Goal: Task Accomplishment & Management: Use online tool/utility

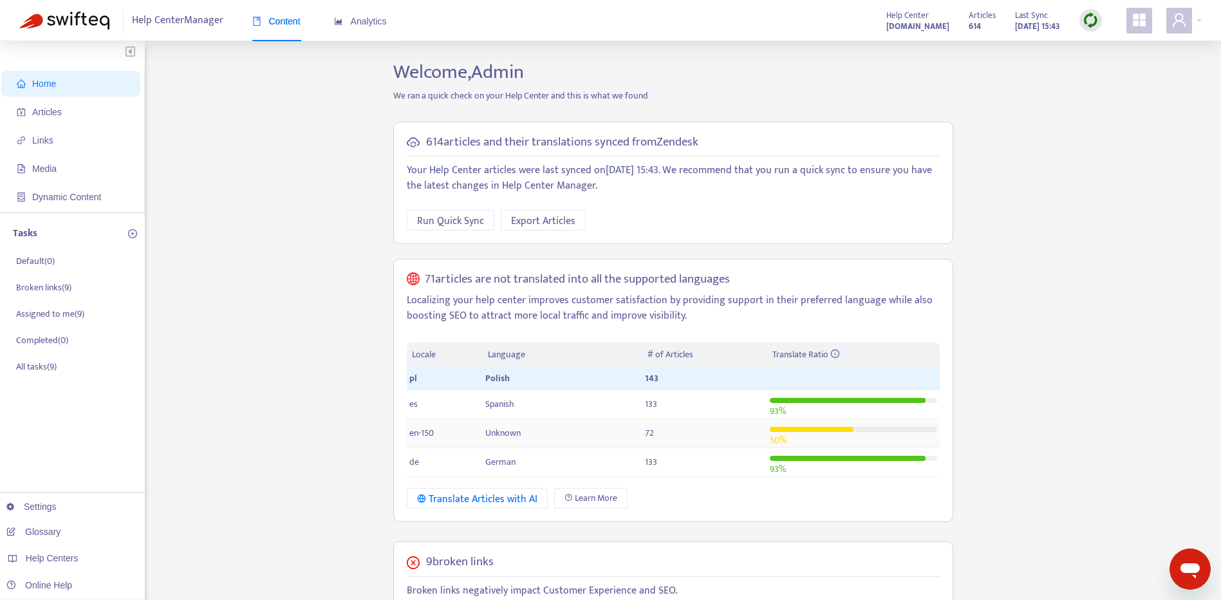
click at [514, 431] on span "Unknown" at bounding box center [502, 432] width 35 height 15
click at [624, 436] on td "Unknown" at bounding box center [563, 433] width 160 height 29
click at [552, 441] on td "Unknown" at bounding box center [563, 433] width 160 height 29
click at [834, 432] on div at bounding box center [853, 429] width 167 height 14
click at [555, 432] on td "Unknown" at bounding box center [563, 433] width 160 height 29
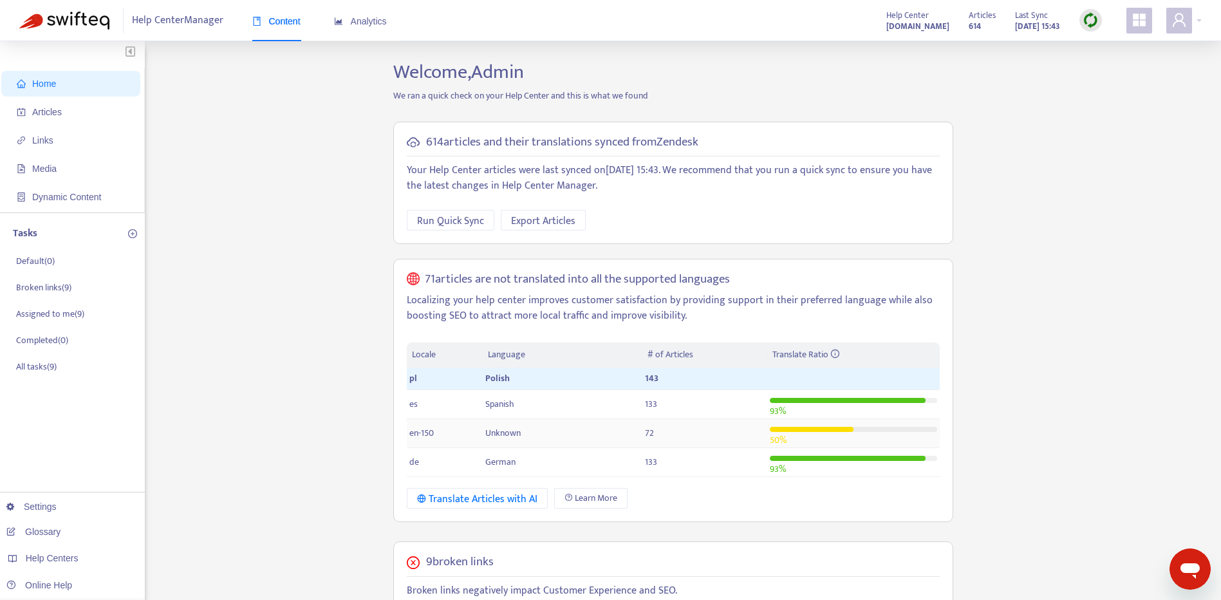
click at [508, 434] on span "Unknown" at bounding box center [502, 432] width 35 height 15
click at [50, 107] on span "Articles" at bounding box center [47, 112] width 30 height 10
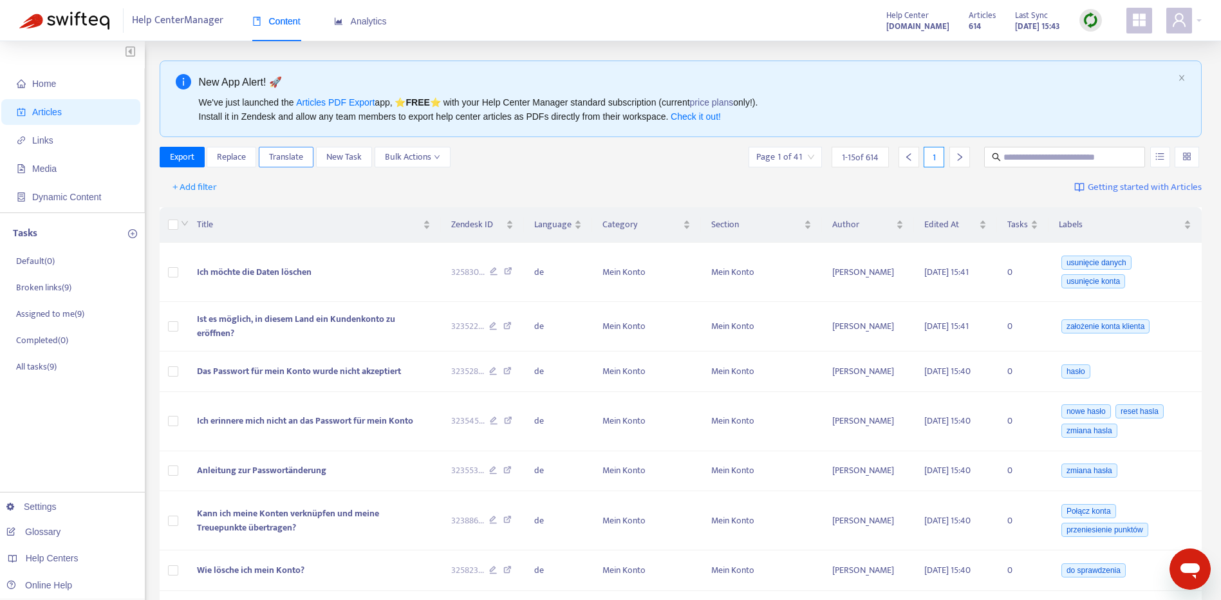
click at [293, 162] on span "Translate" at bounding box center [286, 157] width 34 height 14
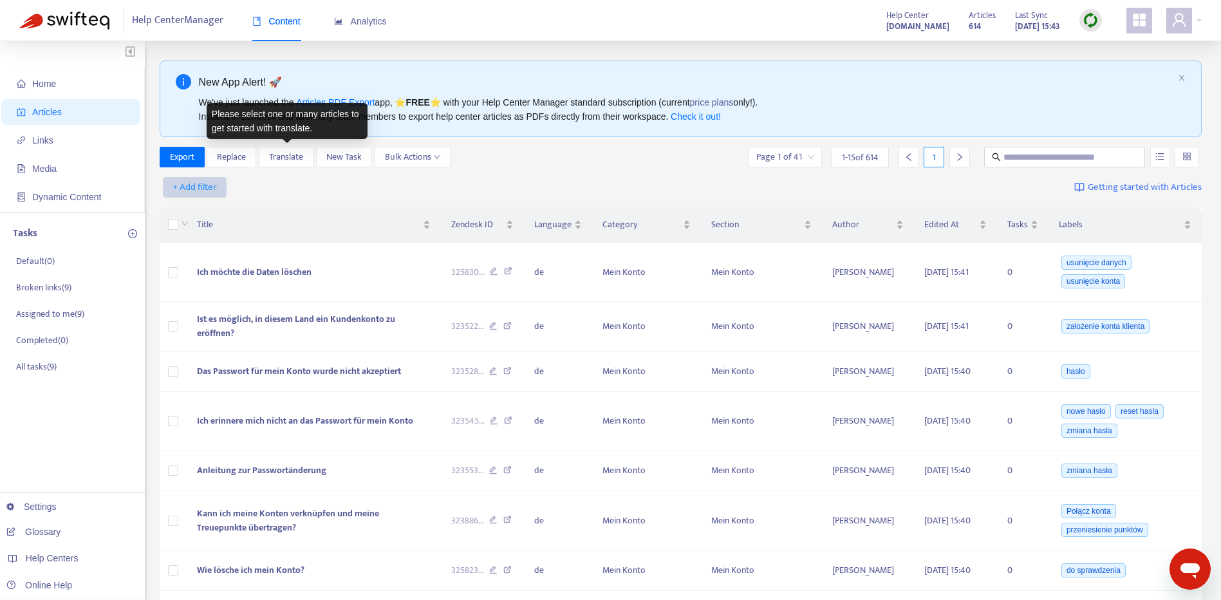
click at [184, 194] on span "+ Add filter" at bounding box center [194, 187] width 44 height 15
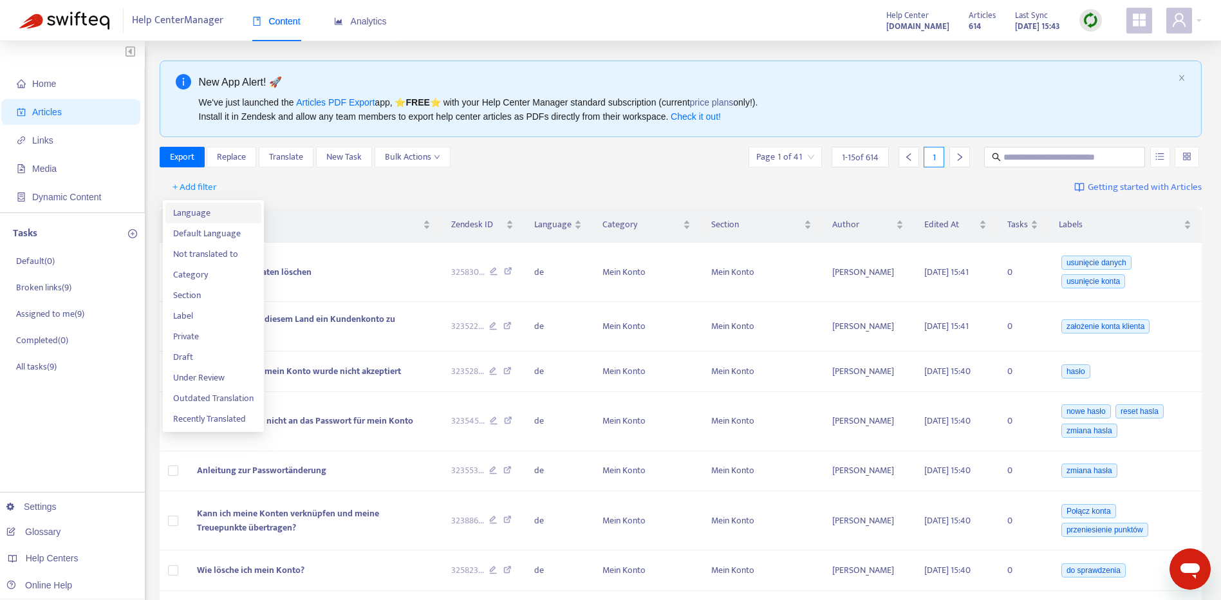
click at [225, 211] on span "Language" at bounding box center [213, 213] width 80 height 14
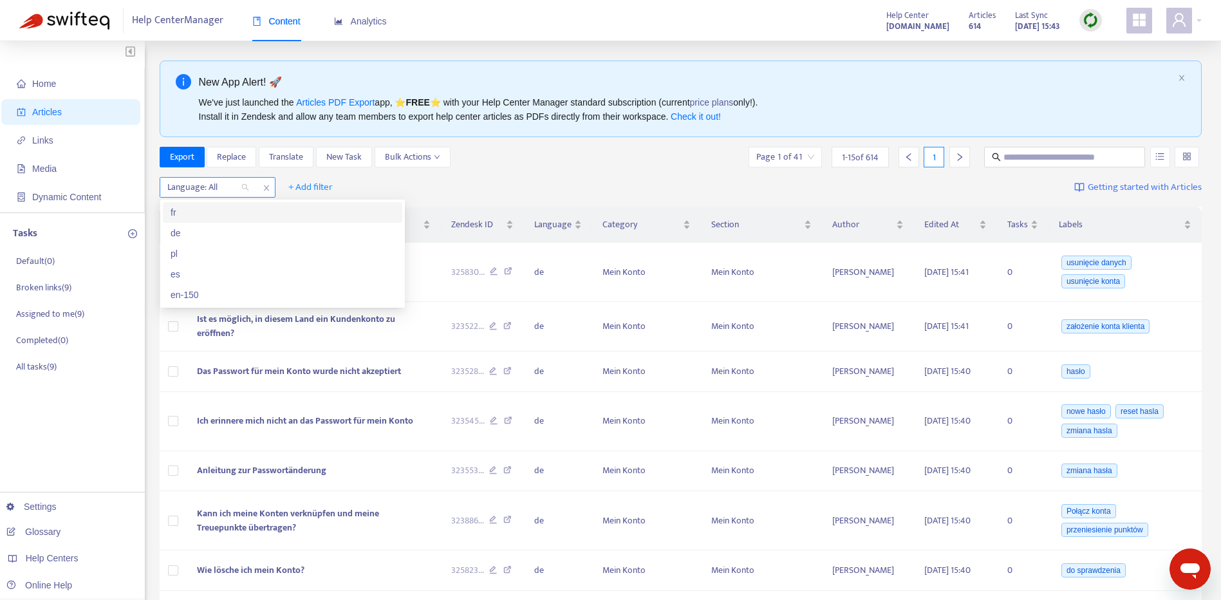
click at [232, 190] on div at bounding box center [202, 187] width 78 height 15
click at [273, 286] on div "en-150" at bounding box center [282, 294] width 239 height 21
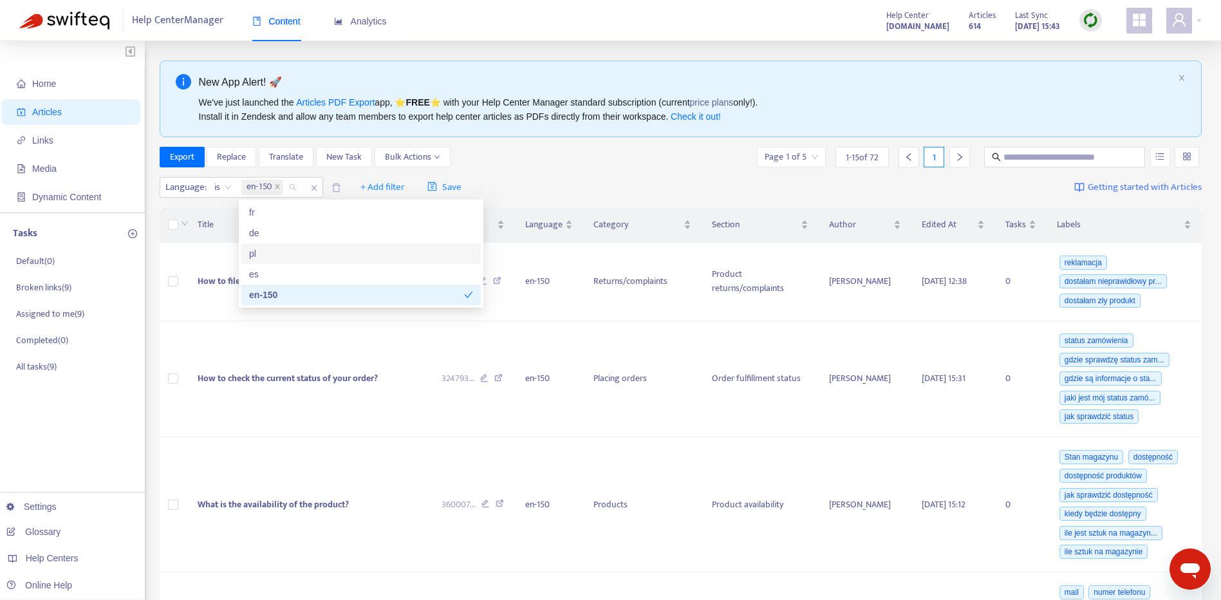
click at [621, 178] on div "Language : is en-150 + Add filter Save Getting started with Articles" at bounding box center [681, 187] width 1043 height 30
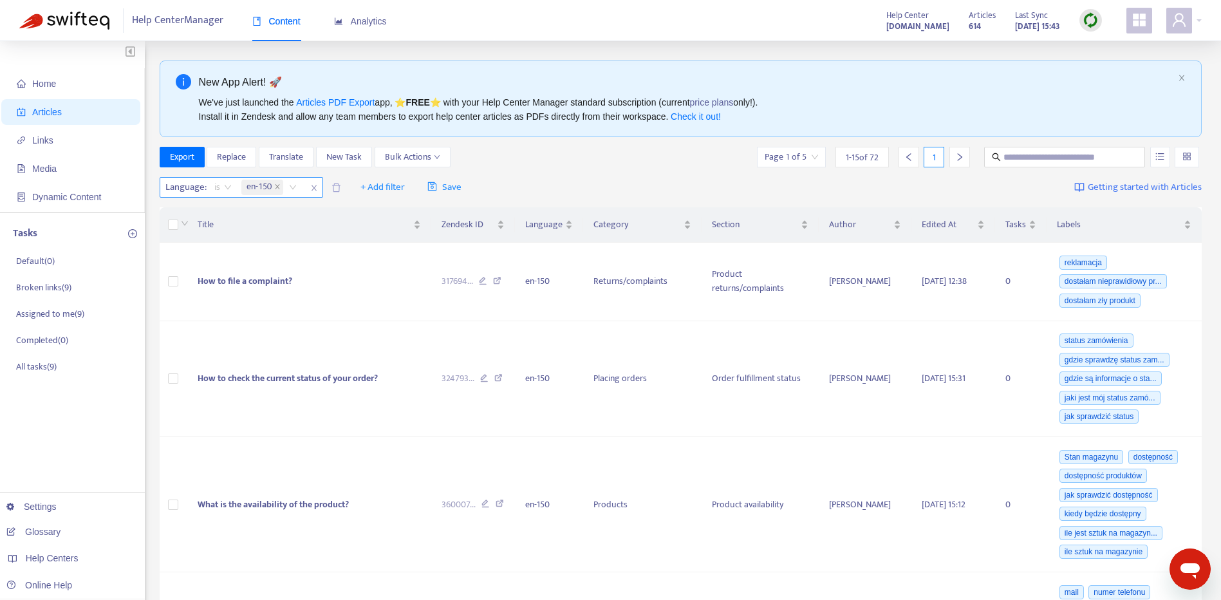
click at [223, 193] on span "is" at bounding box center [222, 187] width 17 height 19
click at [244, 237] on div "is not" at bounding box center [330, 233] width 224 height 14
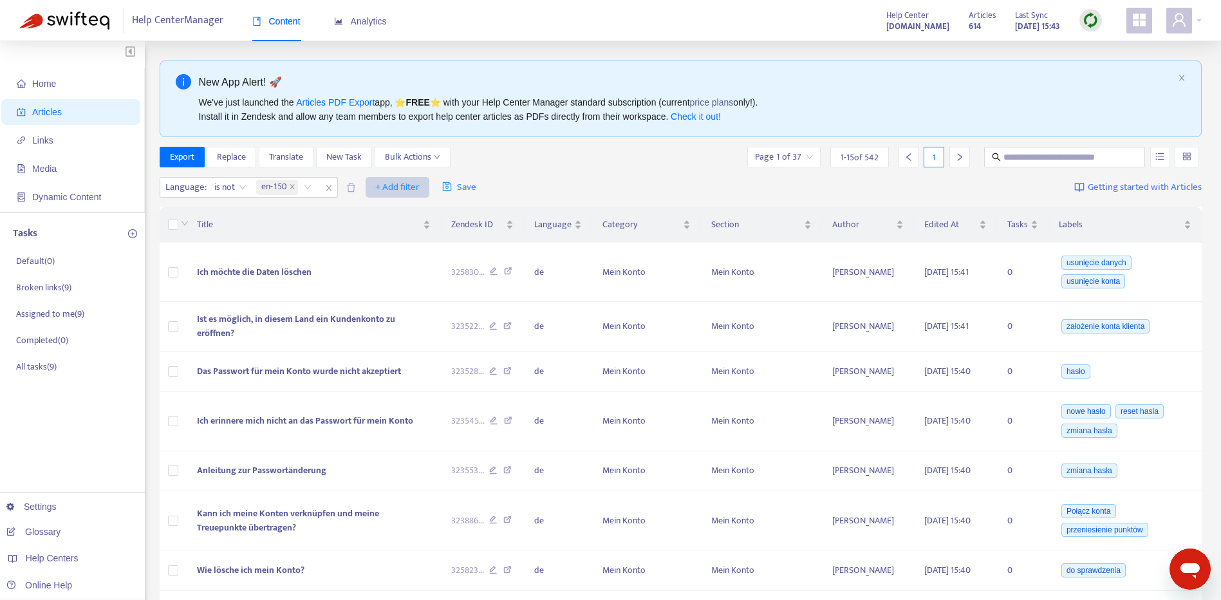
click at [384, 187] on span "+ Add filter" at bounding box center [397, 187] width 44 height 15
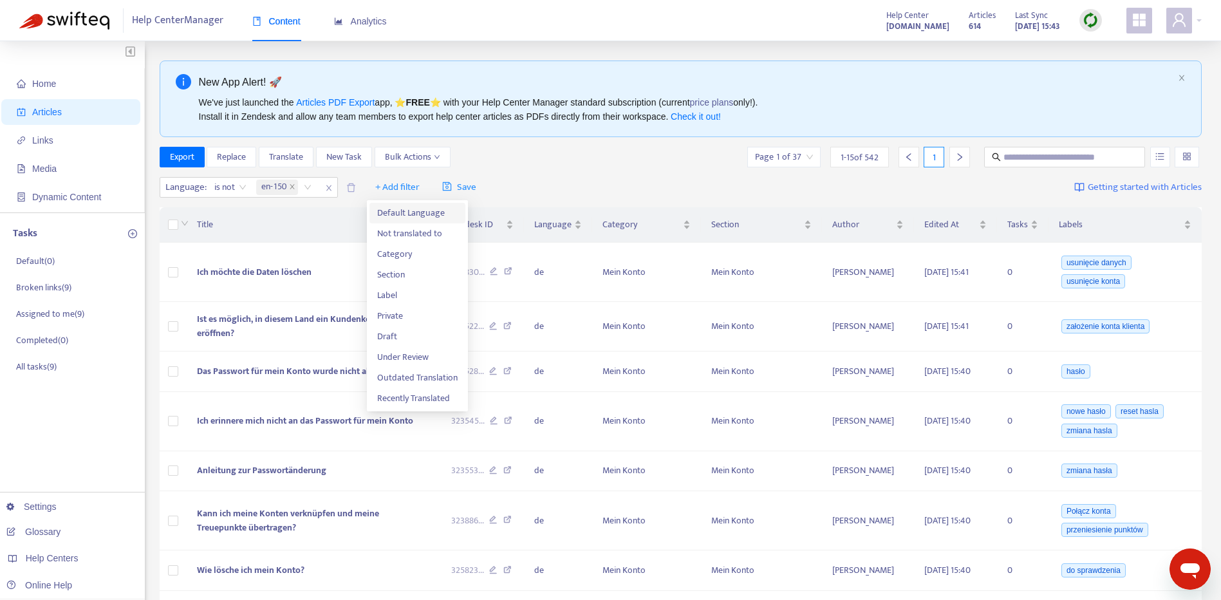
click at [418, 219] on span "Default Language" at bounding box center [417, 213] width 80 height 14
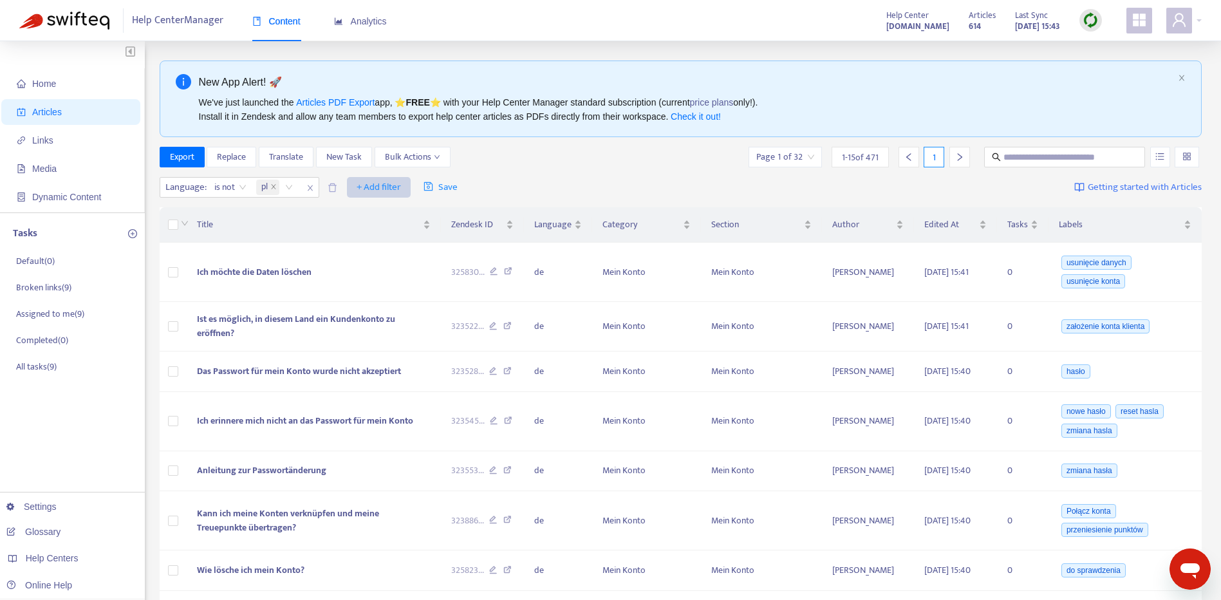
click at [381, 183] on span "+ Add filter" at bounding box center [379, 187] width 44 height 15
click at [419, 236] on span "Not translated to" at bounding box center [398, 234] width 80 height 14
click at [237, 189] on span "is not" at bounding box center [230, 187] width 32 height 19
click at [239, 210] on div "is" at bounding box center [330, 212] width 224 height 14
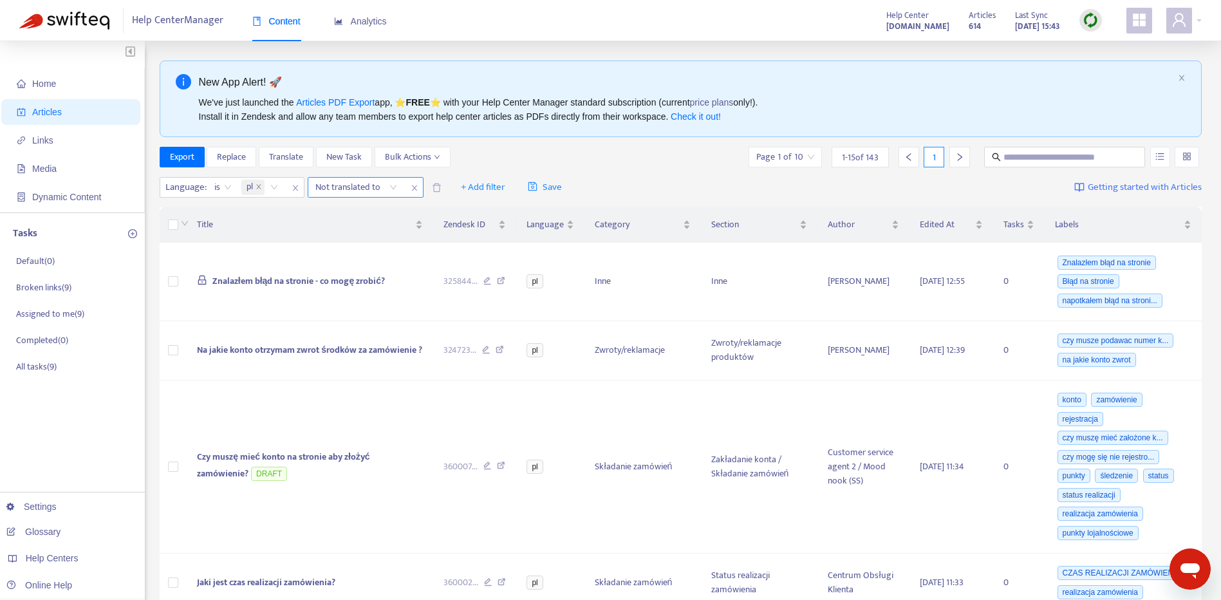
click at [401, 187] on div "Not translated to" at bounding box center [356, 187] width 96 height 19
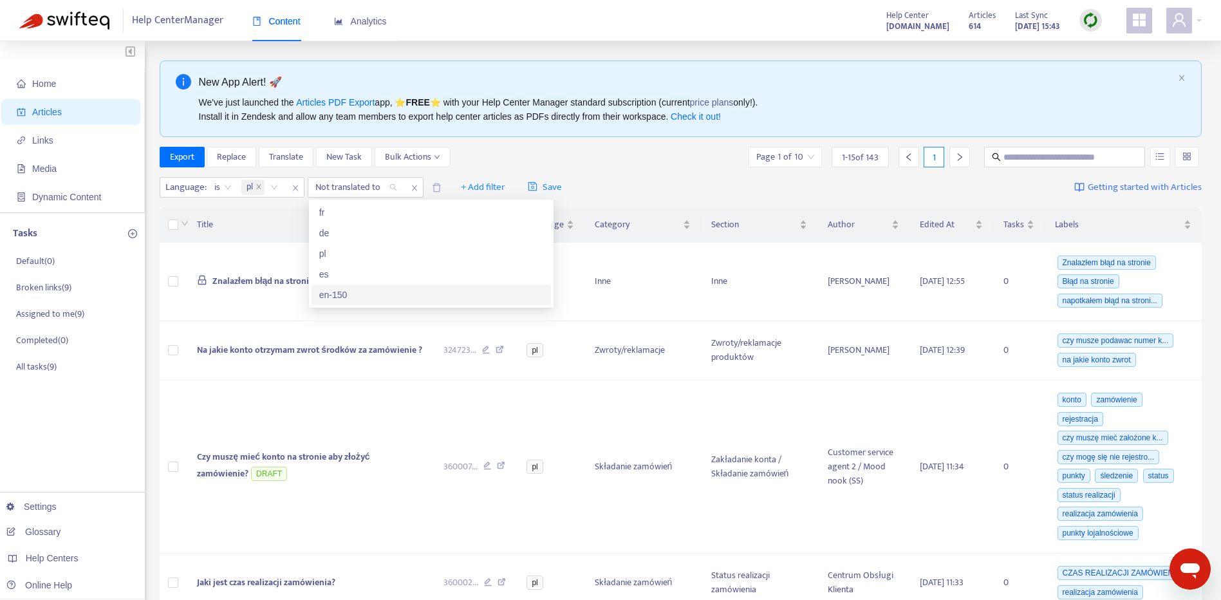
click at [403, 294] on div "en-150" at bounding box center [431, 295] width 224 height 14
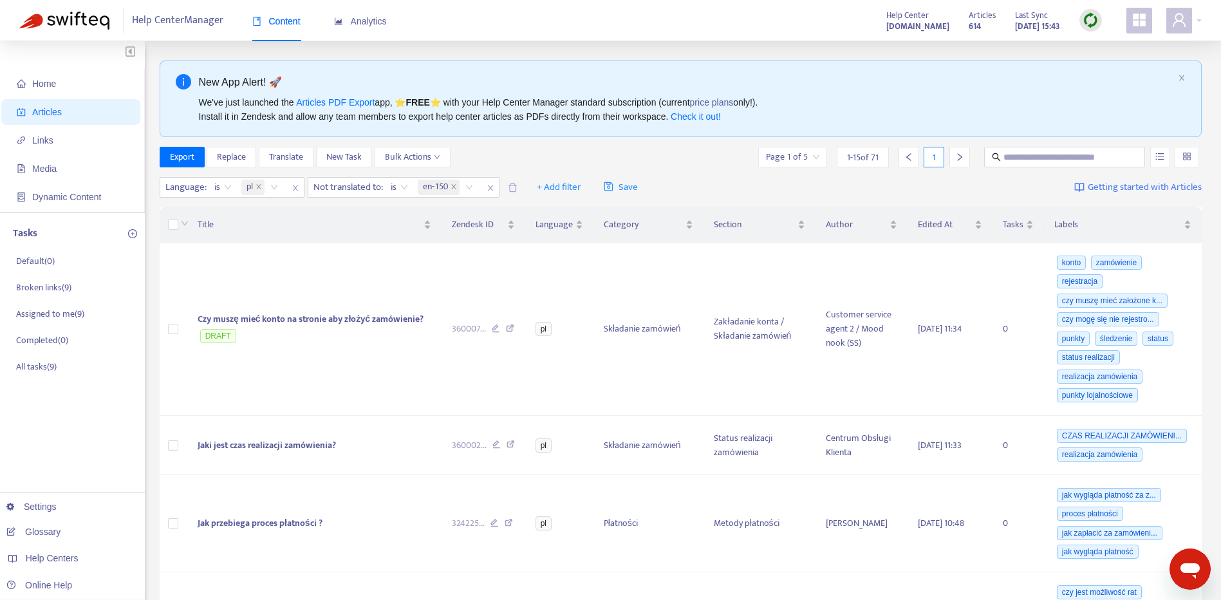
click at [638, 190] on span "Save" at bounding box center [621, 187] width 34 height 15
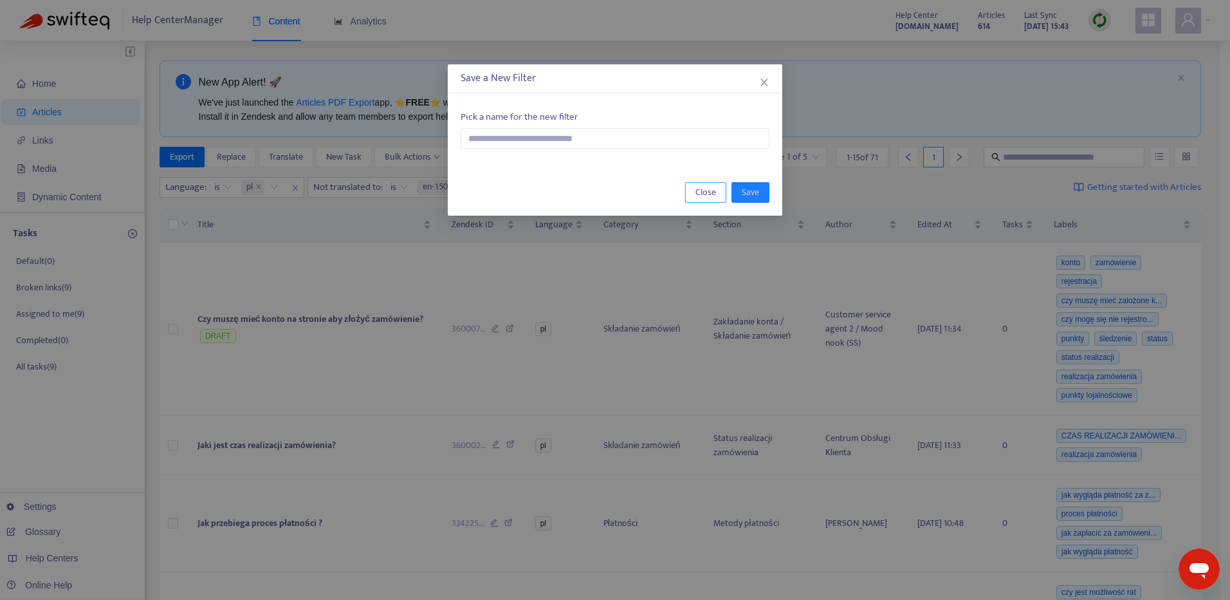
click at [709, 189] on span "Close" at bounding box center [706, 192] width 21 height 14
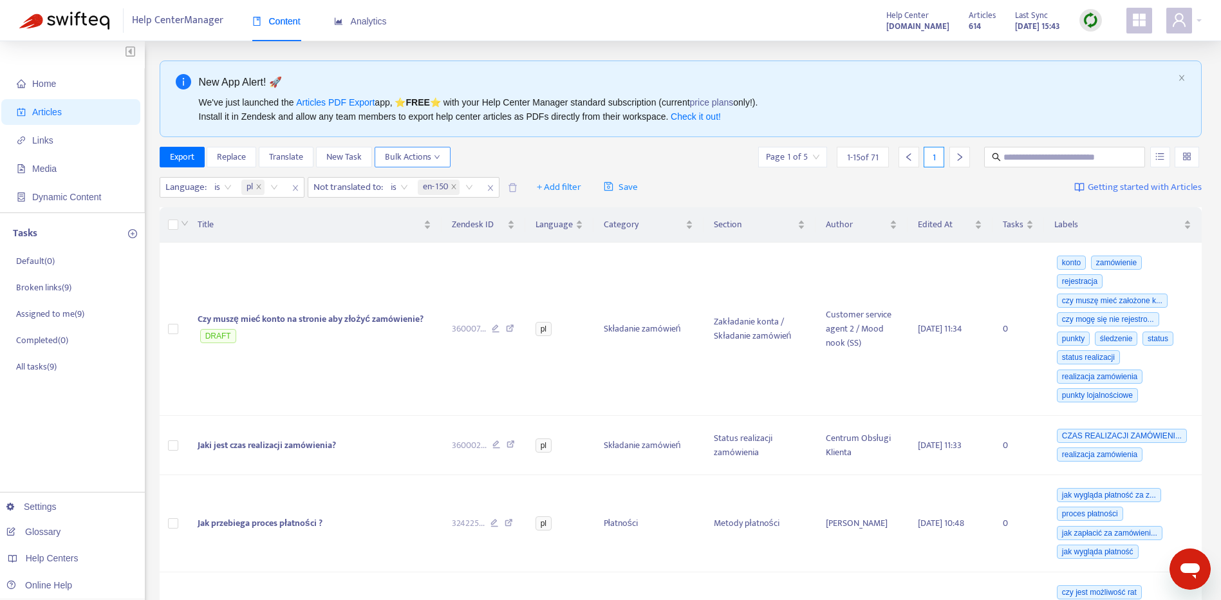
click at [439, 162] on span "Bulk Actions" at bounding box center [412, 157] width 55 height 14
click at [557, 154] on div "Export Replace Translate New Task Bulk Actions Page 1 of 5 1 - 15 of 71 1" at bounding box center [681, 157] width 1043 height 21
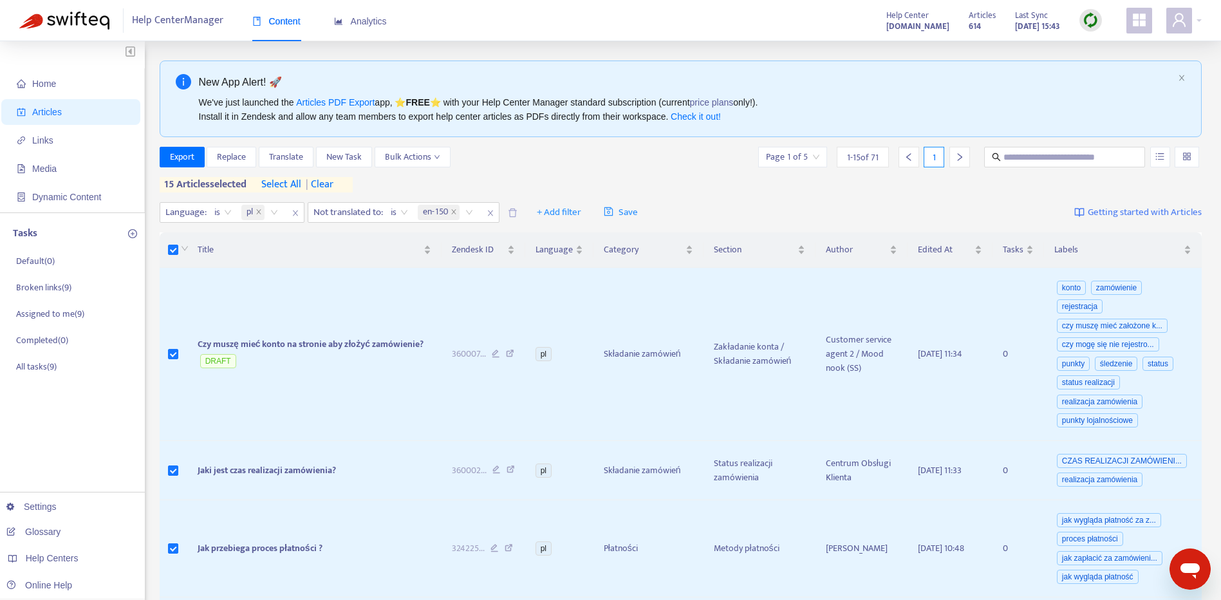
click at [301, 185] on span "select all" at bounding box center [281, 184] width 40 height 15
click at [430, 162] on span "Bulk Actions" at bounding box center [412, 157] width 55 height 14
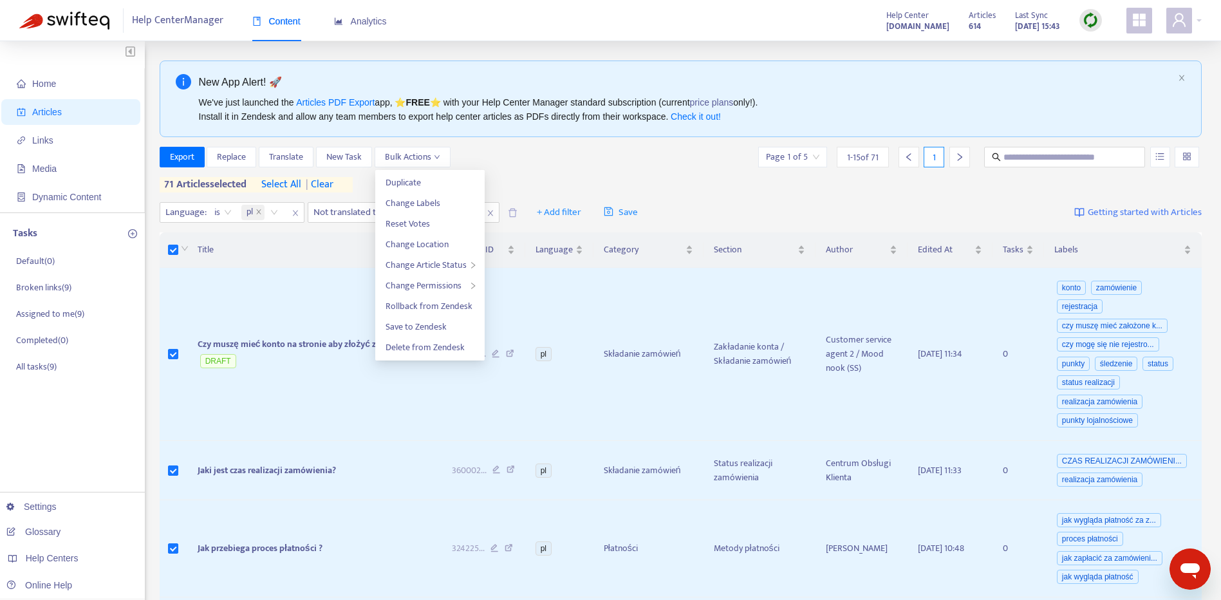
click at [327, 187] on span "| clear" at bounding box center [317, 184] width 32 height 15
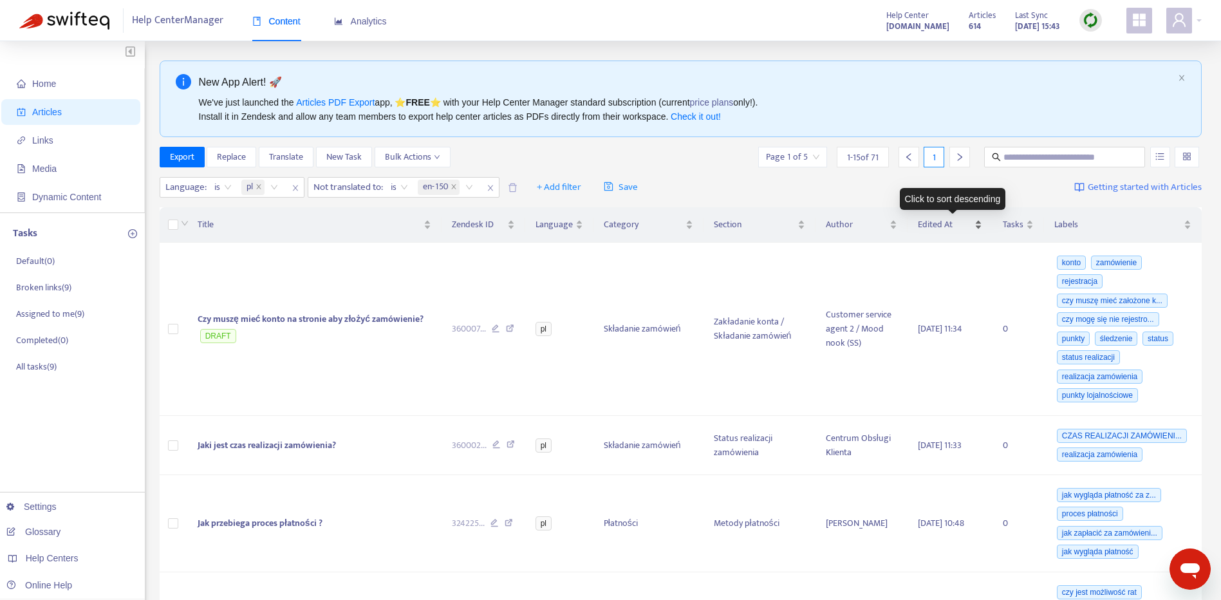
click at [980, 221] on div "Edited At" at bounding box center [950, 225] width 64 height 14
click at [570, 183] on span "+ Add filter" at bounding box center [559, 187] width 44 height 15
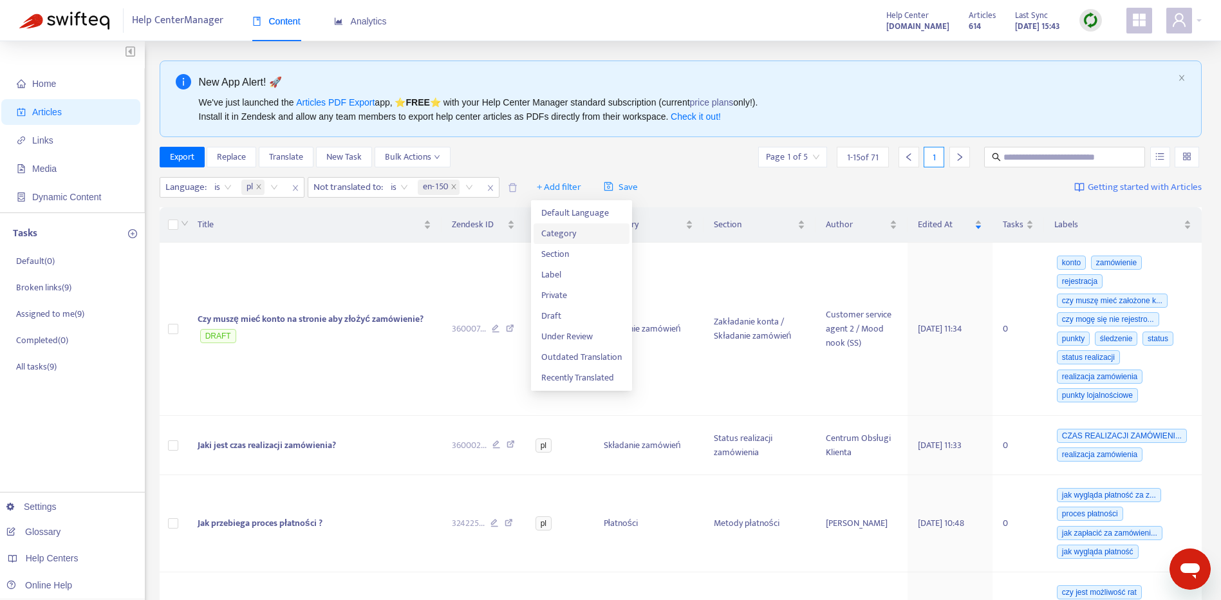
click at [590, 236] on span "Category" at bounding box center [581, 234] width 80 height 14
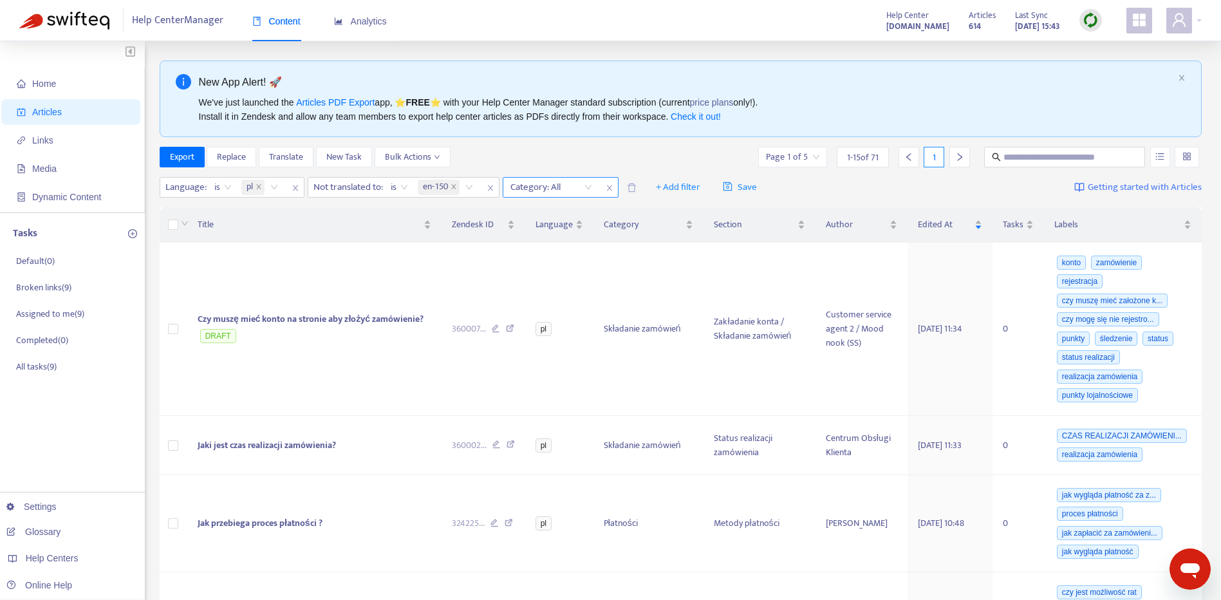
click at [573, 192] on div at bounding box center [545, 187] width 78 height 15
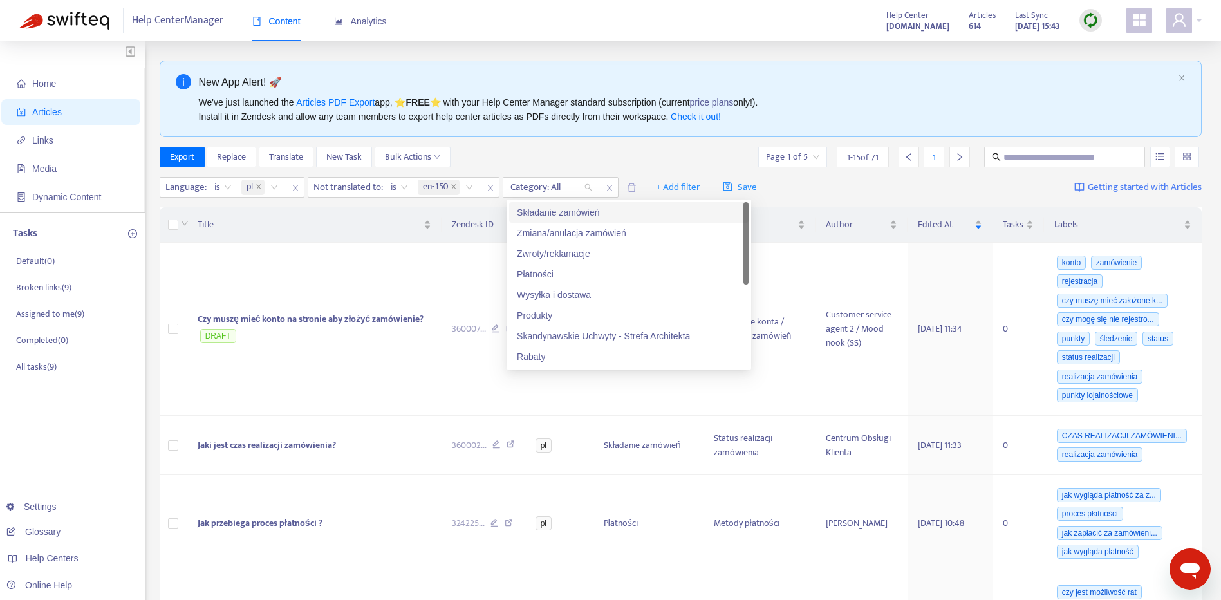
click at [600, 215] on div "Składanie zamówień" at bounding box center [629, 212] width 224 height 14
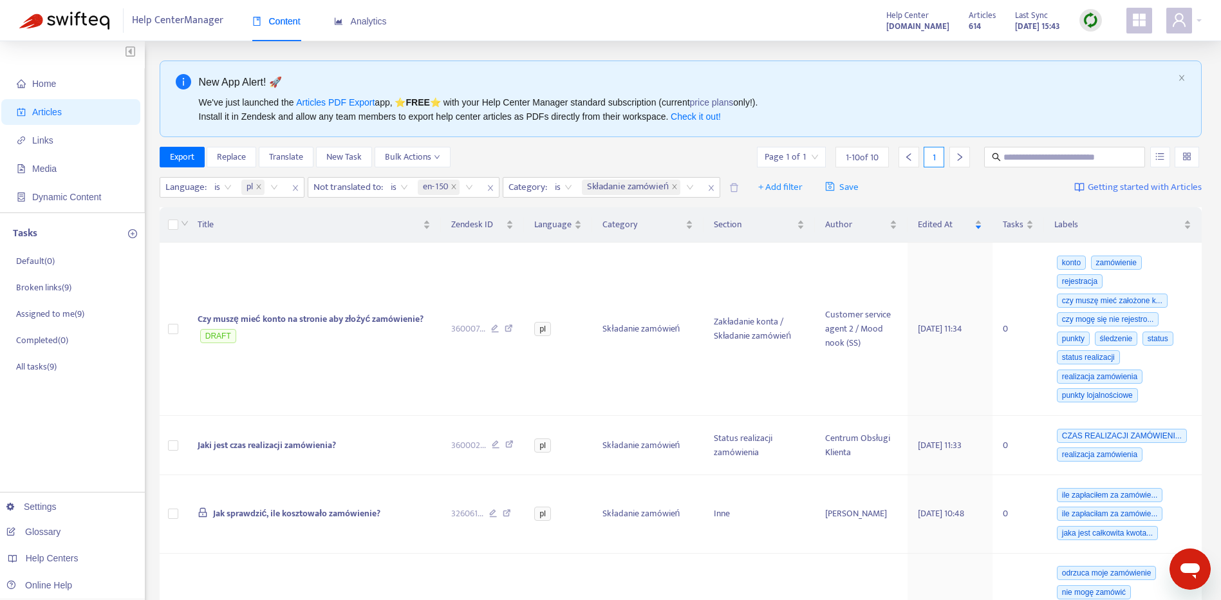
click at [185, 228] on span at bounding box center [185, 224] width 8 height 15
click at [180, 227] on div at bounding box center [183, 225] width 10 height 14
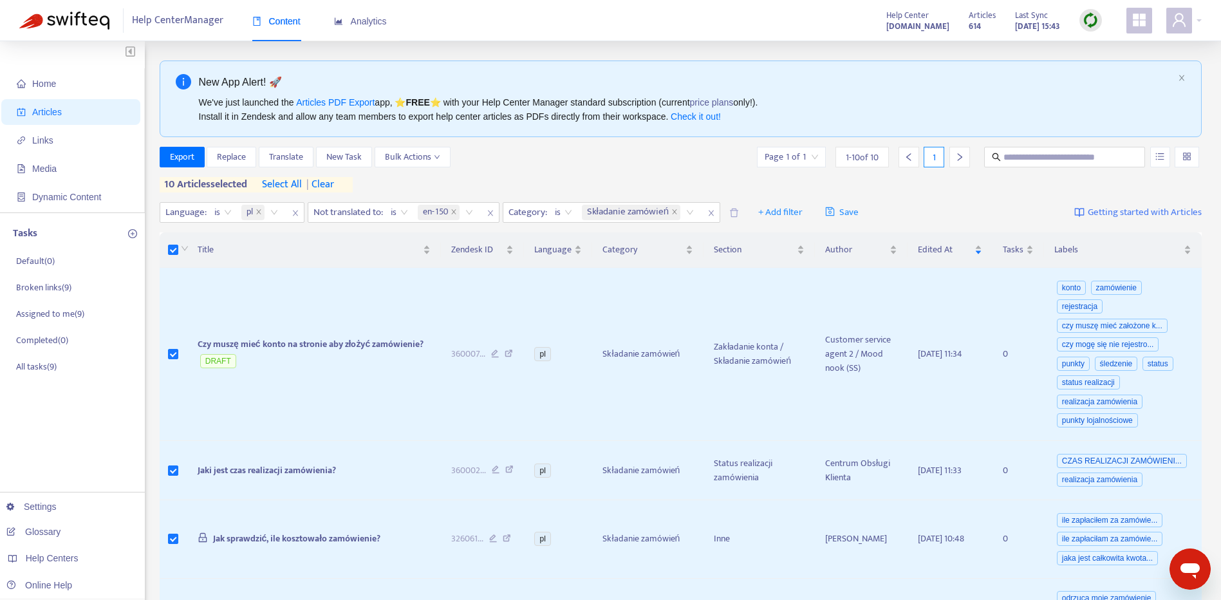
click at [275, 187] on span "select all" at bounding box center [282, 184] width 40 height 15
click at [282, 187] on span "select all" at bounding box center [282, 184] width 40 height 15
click at [288, 183] on span "select all" at bounding box center [282, 184] width 40 height 15
click at [299, 158] on span "Translate" at bounding box center [286, 157] width 34 height 14
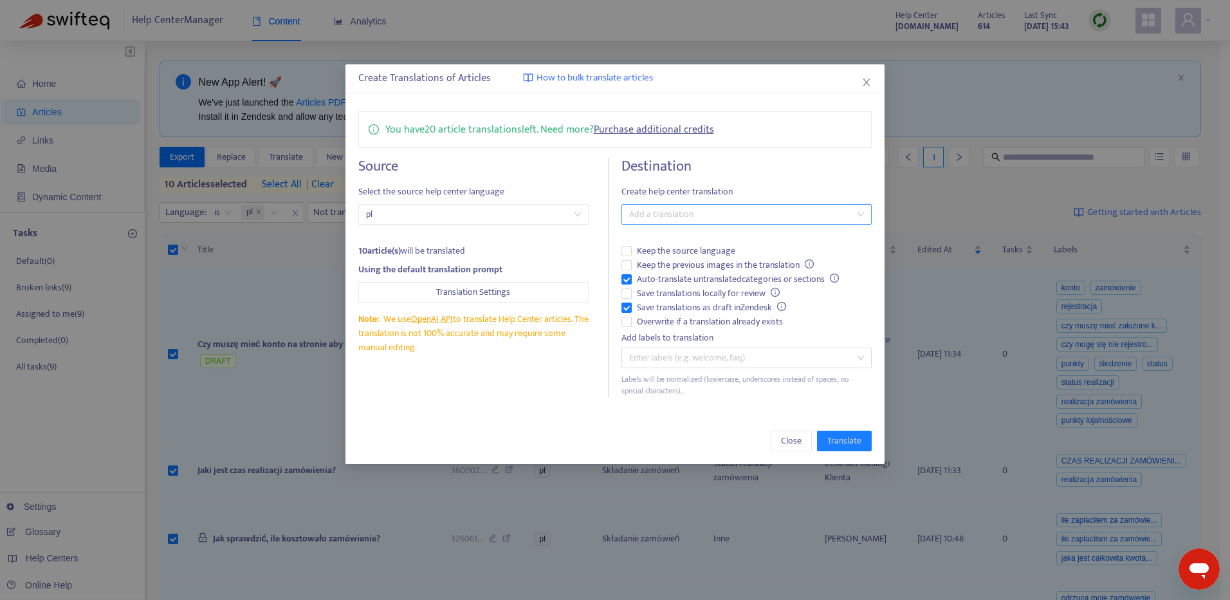
click at [694, 217] on div at bounding box center [740, 214] width 231 height 15
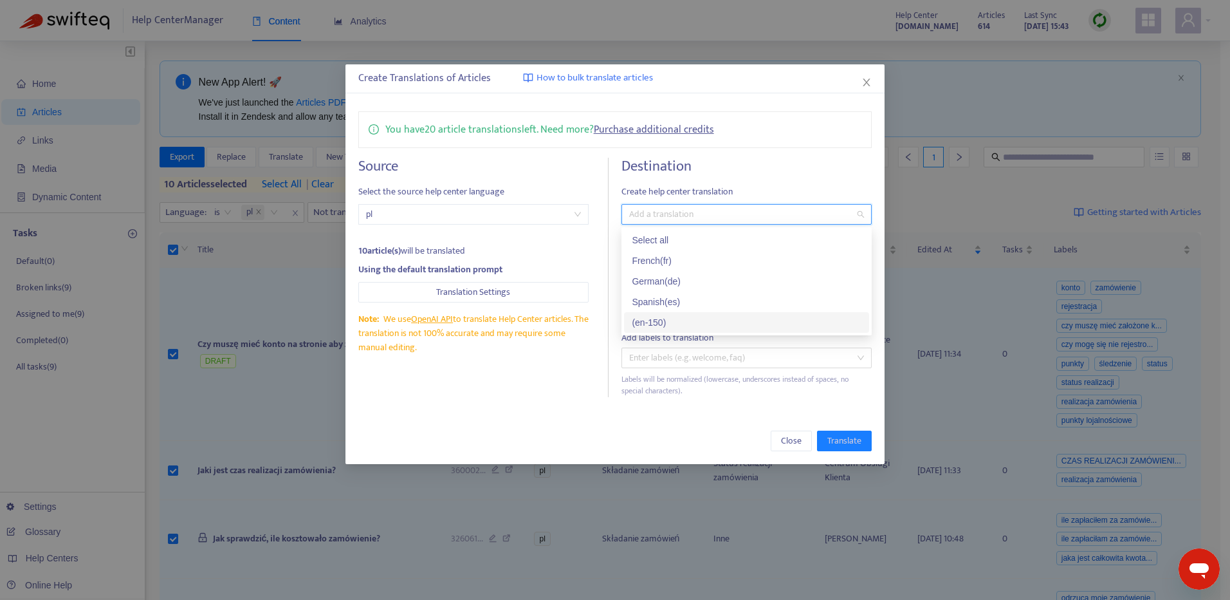
click at [701, 316] on div "( en-150 )" at bounding box center [747, 322] width 230 height 14
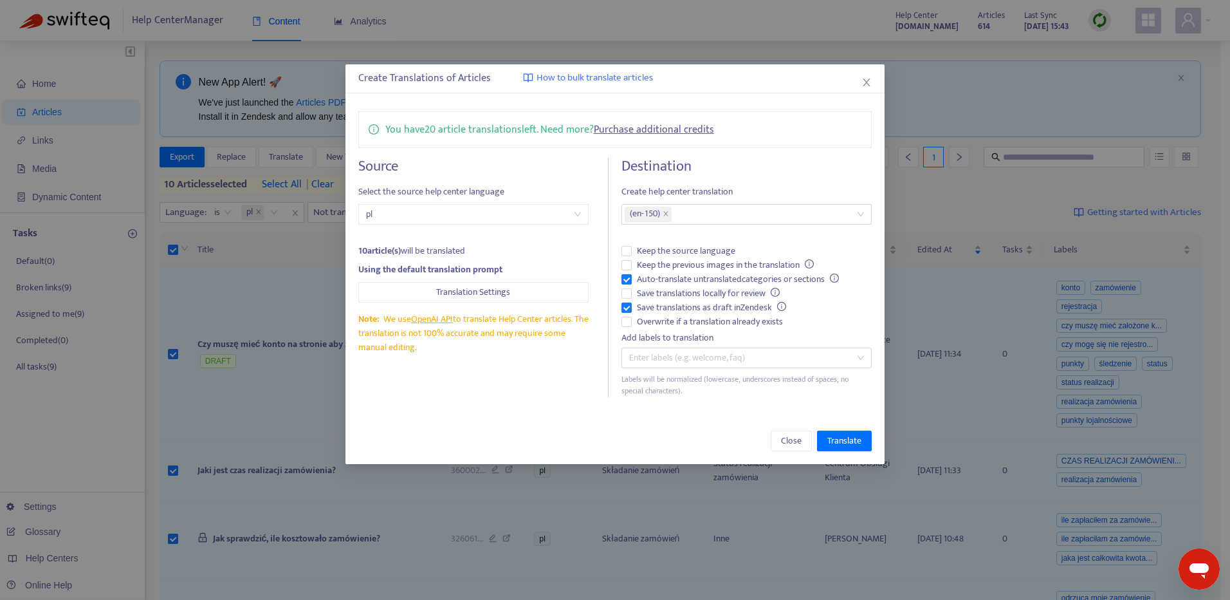
click at [756, 182] on div "Destination Create help center translation ( en-150 ) Keep the source language …" at bounding box center [747, 277] width 250 height 239
click at [556, 288] on button "Translation Settings" at bounding box center [473, 292] width 231 height 21
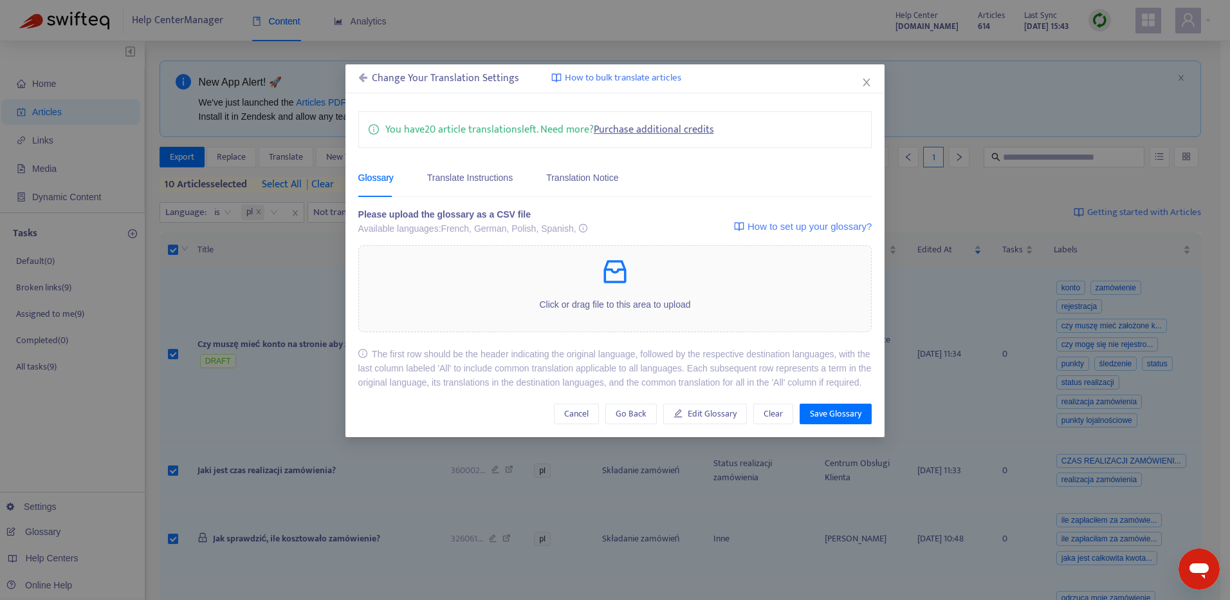
click at [360, 79] on icon at bounding box center [362, 77] width 9 height 10
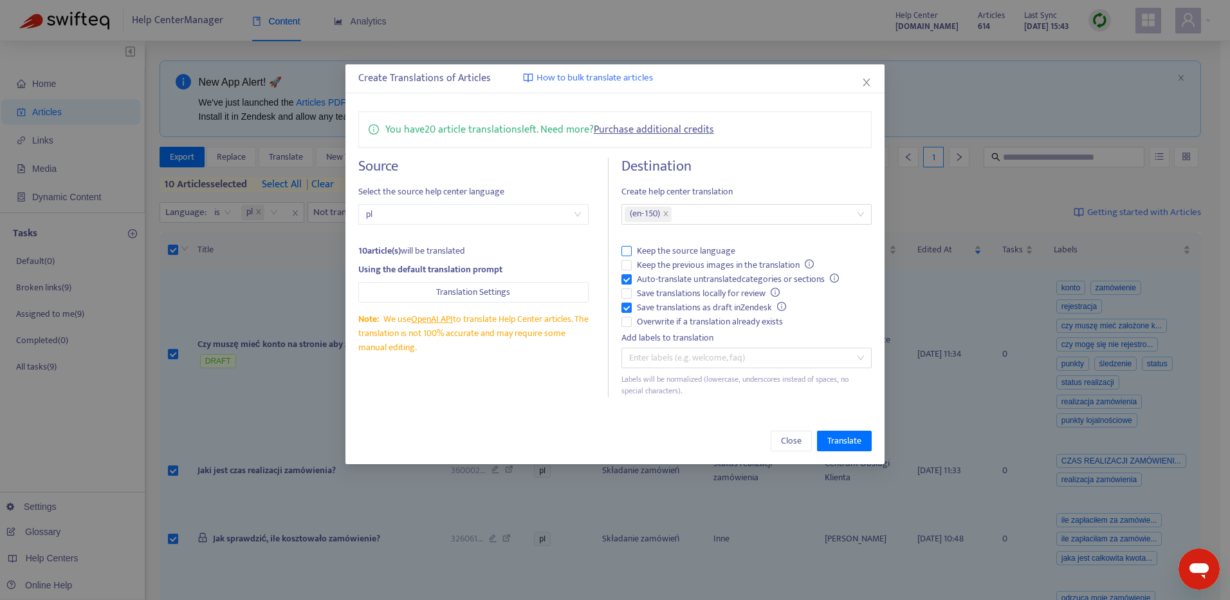
click at [677, 251] on span "Keep the source language" at bounding box center [686, 251] width 109 height 14
click at [684, 209] on div at bounding box center [740, 214] width 231 height 15
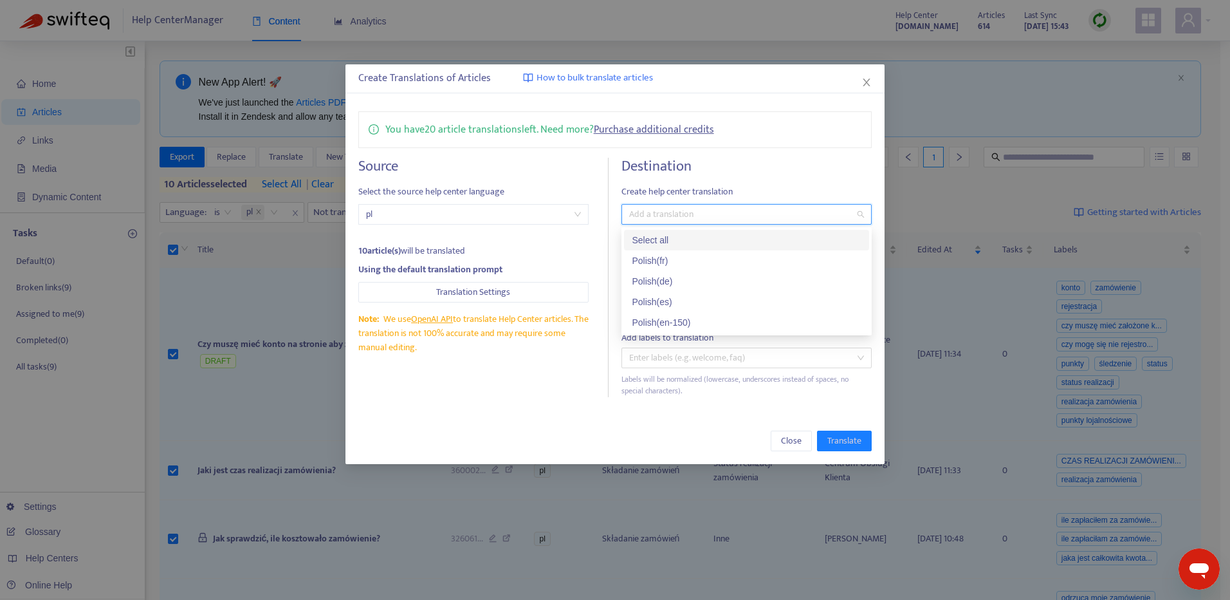
click at [754, 185] on span "Create help center translation" at bounding box center [747, 192] width 250 height 14
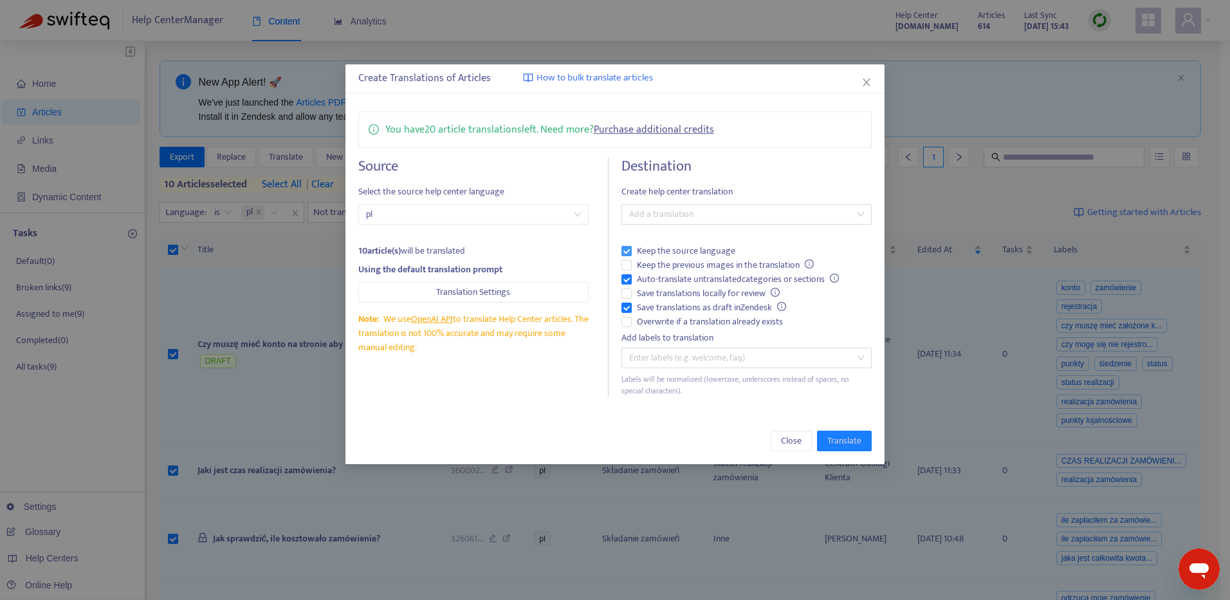
click at [731, 248] on span "Keep the source language" at bounding box center [686, 251] width 109 height 14
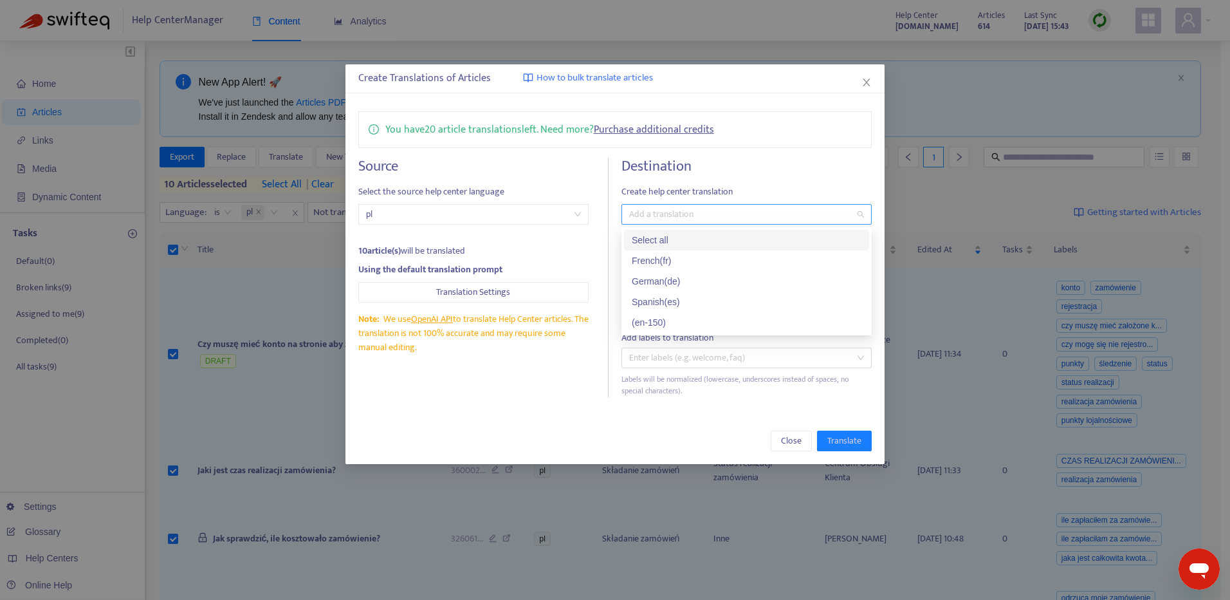
click at [739, 211] on div at bounding box center [740, 214] width 231 height 15
click at [748, 319] on div "( en-150 )" at bounding box center [747, 322] width 230 height 14
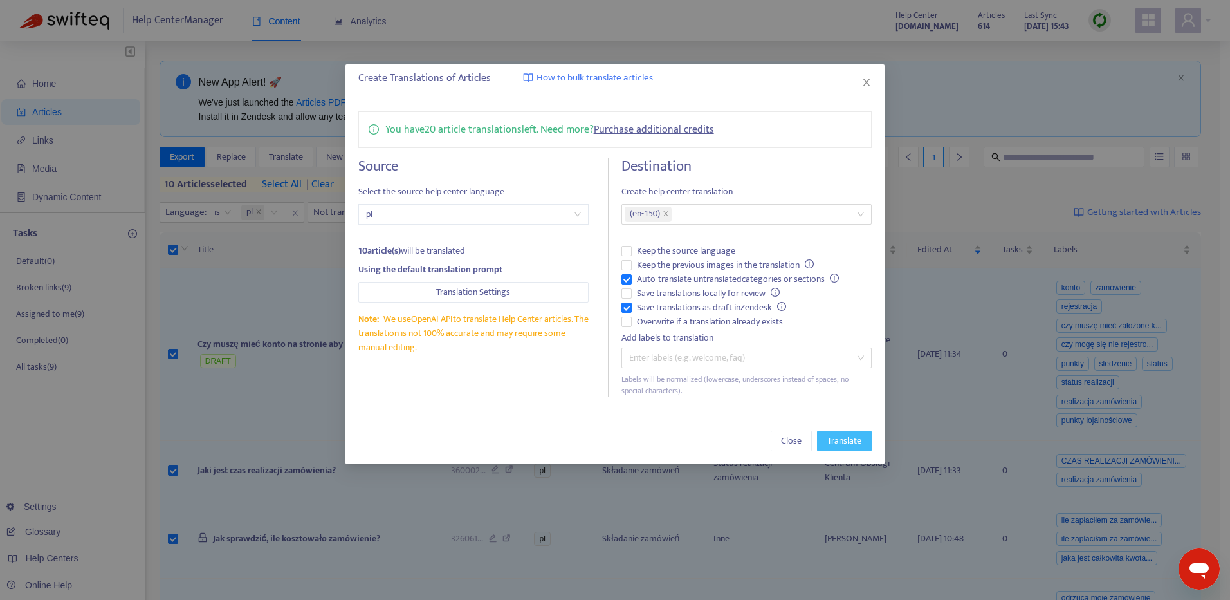
click at [856, 445] on span "Translate" at bounding box center [845, 441] width 34 height 14
click at [850, 440] on span "Translate" at bounding box center [845, 441] width 34 height 14
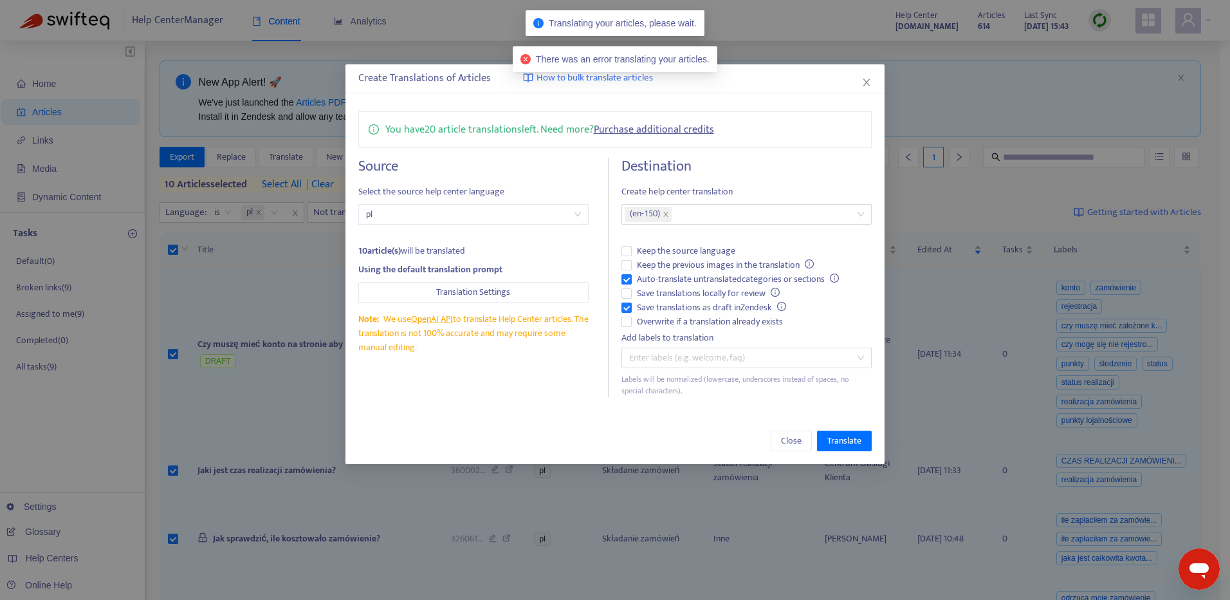
click at [580, 59] on span "There was an error translating your articles." at bounding box center [623, 59] width 174 height 10
click at [580, 59] on div "There was an error translating your articles." at bounding box center [615, 59] width 205 height 26
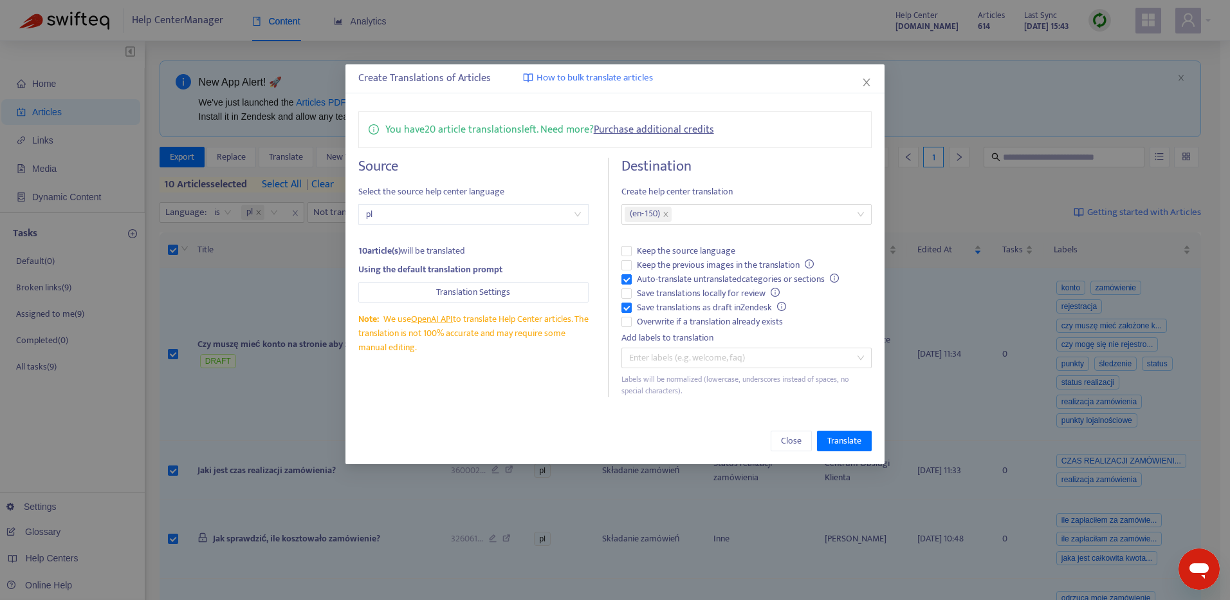
copy span "There was an error translating your articles."
click at [866, 84] on icon "close" at bounding box center [867, 83] width 7 height 8
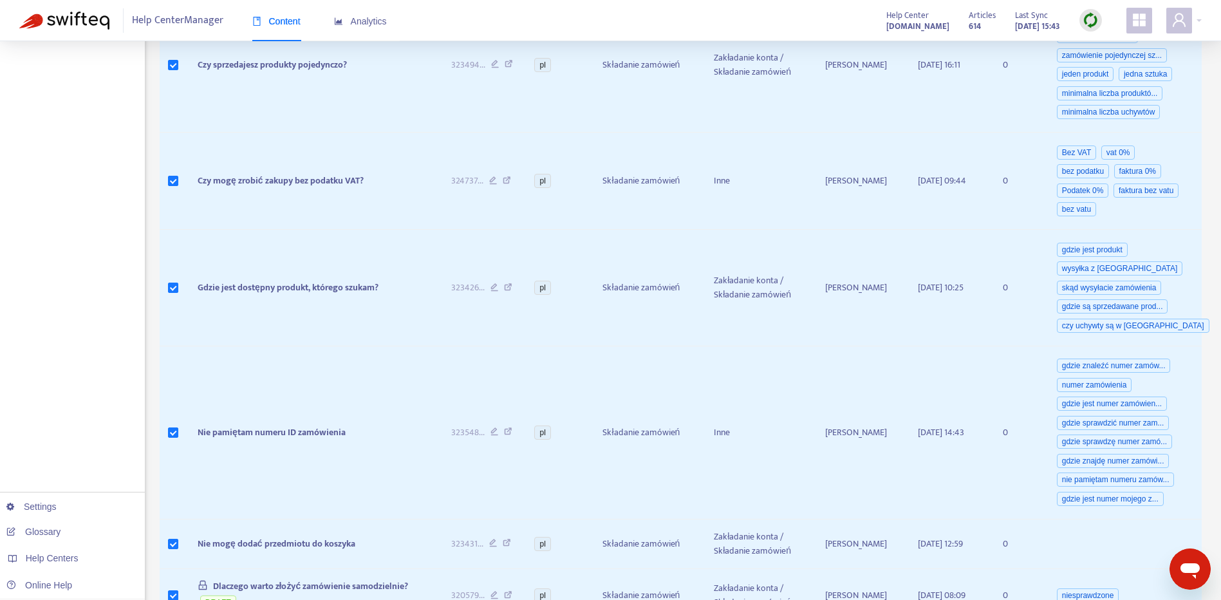
scroll to position [830, 0]
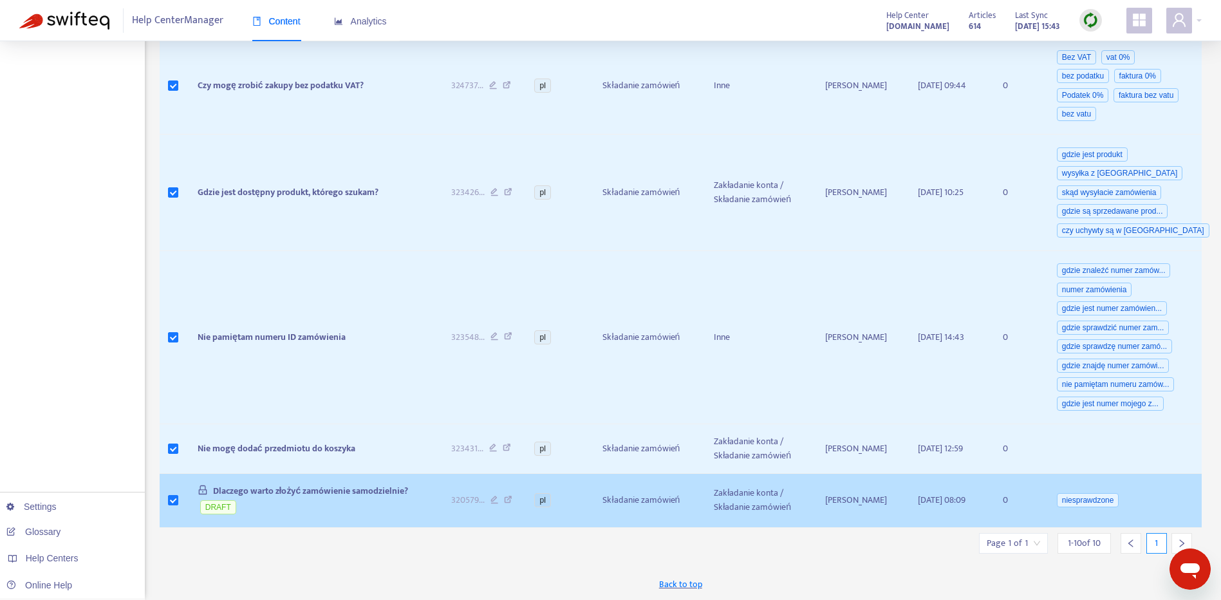
click at [164, 496] on td at bounding box center [174, 501] width 28 height 55
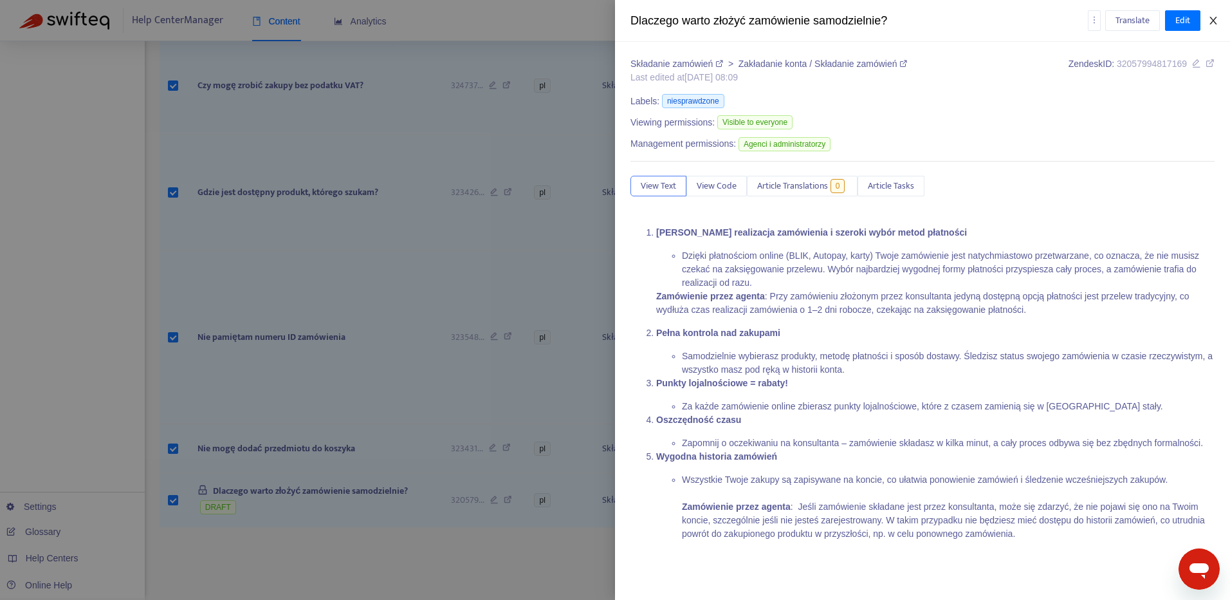
click at [1210, 19] on icon "close" at bounding box center [1214, 20] width 10 height 10
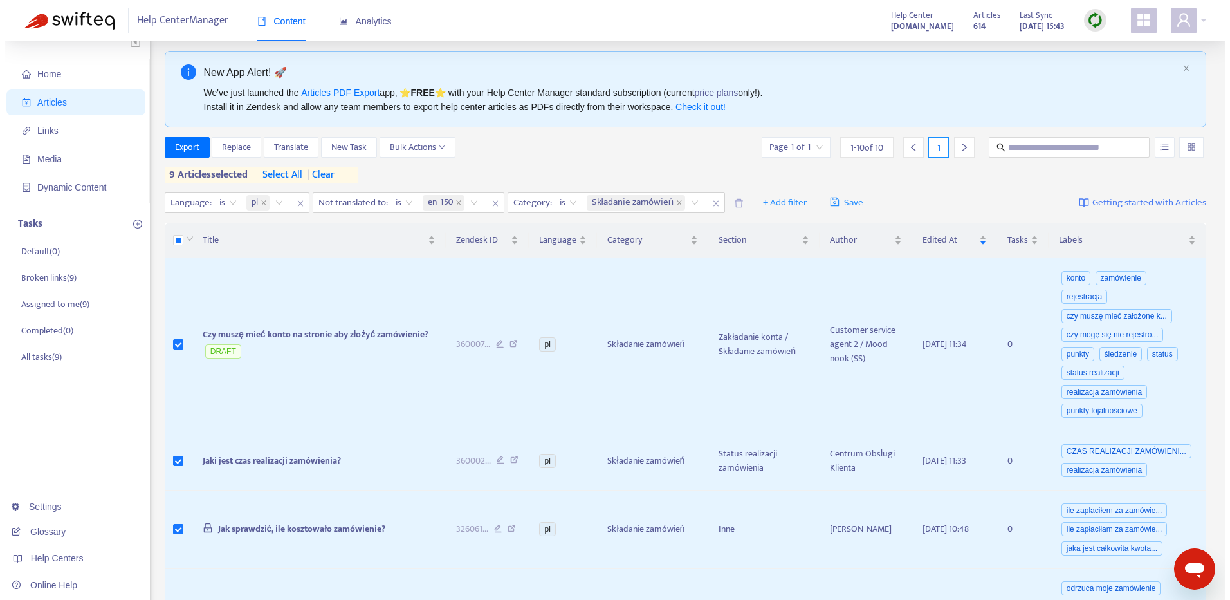
scroll to position [0, 0]
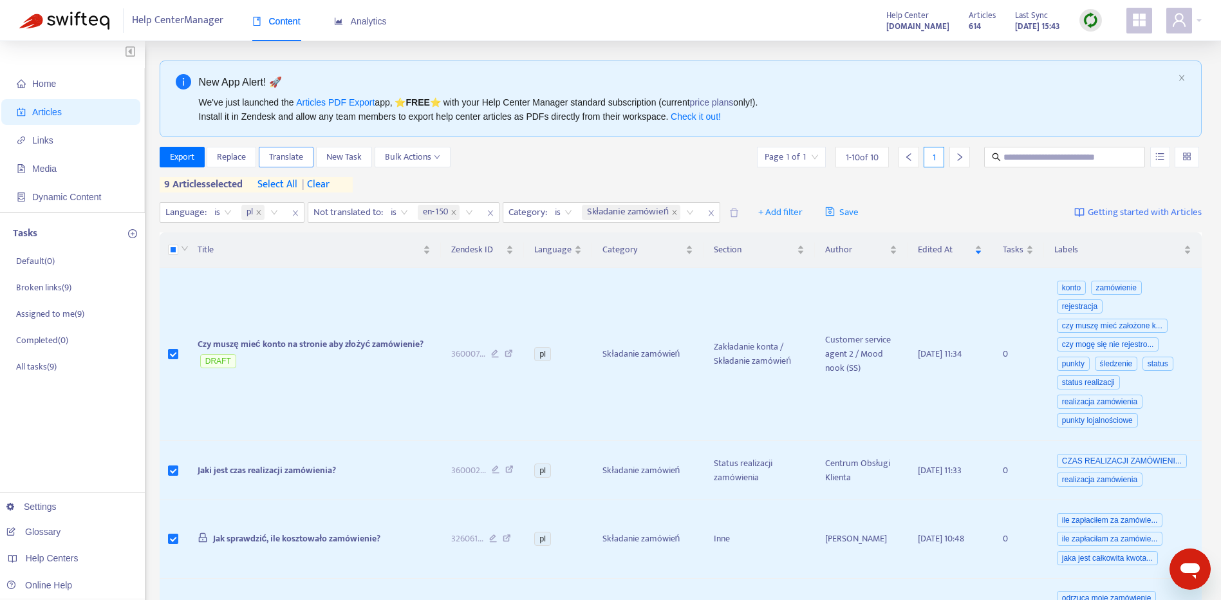
click at [279, 160] on span "Translate" at bounding box center [286, 157] width 34 height 14
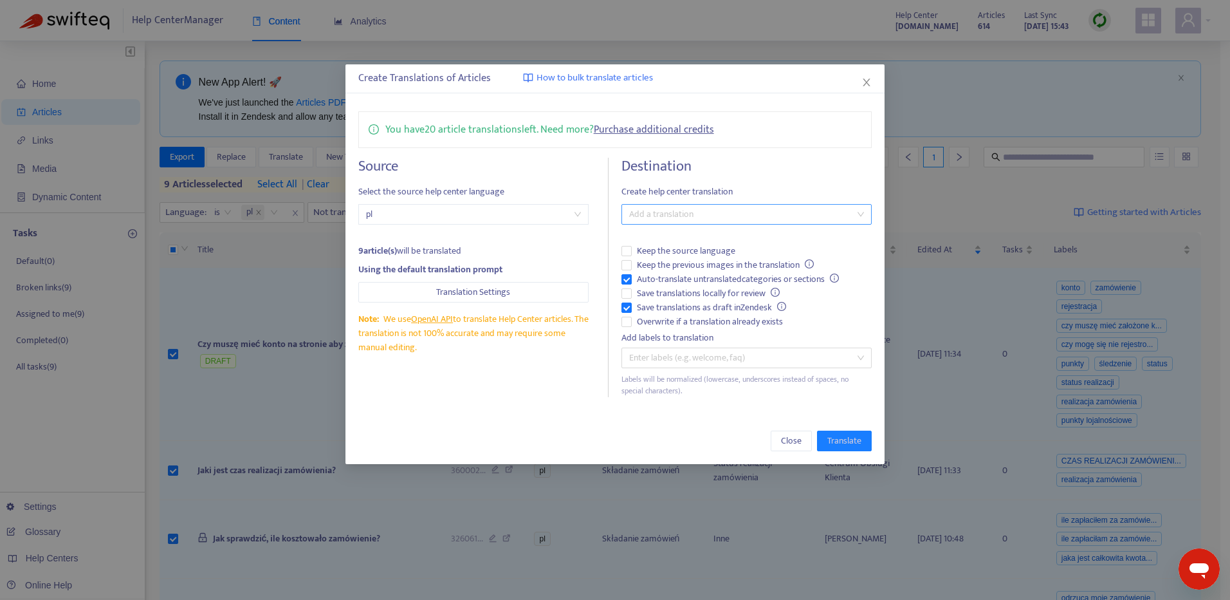
click at [742, 215] on div at bounding box center [740, 214] width 231 height 15
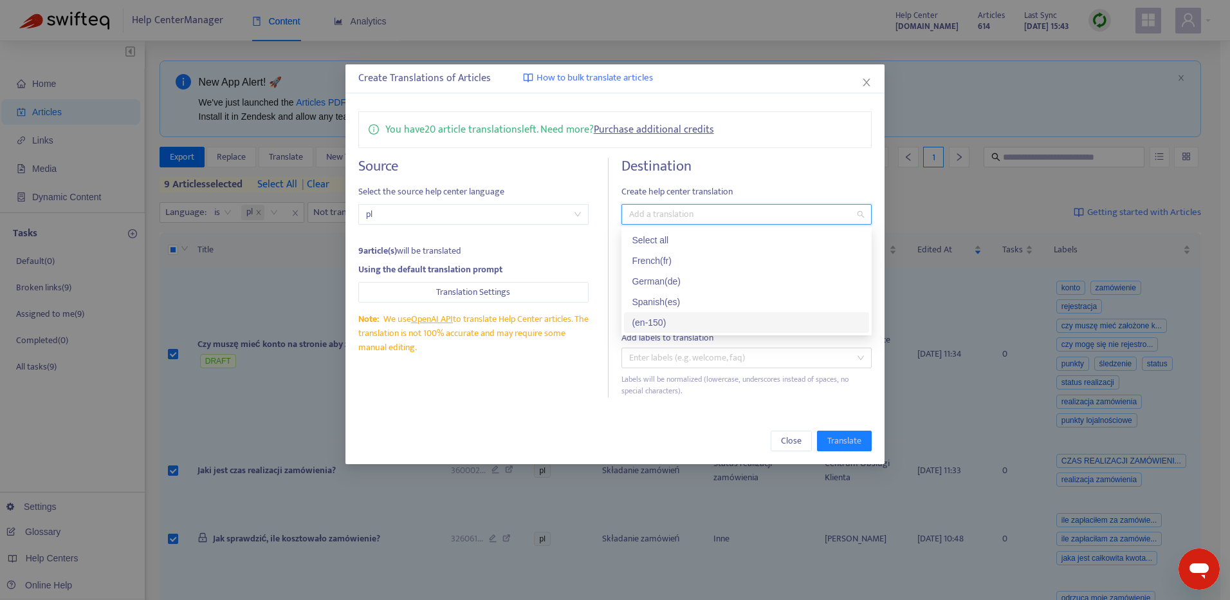
click at [725, 317] on div "( en-150 )" at bounding box center [747, 322] width 230 height 14
click at [844, 407] on div "You have 20 article translations left. Need more? Purchase additional credits S…" at bounding box center [616, 253] width 540 height 311
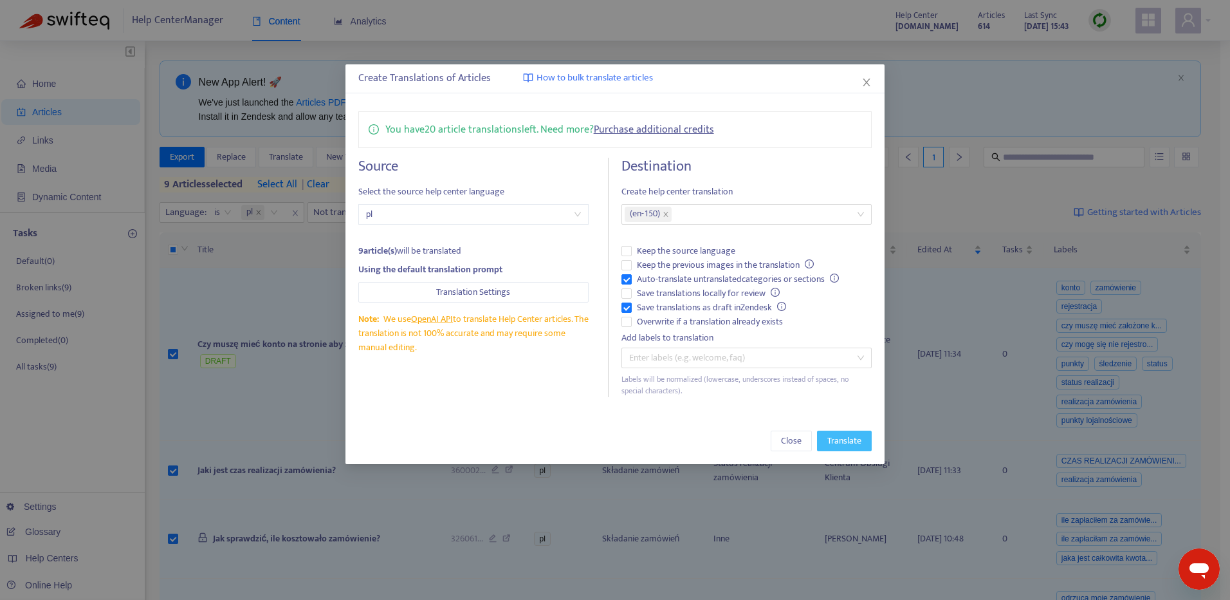
click at [853, 435] on span "Translate" at bounding box center [845, 441] width 34 height 14
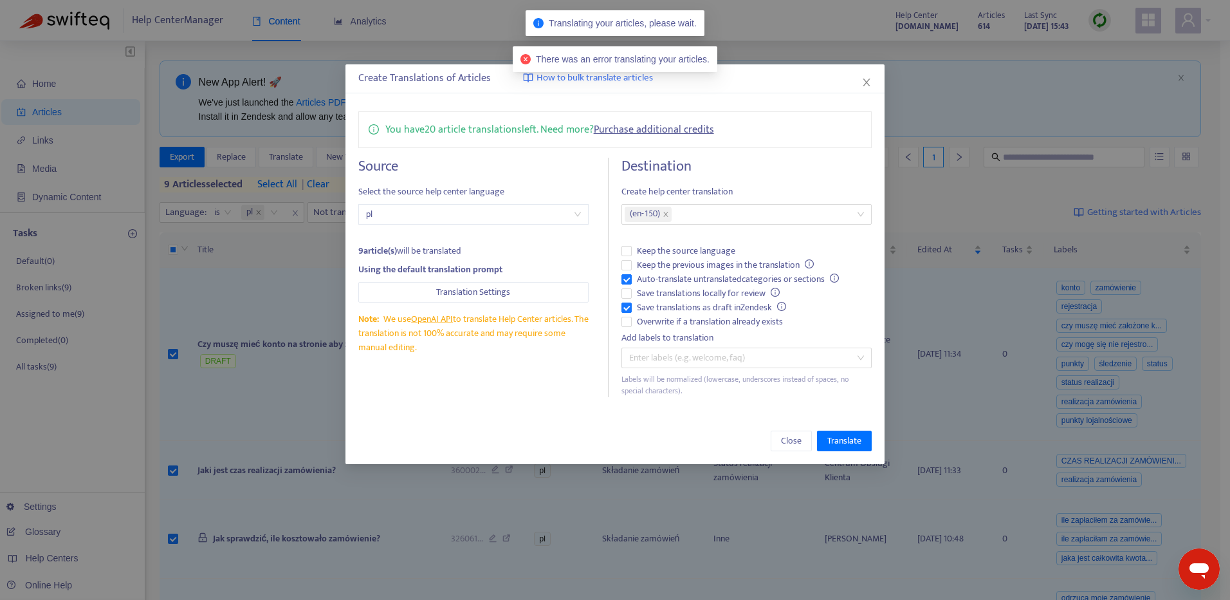
click at [657, 62] on span "There was an error translating your articles." at bounding box center [623, 59] width 174 height 10
copy span "There was an error translating your articles."
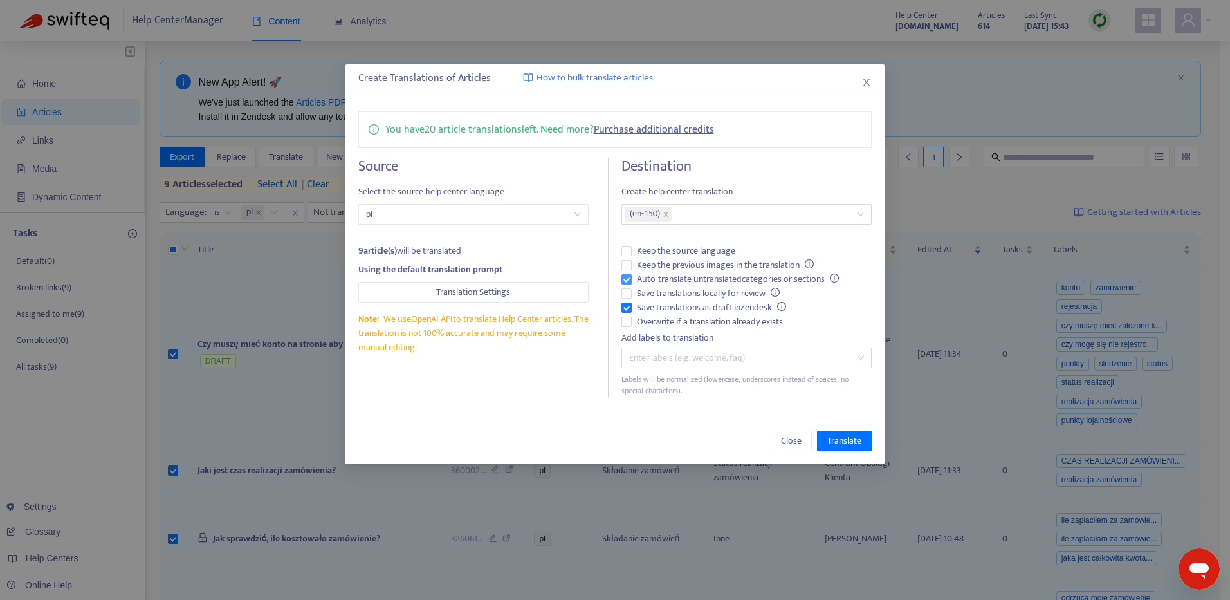
click at [810, 283] on span "Auto-translate untranslated categories or sections" at bounding box center [738, 279] width 212 height 14
click at [849, 434] on span "Translate" at bounding box center [845, 441] width 34 height 14
click at [772, 210] on div "( en-150 )" at bounding box center [740, 214] width 231 height 18
click at [867, 86] on icon "close" at bounding box center [867, 82] width 10 height 10
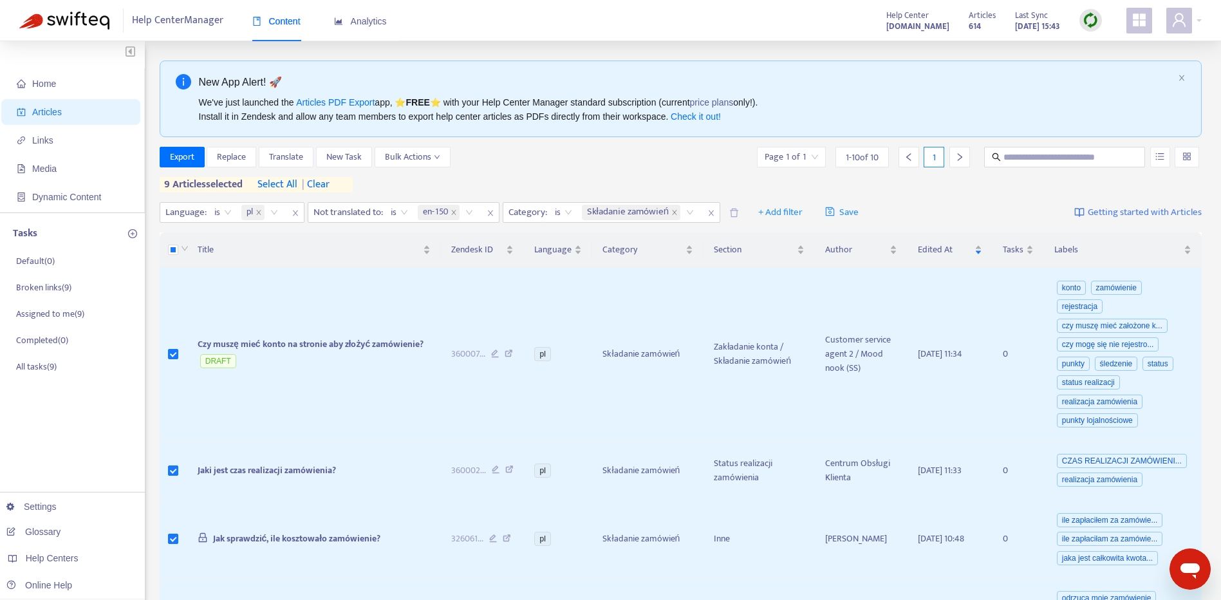
click at [323, 188] on span "| clear" at bounding box center [313, 184] width 32 height 15
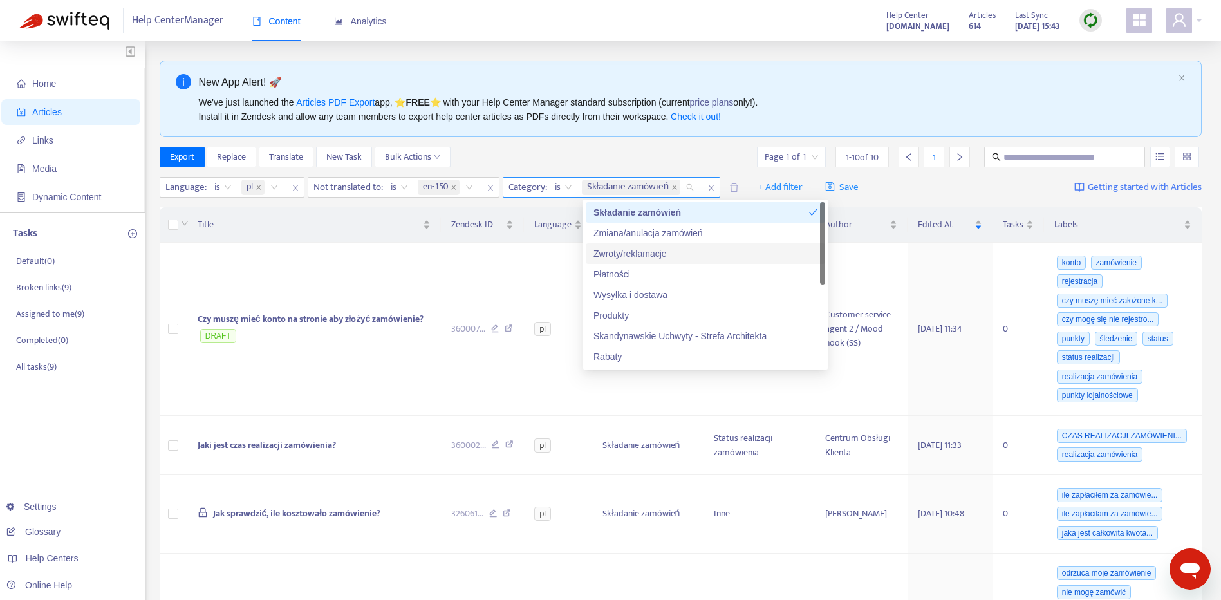
click at [683, 192] on div "Składanie zamówień" at bounding box center [633, 187] width 102 height 18
click at [772, 229] on div "Zmiana/anulacja zamówień" at bounding box center [705, 233] width 224 height 14
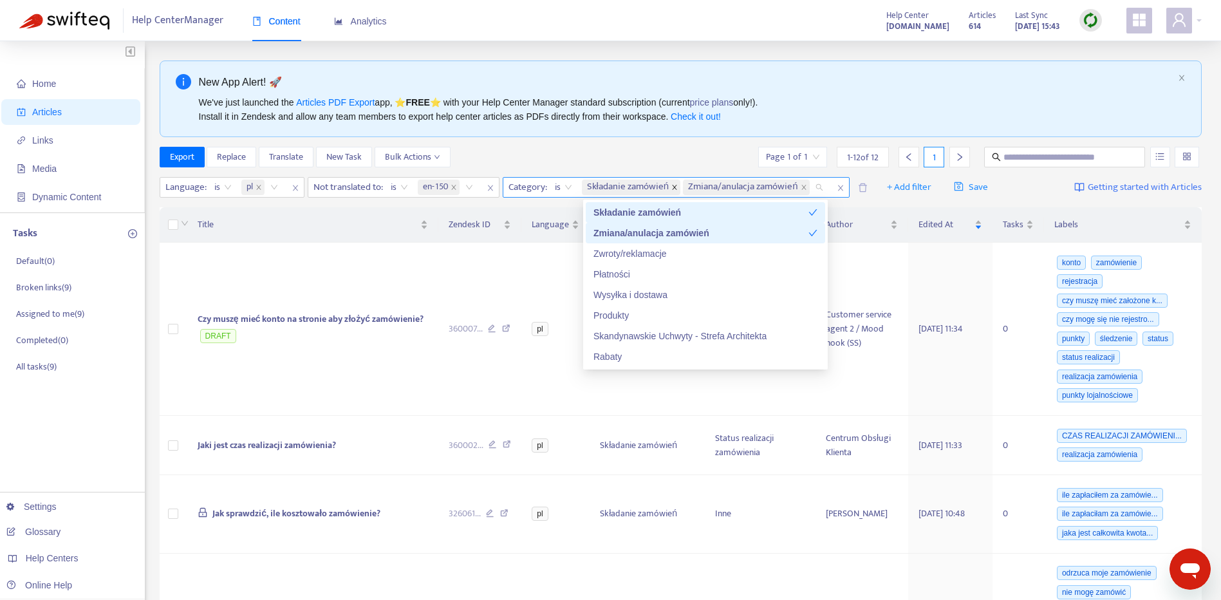
click at [676, 189] on icon "close" at bounding box center [674, 187] width 6 height 6
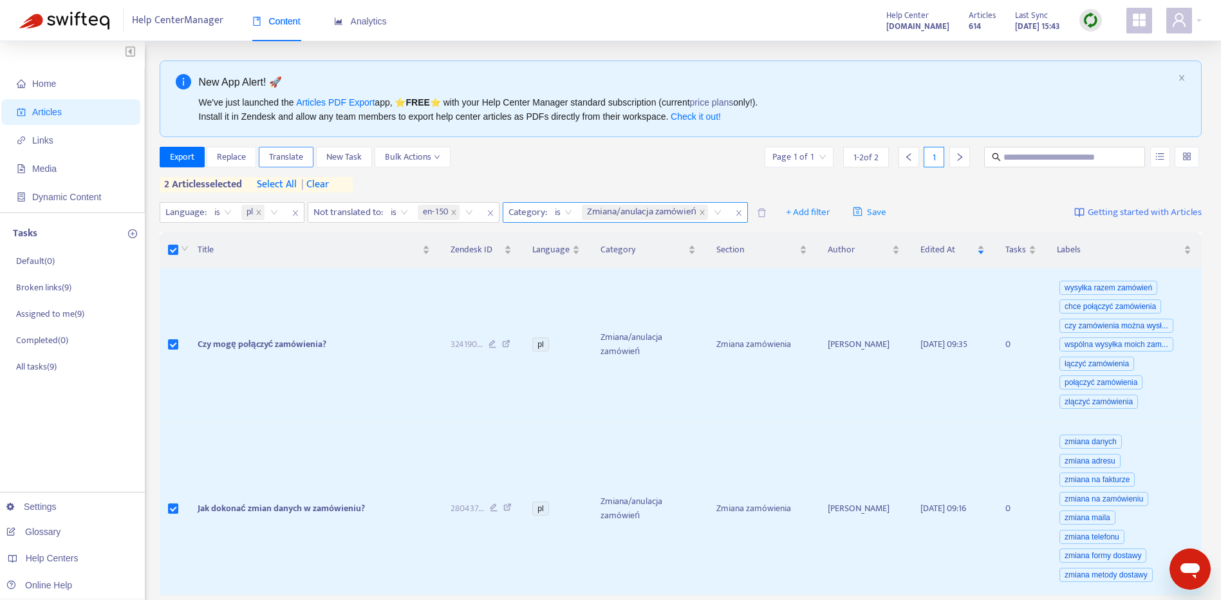
click at [292, 156] on span "Translate" at bounding box center [286, 157] width 34 height 14
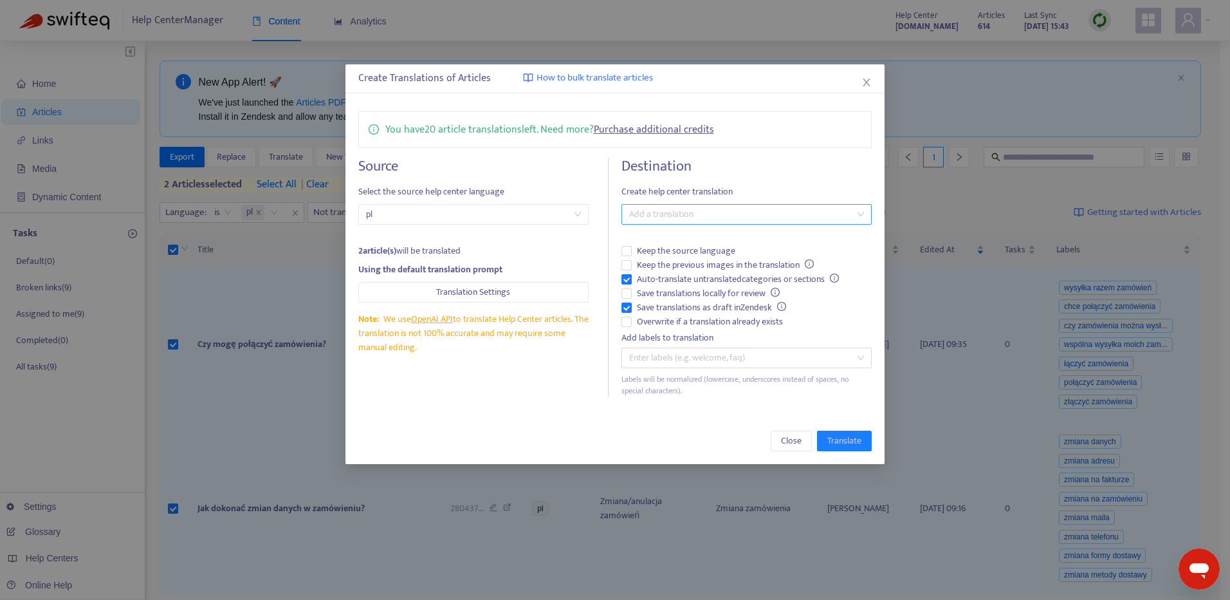
click at [756, 219] on div at bounding box center [740, 214] width 231 height 15
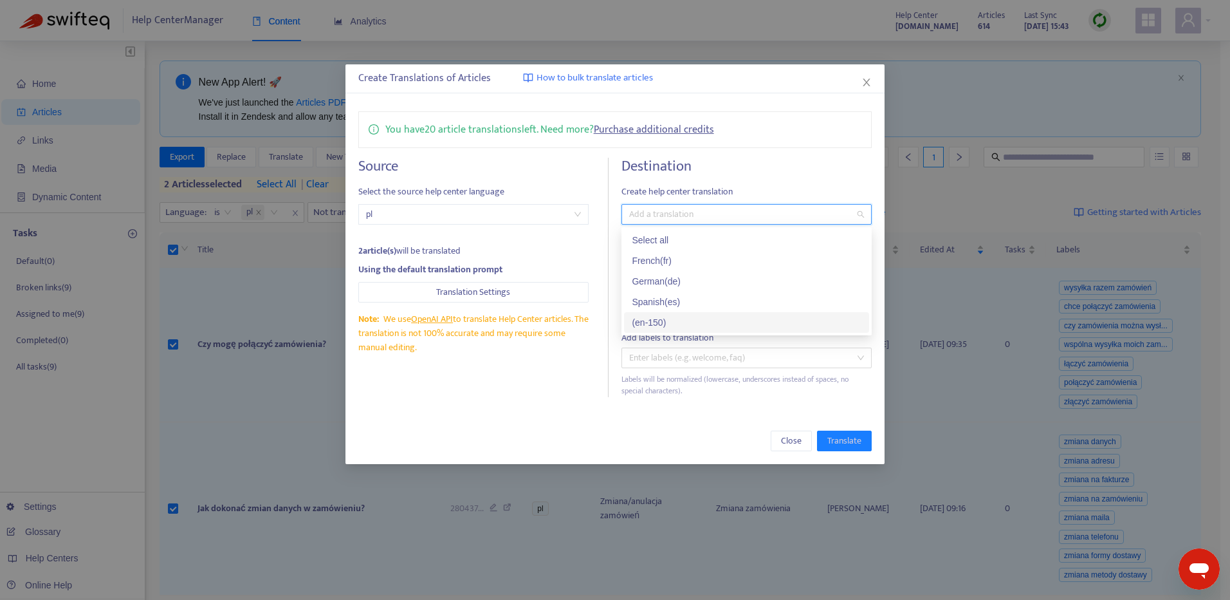
click at [739, 316] on div "( en-150 )" at bounding box center [747, 322] width 230 height 14
click at [840, 440] on span "Translate" at bounding box center [845, 441] width 34 height 14
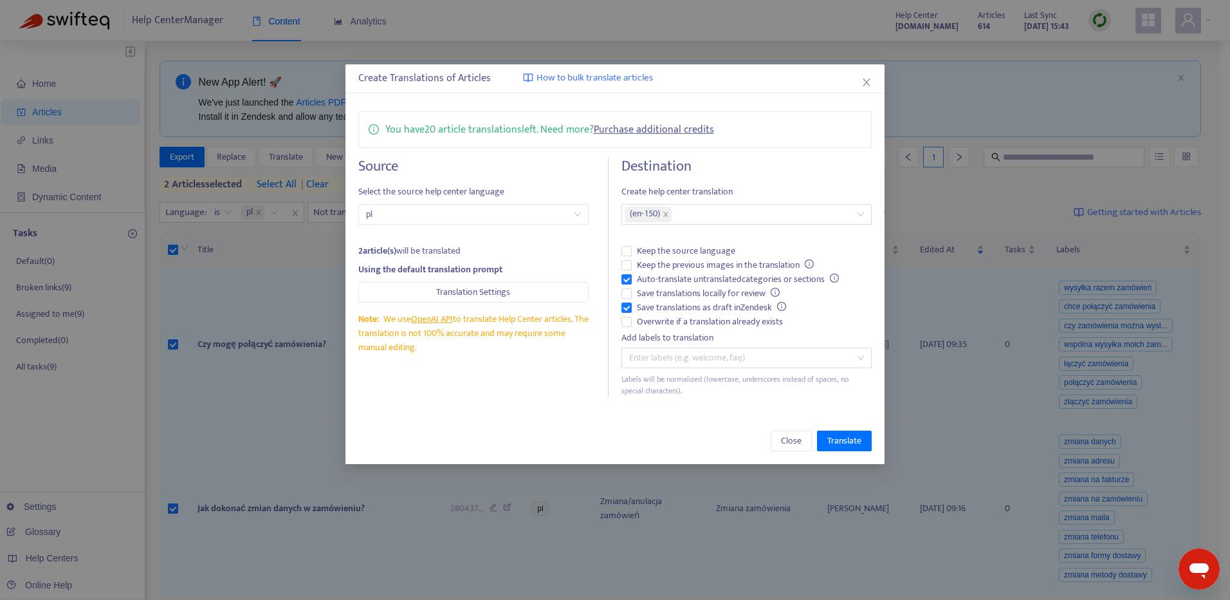
click at [620, 14] on div "Create Translations of Articles How to bulk translate articles You have 20 arti…" at bounding box center [615, 300] width 1230 height 600
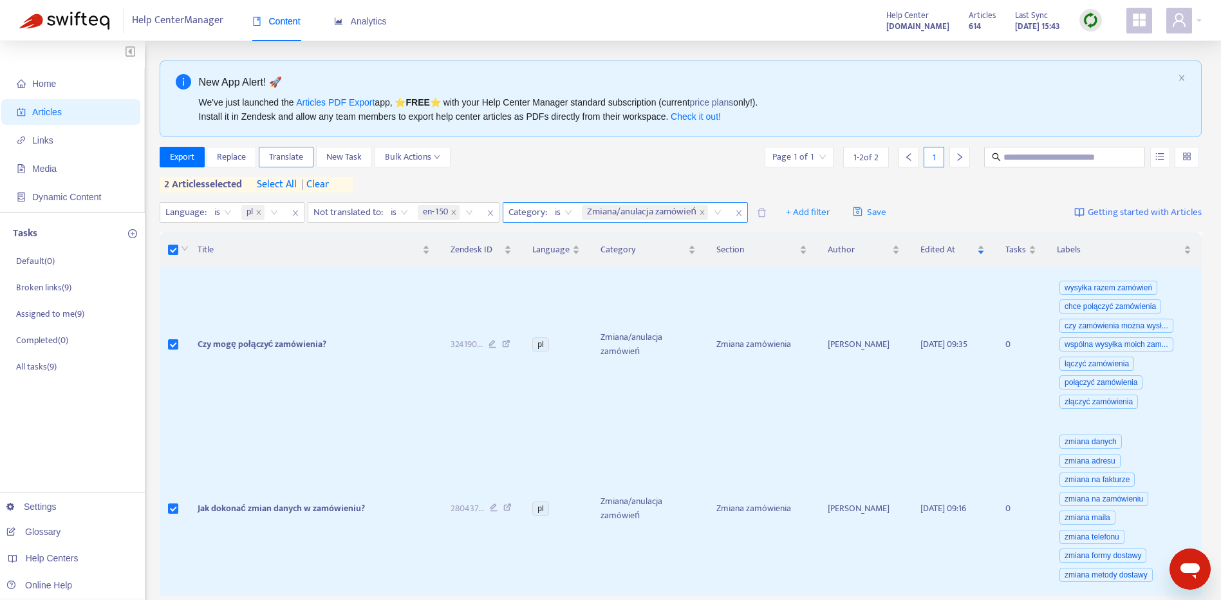
click at [284, 152] on span "Translate" at bounding box center [286, 157] width 34 height 14
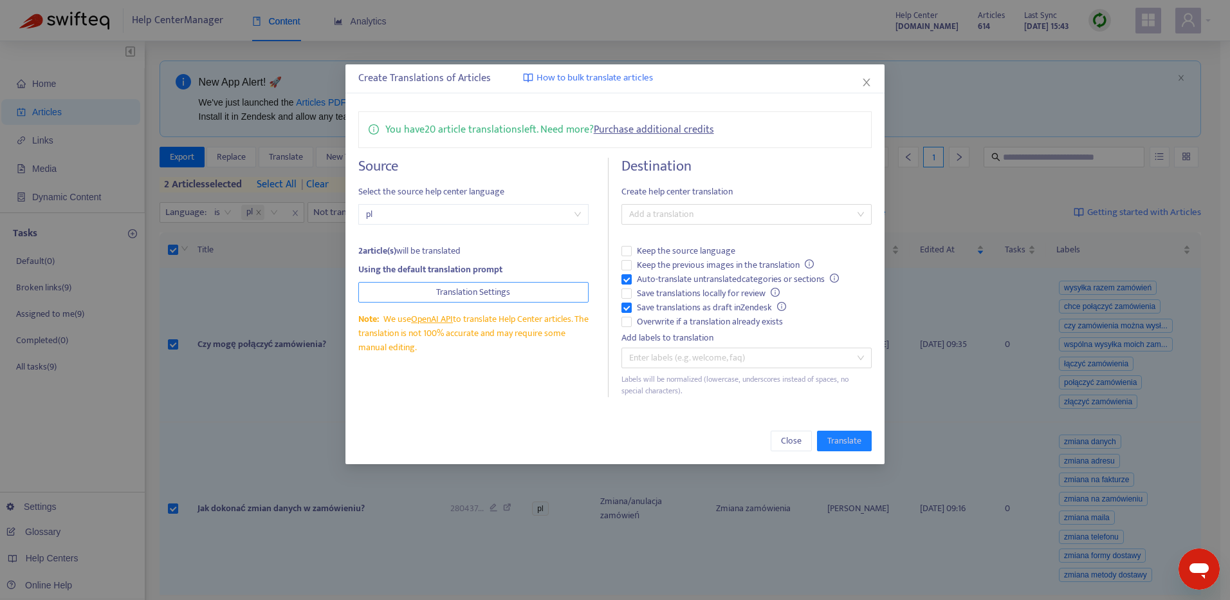
click at [566, 284] on button "Translation Settings" at bounding box center [473, 292] width 231 height 21
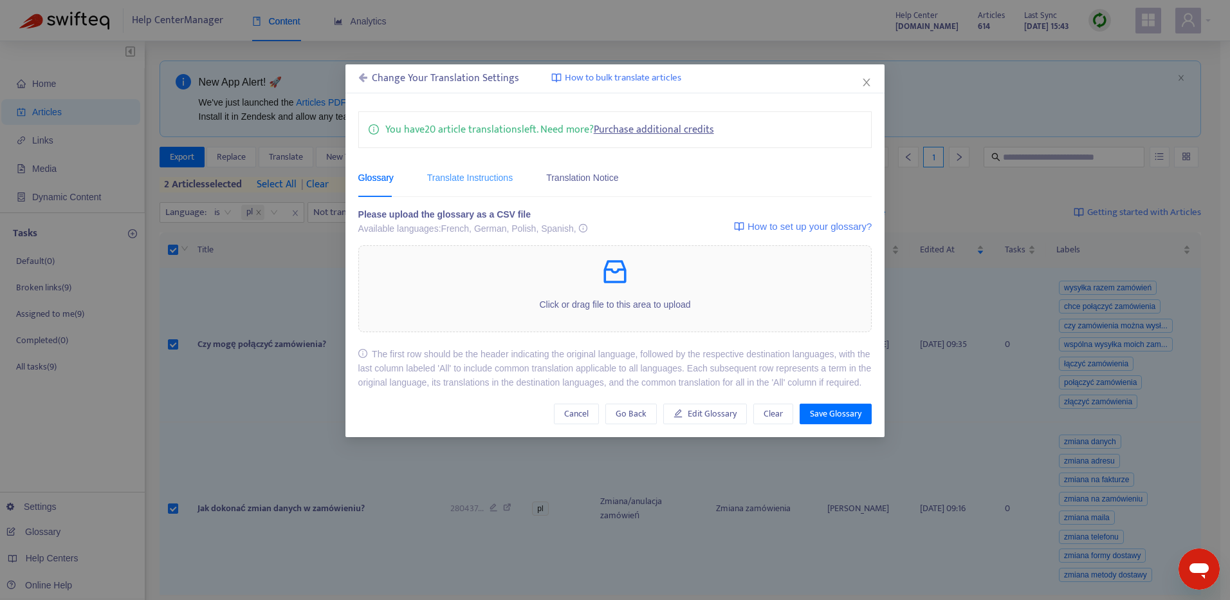
click at [485, 185] on div "Translate Instructions" at bounding box center [470, 177] width 86 height 39
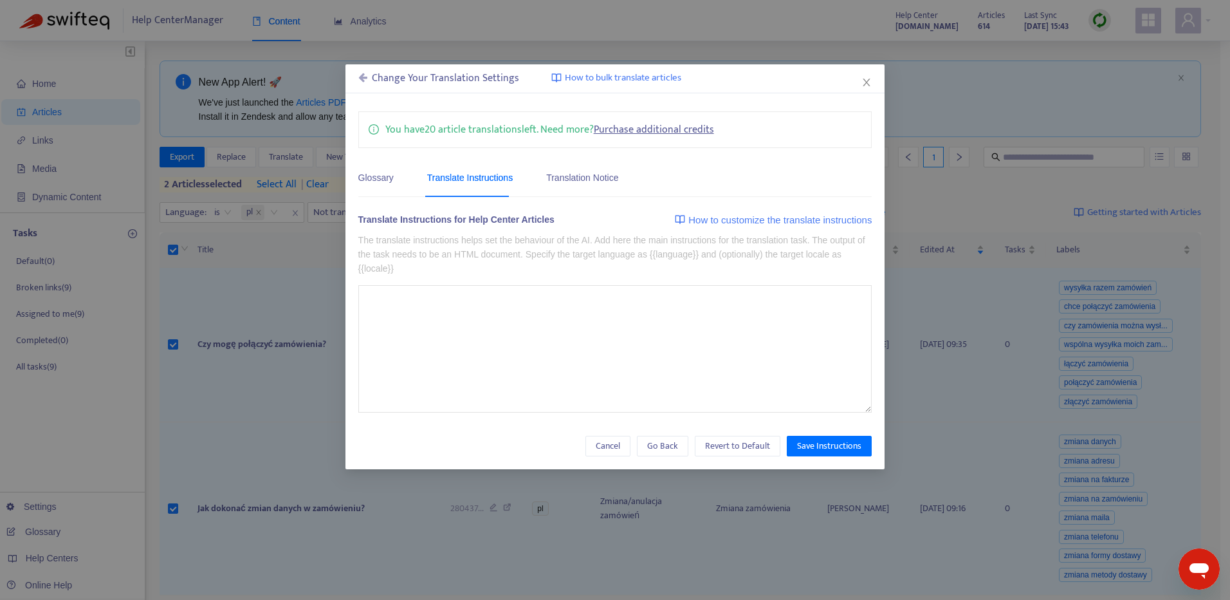
type textarea "**********"
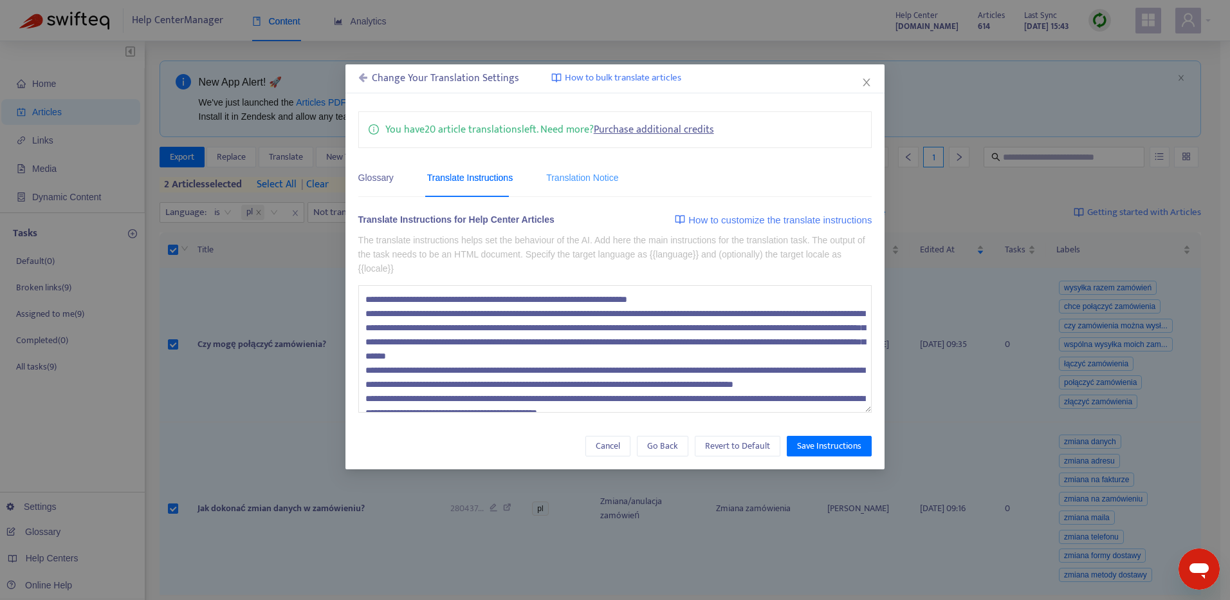
click at [568, 185] on div "Translation Notice" at bounding box center [582, 177] width 72 height 39
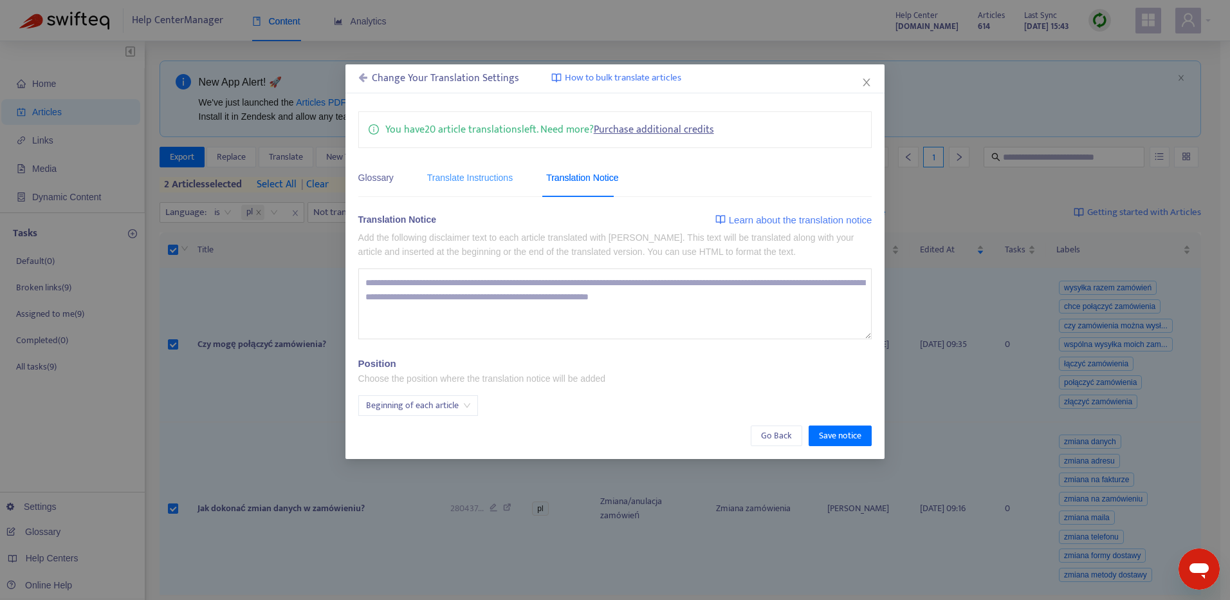
click at [497, 187] on div "Translate Instructions" at bounding box center [470, 177] width 86 height 39
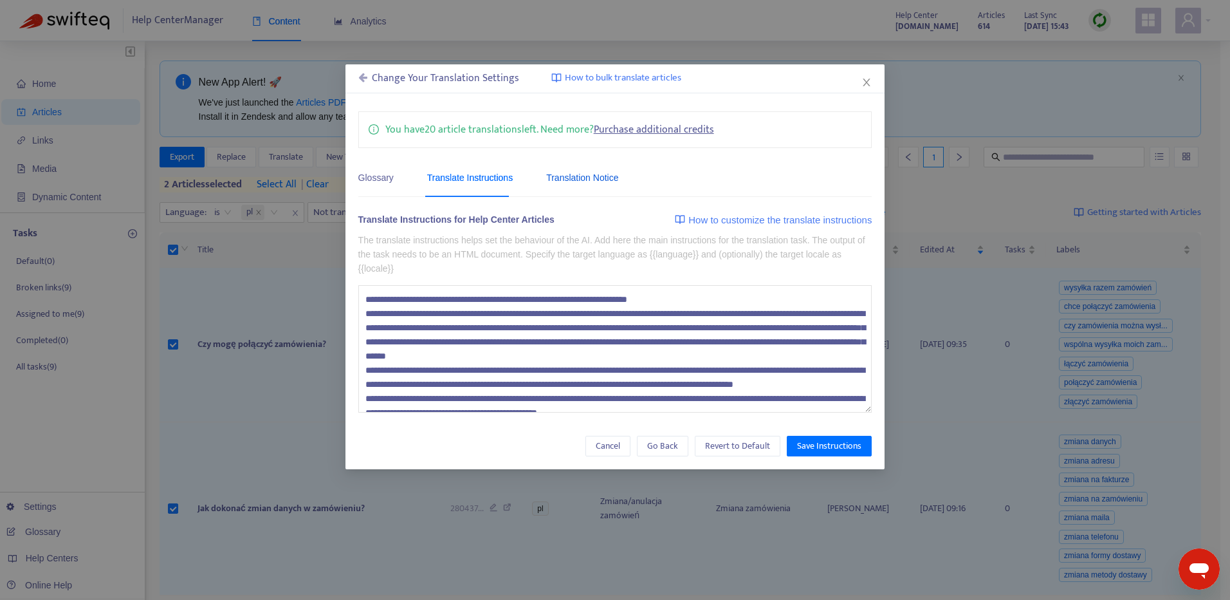
click at [562, 180] on div "Translation Notice" at bounding box center [582, 178] width 72 height 14
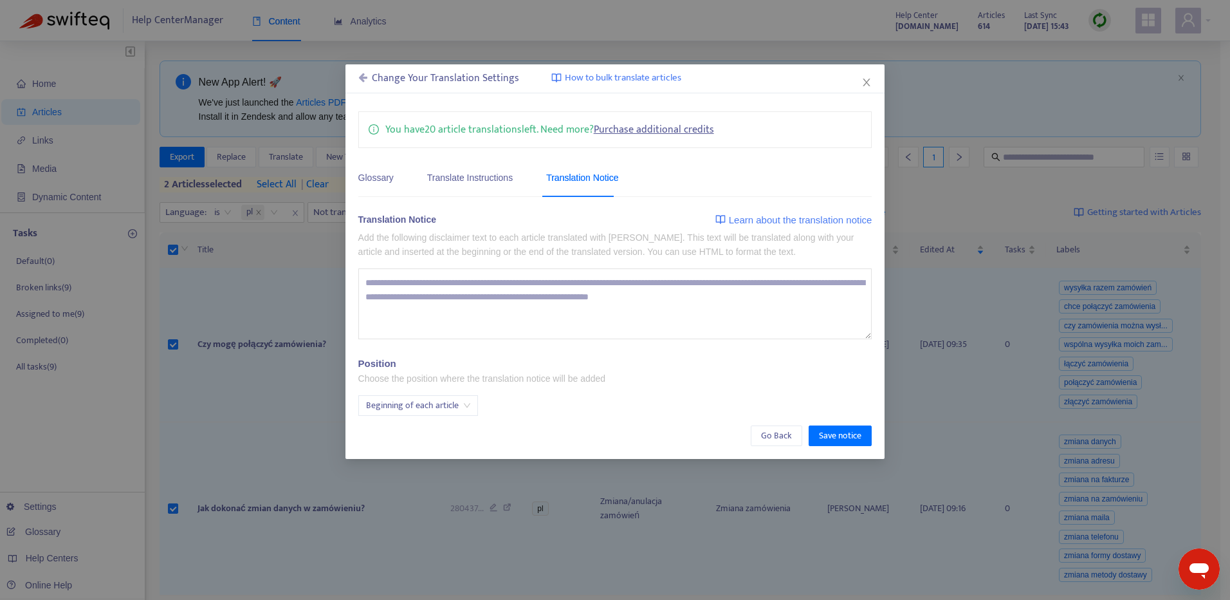
click at [366, 75] on icon at bounding box center [362, 77] width 9 height 10
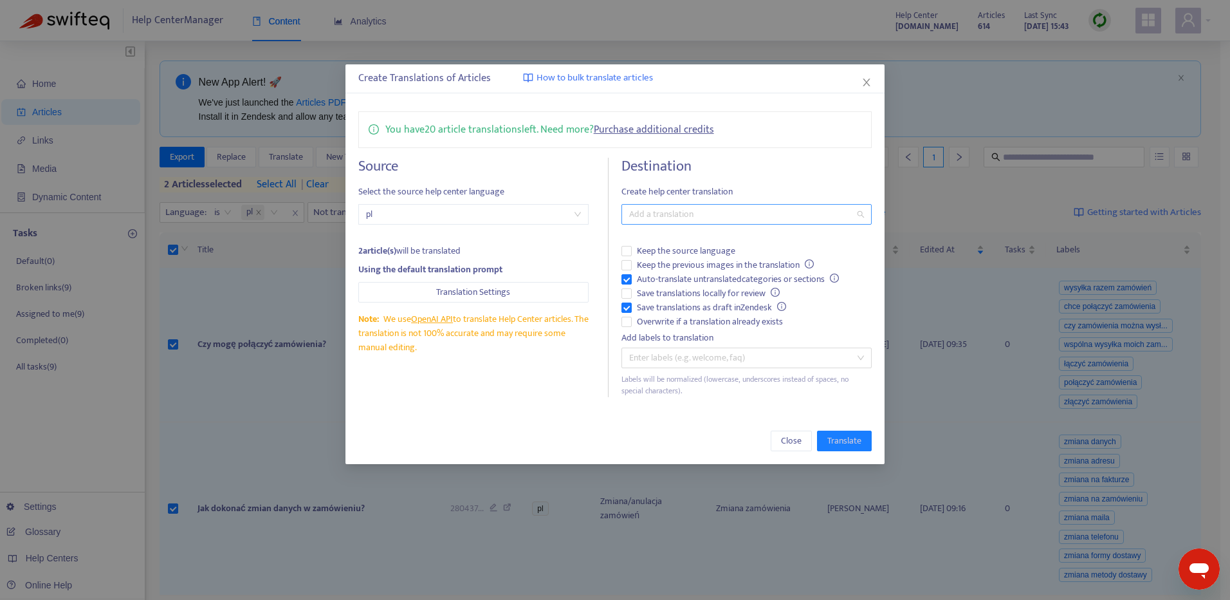
click at [859, 210] on div "Add a translation" at bounding box center [747, 214] width 250 height 21
click at [866, 82] on icon "close" at bounding box center [867, 82] width 10 height 10
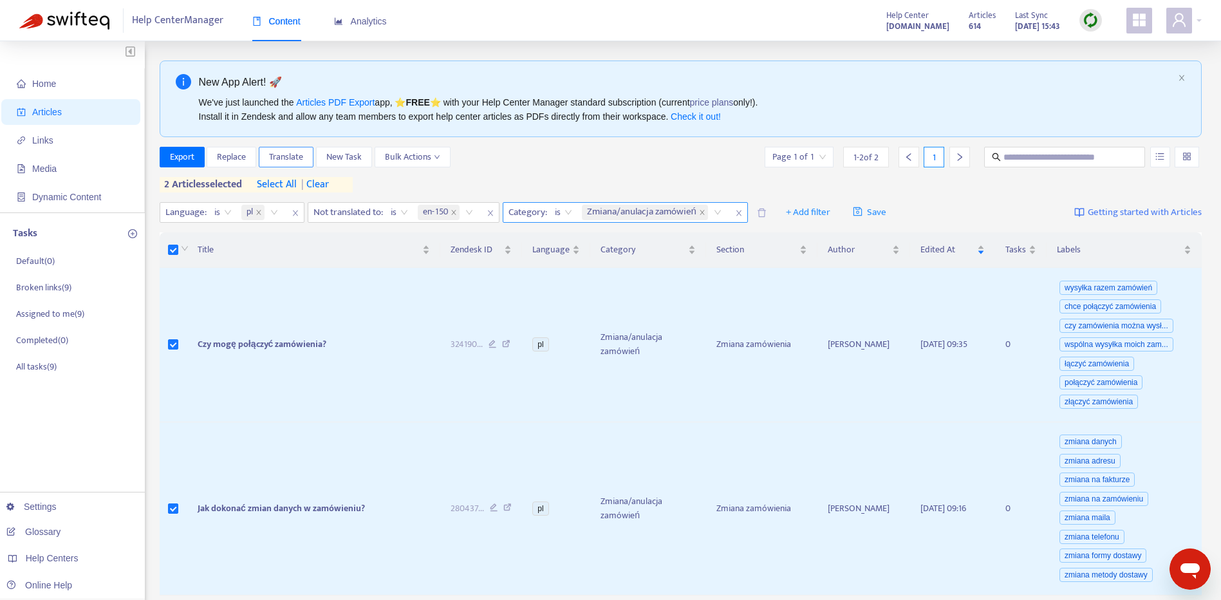
click at [284, 158] on span "Translate" at bounding box center [286, 157] width 34 height 14
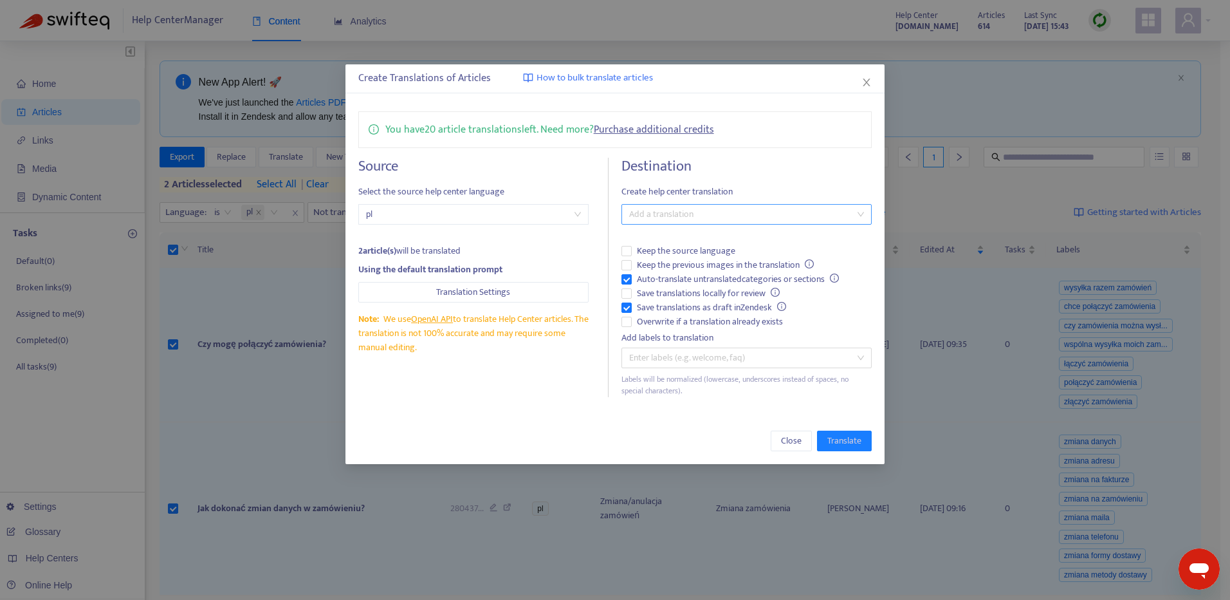
click at [824, 213] on div at bounding box center [740, 214] width 231 height 15
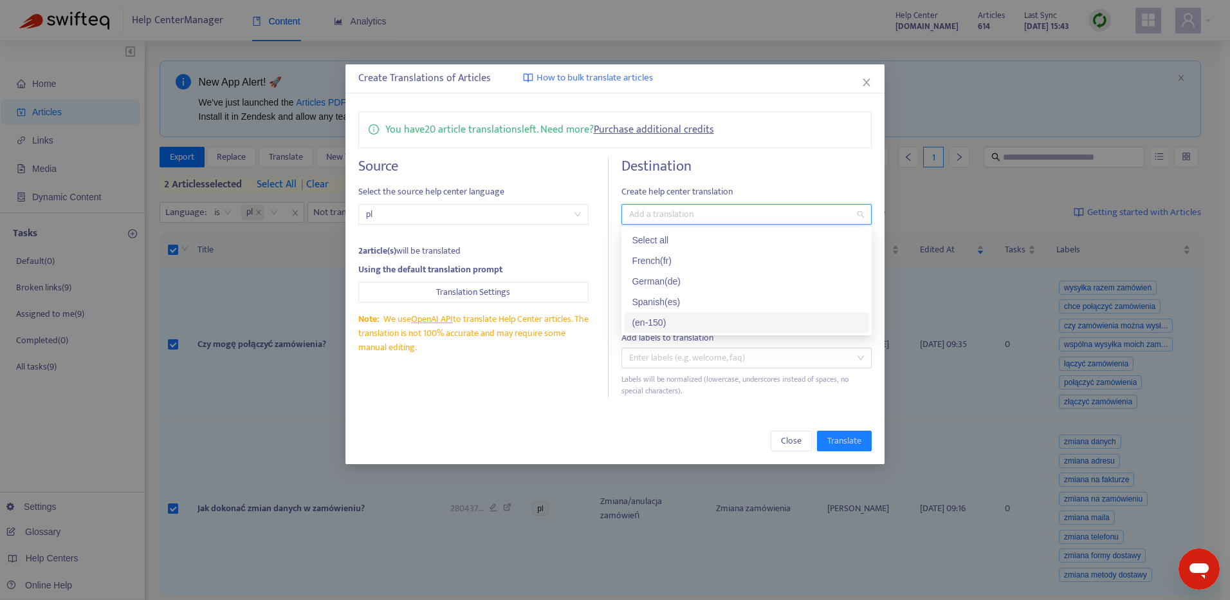
click at [700, 318] on div "( en-150 )" at bounding box center [747, 322] width 230 height 14
click at [828, 382] on div "Labels will be normalized (lowercase, underscores instead of spaces, no special…" at bounding box center [747, 385] width 250 height 24
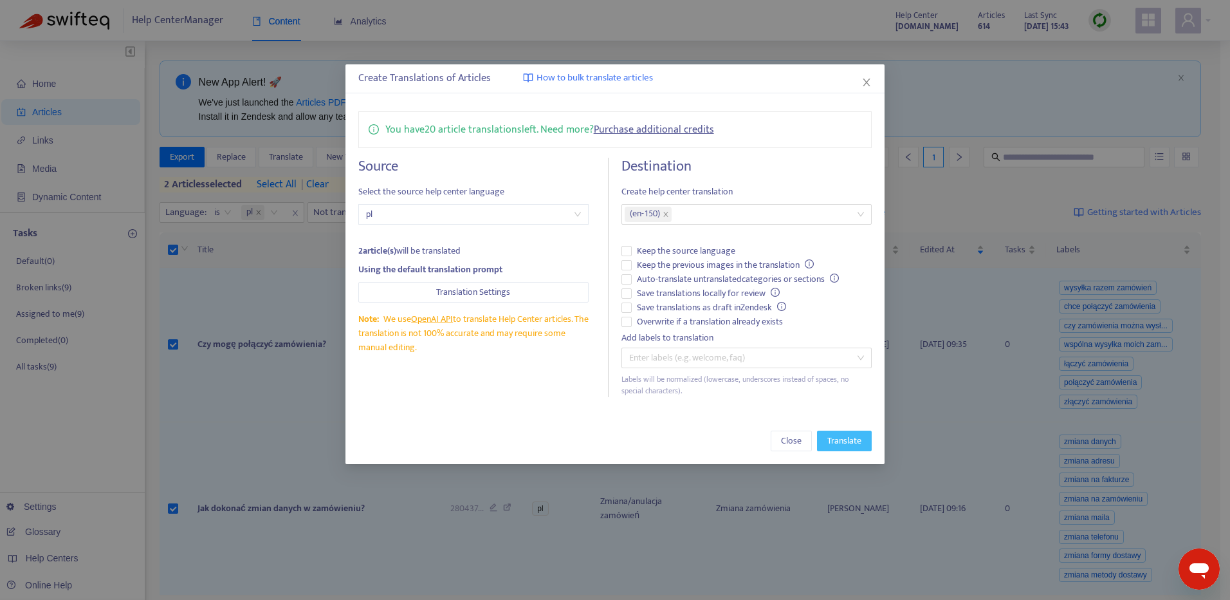
click at [858, 438] on span "Translate" at bounding box center [845, 441] width 34 height 14
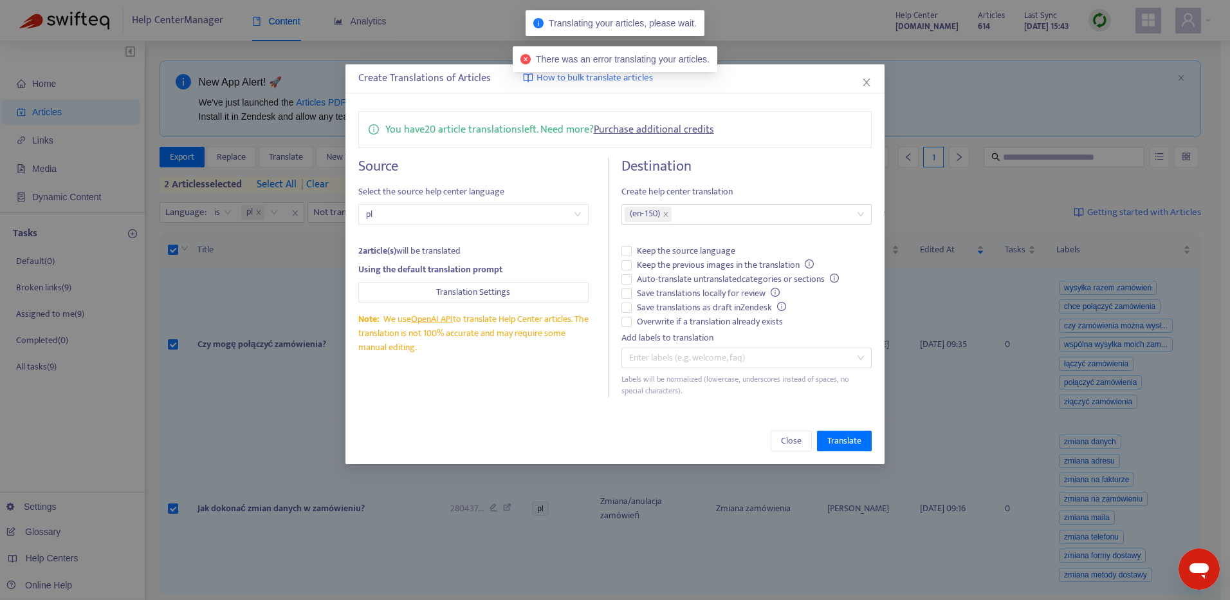
click at [668, 57] on span "There was an error translating your articles." at bounding box center [623, 59] width 174 height 10
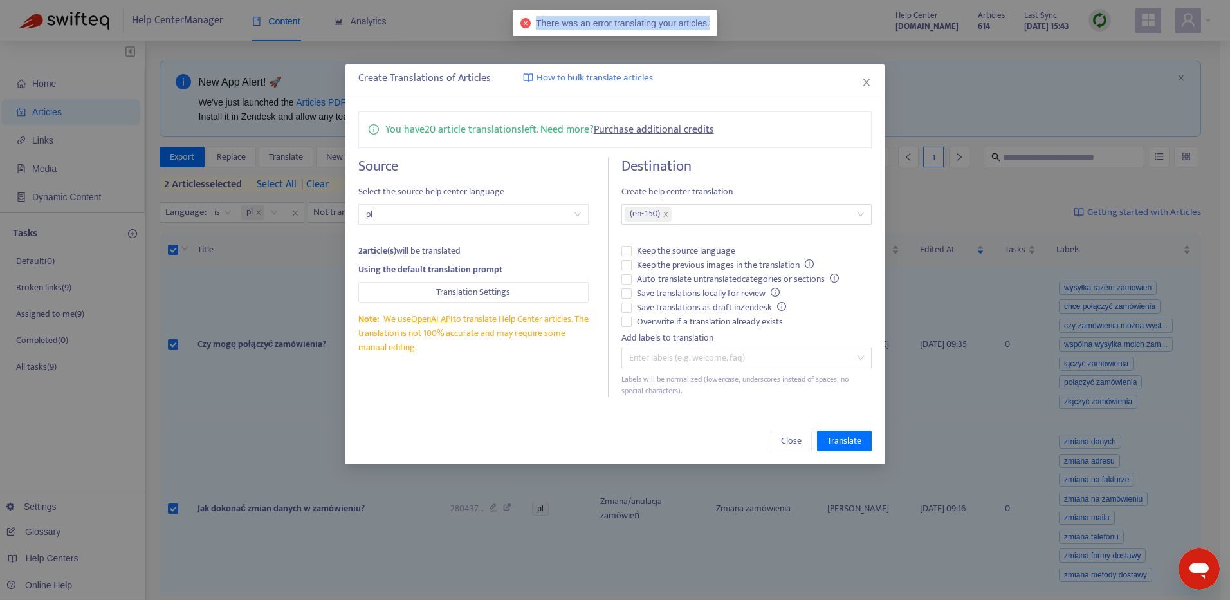
copy span "There was an error translating your articles."
click at [1198, 568] on icon "Otwórz okno komunikatora" at bounding box center [1199, 570] width 19 height 15
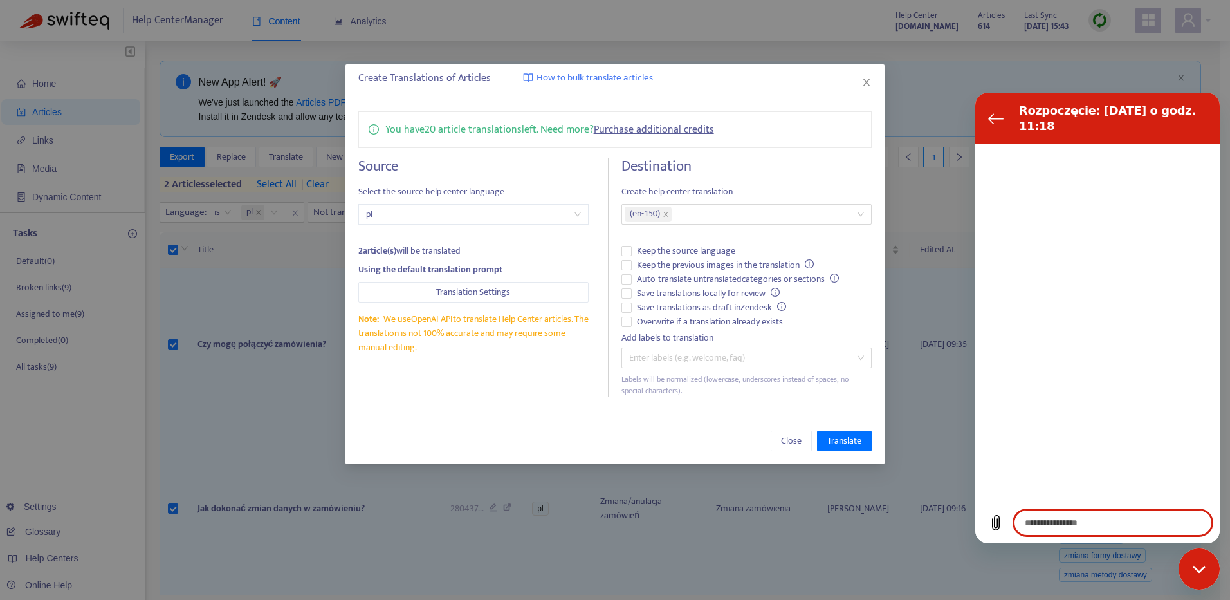
type textarea "*"
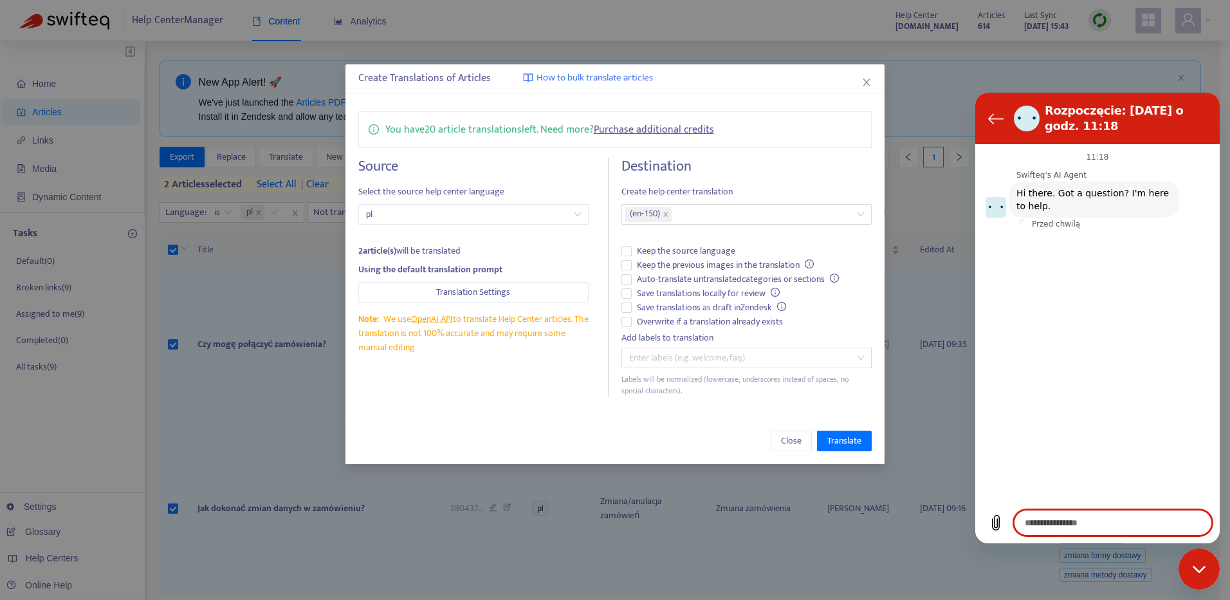
click at [1109, 518] on textarea at bounding box center [1113, 523] width 198 height 26
type textarea "**********"
type textarea "*"
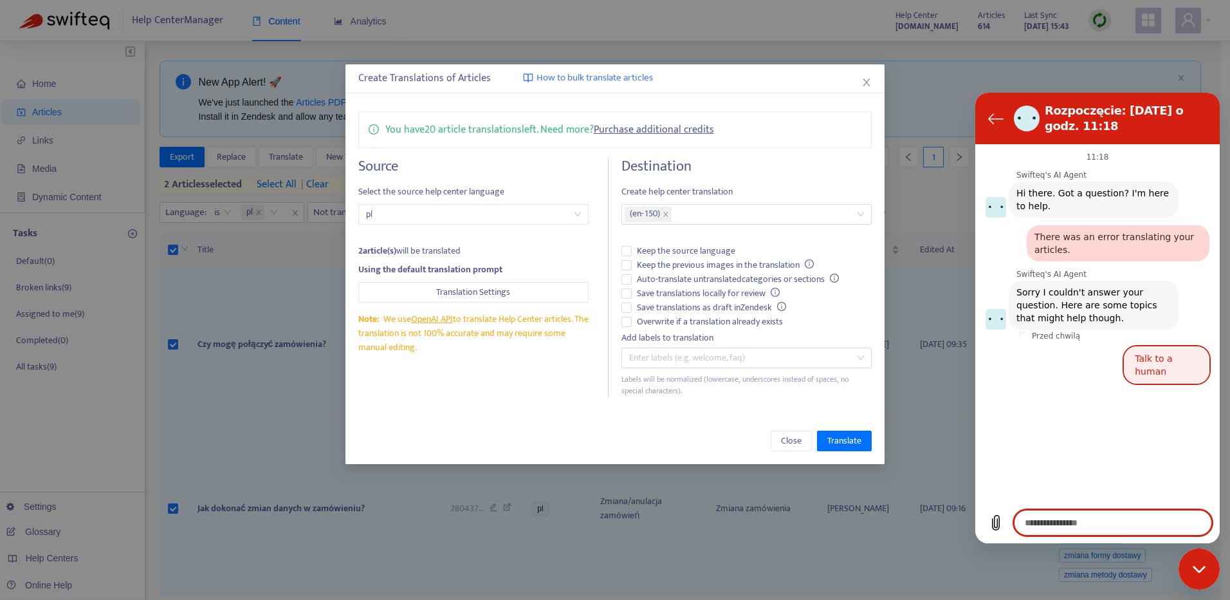
click at [1162, 348] on button "Talk to a human" at bounding box center [1167, 364] width 86 height 37
click at [1112, 526] on textarea at bounding box center [1113, 523] width 198 height 26
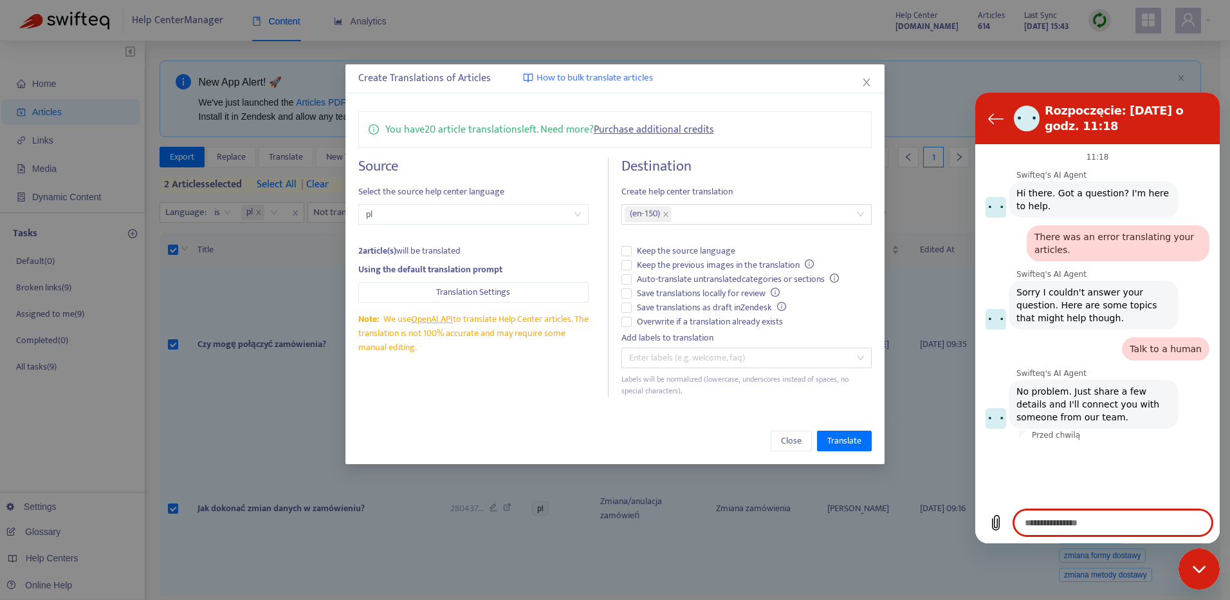
type textarea "*"
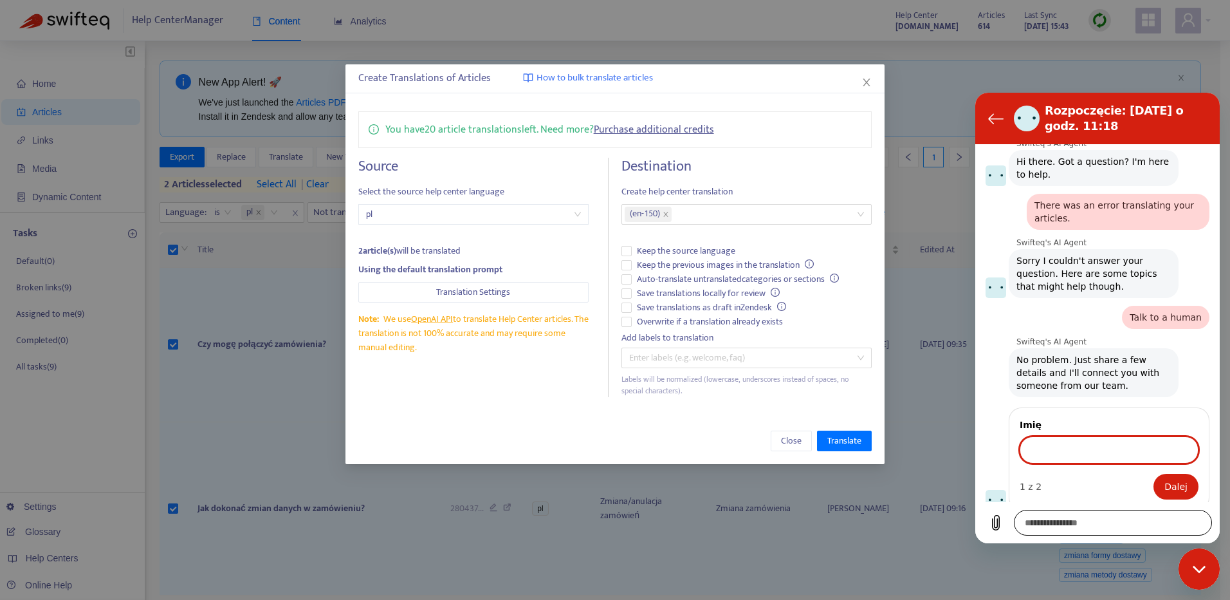
scroll to position [30, 0]
type input "**********"
type input "*******"
click at [1172, 480] on span "Dalej" at bounding box center [1176, 487] width 23 height 15
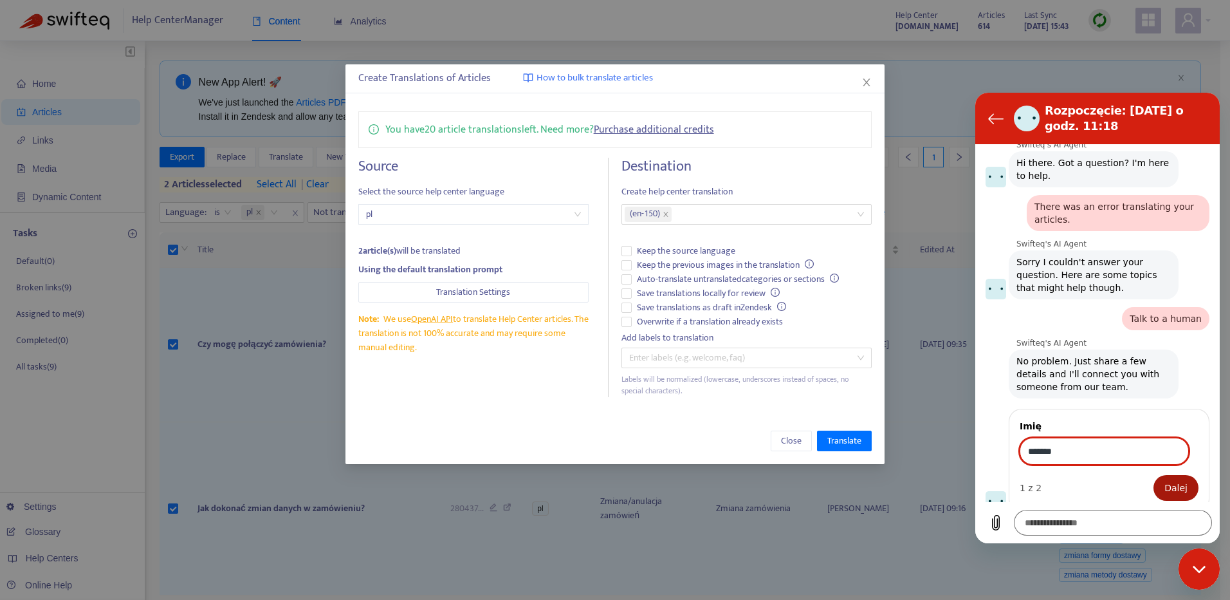
type textarea "*"
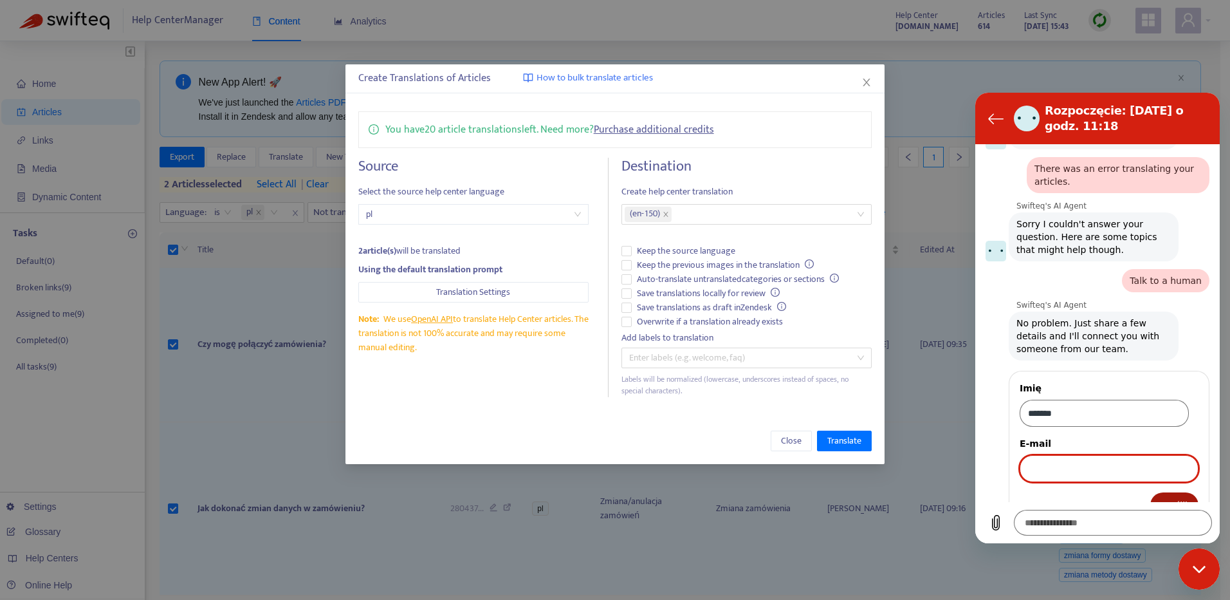
scroll to position [86, 0]
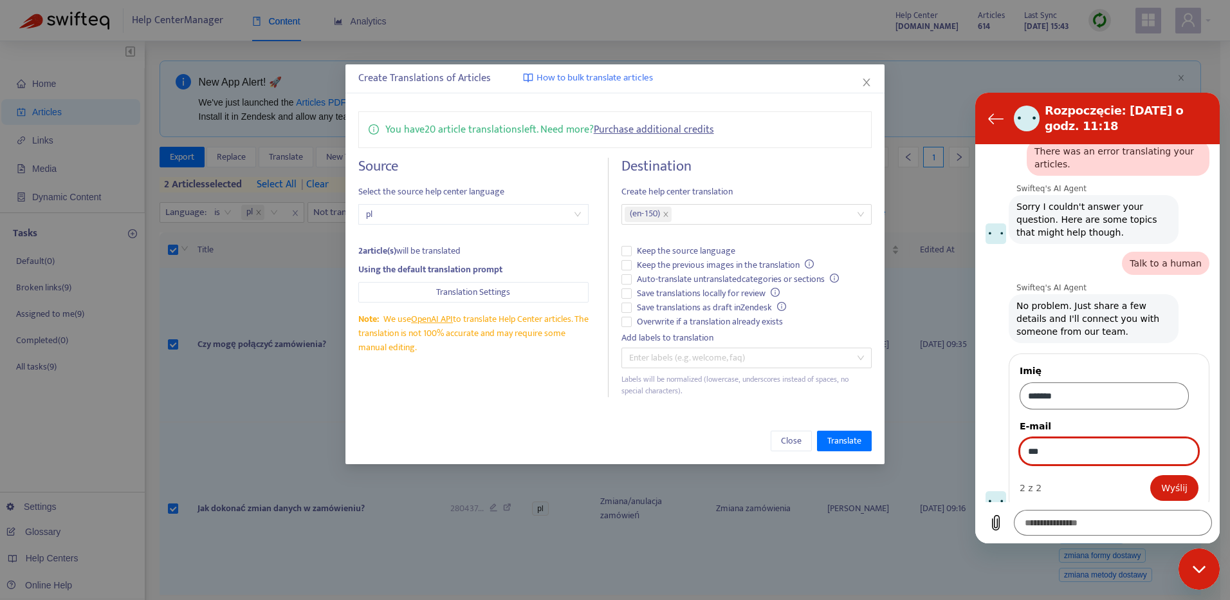
type input "**********"
click at [1171, 480] on span "Wyślij" at bounding box center [1175, 487] width 26 height 15
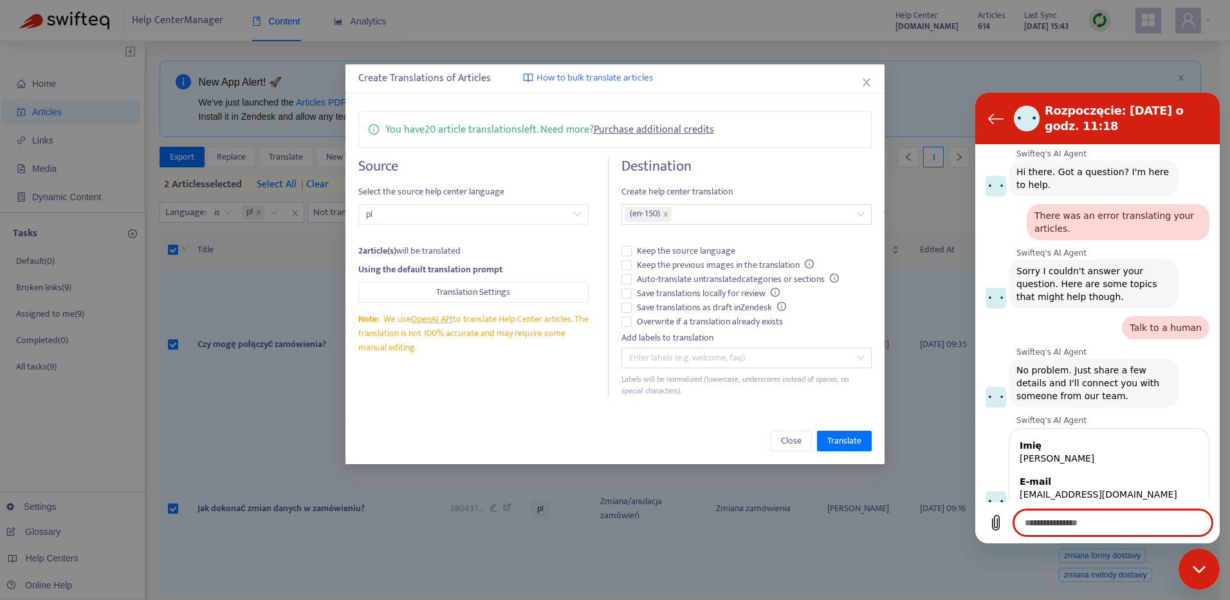
type textarea "*"
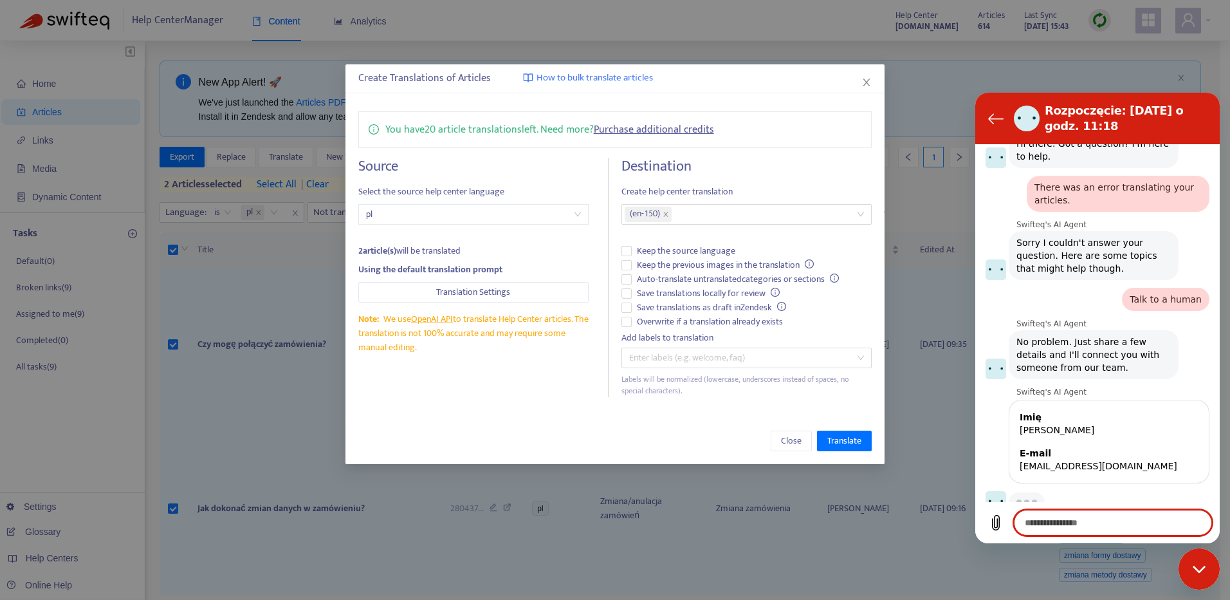
click at [1121, 522] on textarea at bounding box center [1113, 523] width 198 height 26
paste textarea "**********"
type textarea "**********"
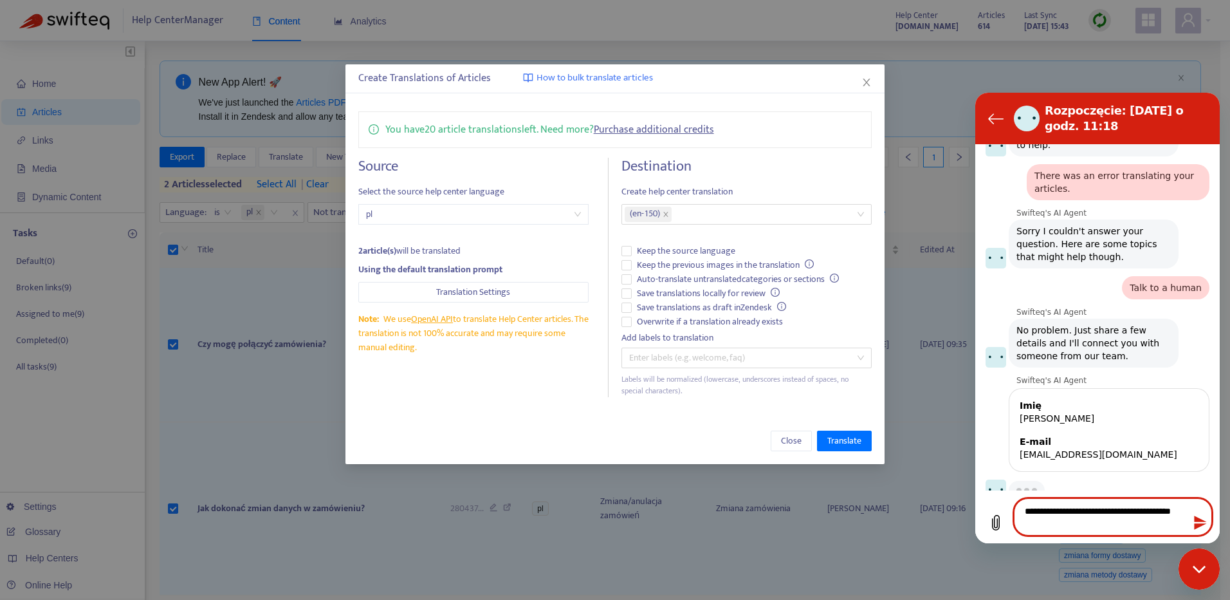
type textarea "*"
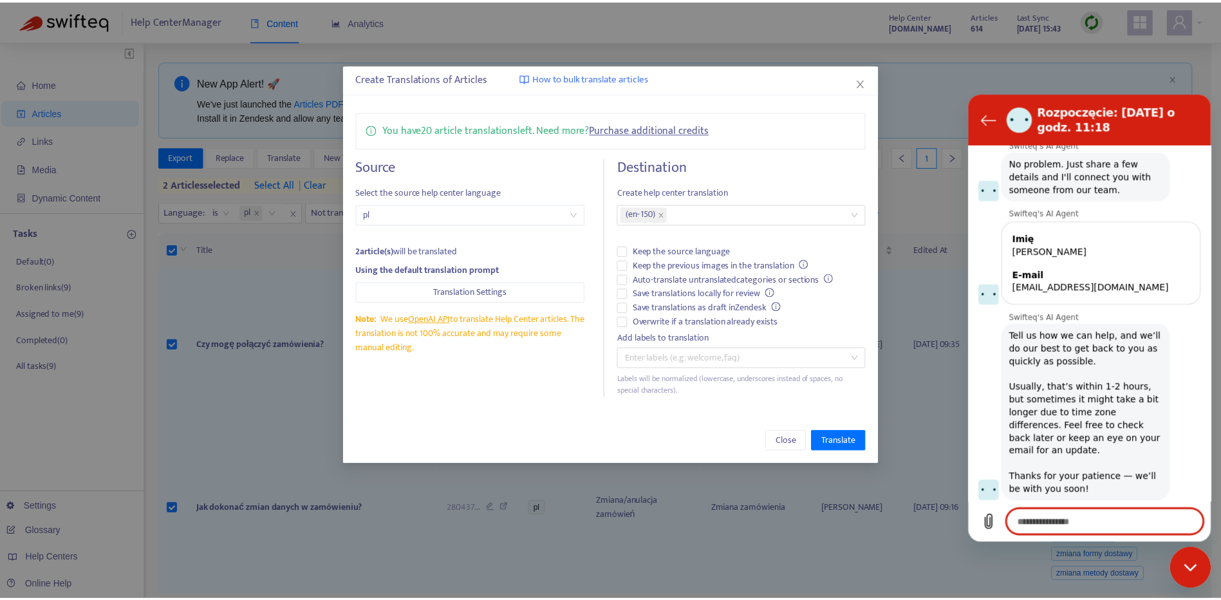
scroll to position [263, 0]
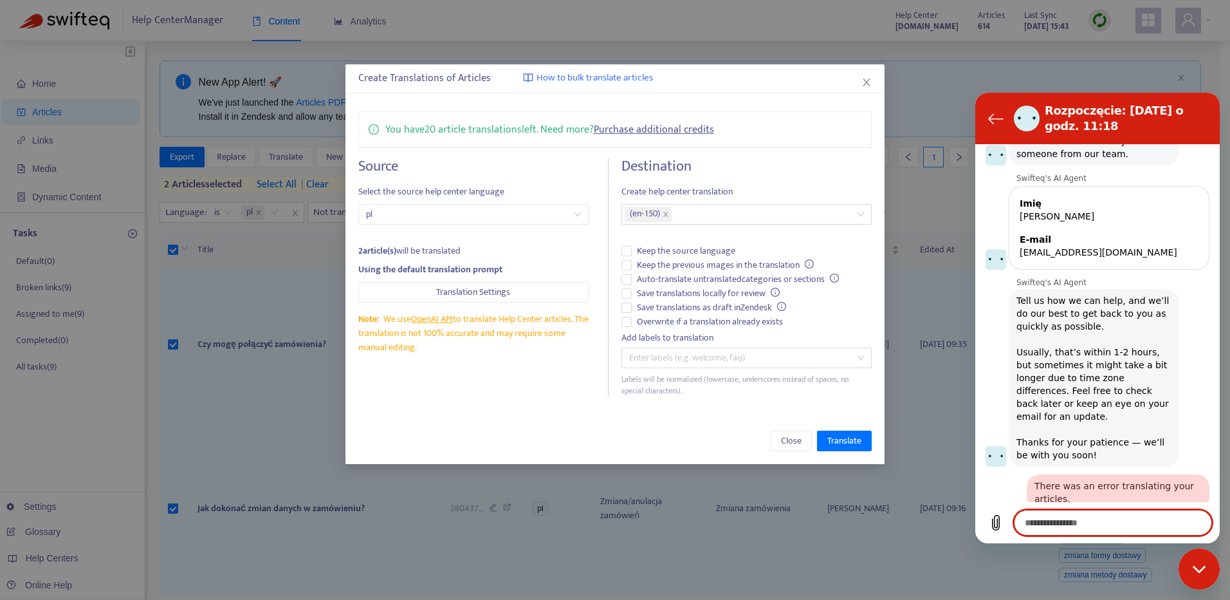
click at [618, 84] on span "How to bulk translate articles" at bounding box center [595, 78] width 116 height 15
type textarea "*"
click at [864, 84] on icon "close" at bounding box center [867, 82] width 10 height 10
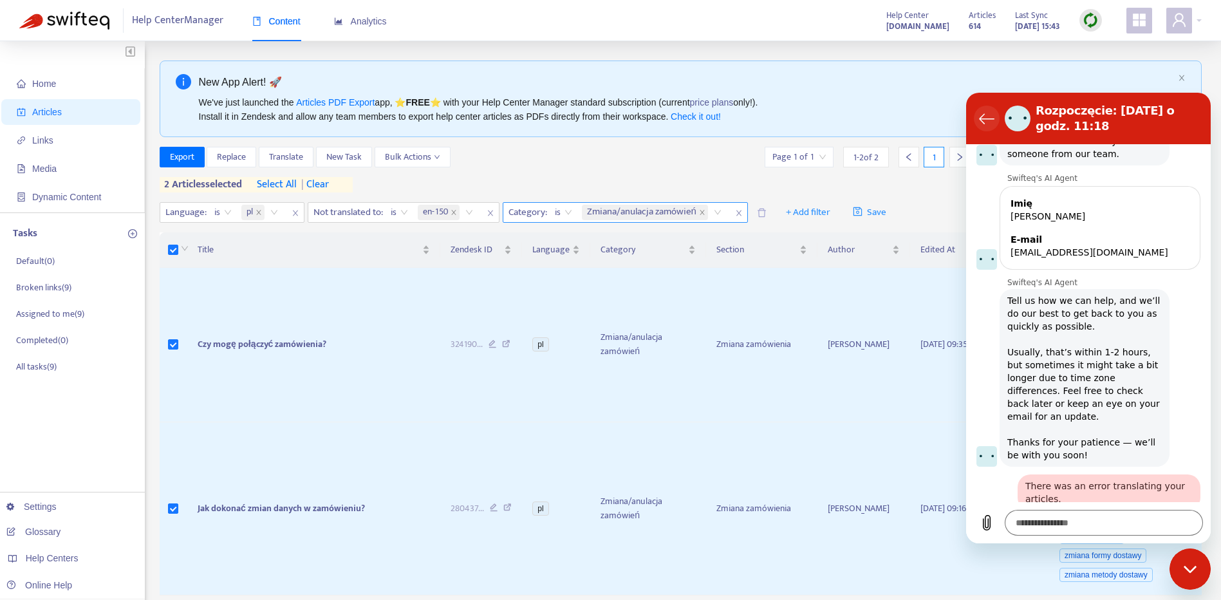
click at [983, 111] on icon "Powrót do listy konwersacji" at bounding box center [986, 118] width 15 height 15
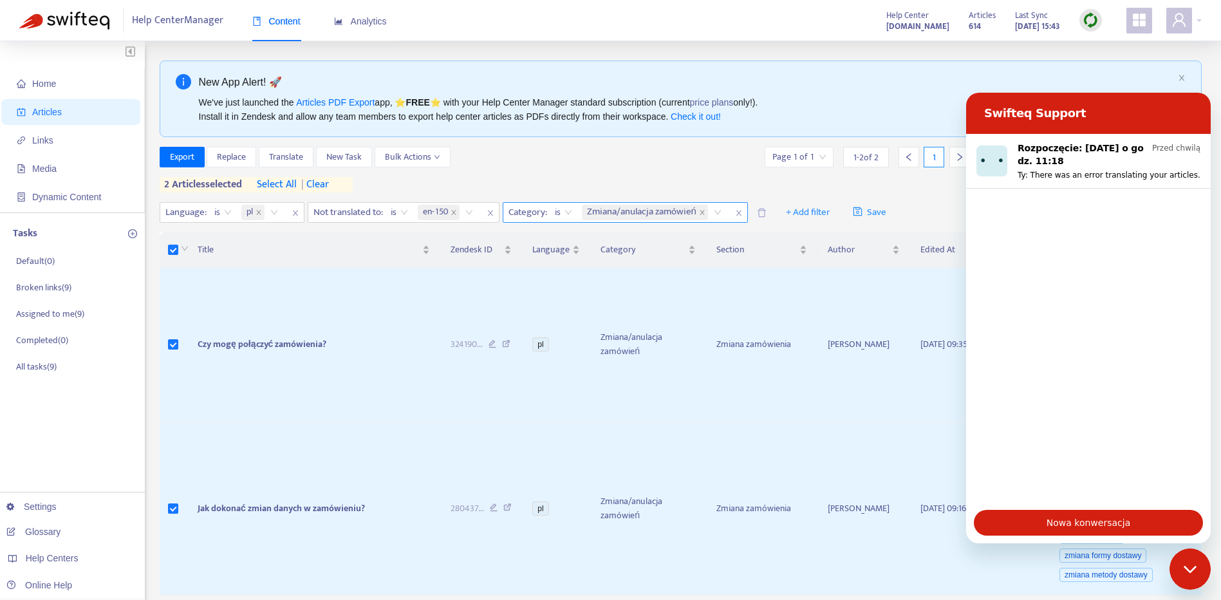
click at [319, 183] on span "| clear" at bounding box center [313, 184] width 32 height 15
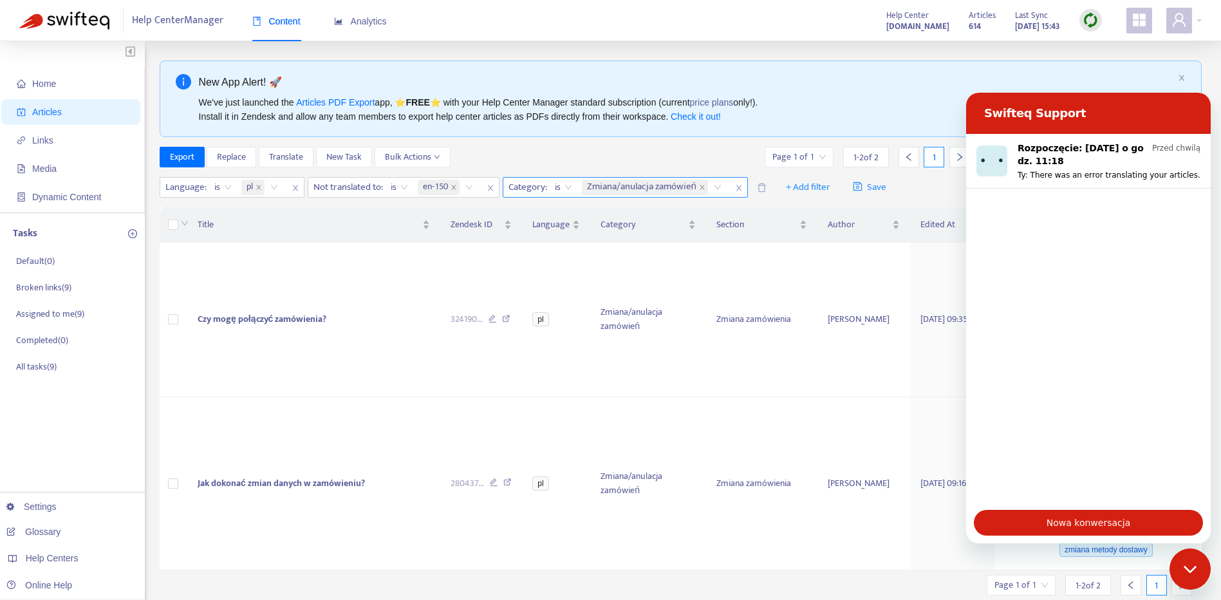
click at [739, 189] on icon "close" at bounding box center [739, 188] width 8 height 8
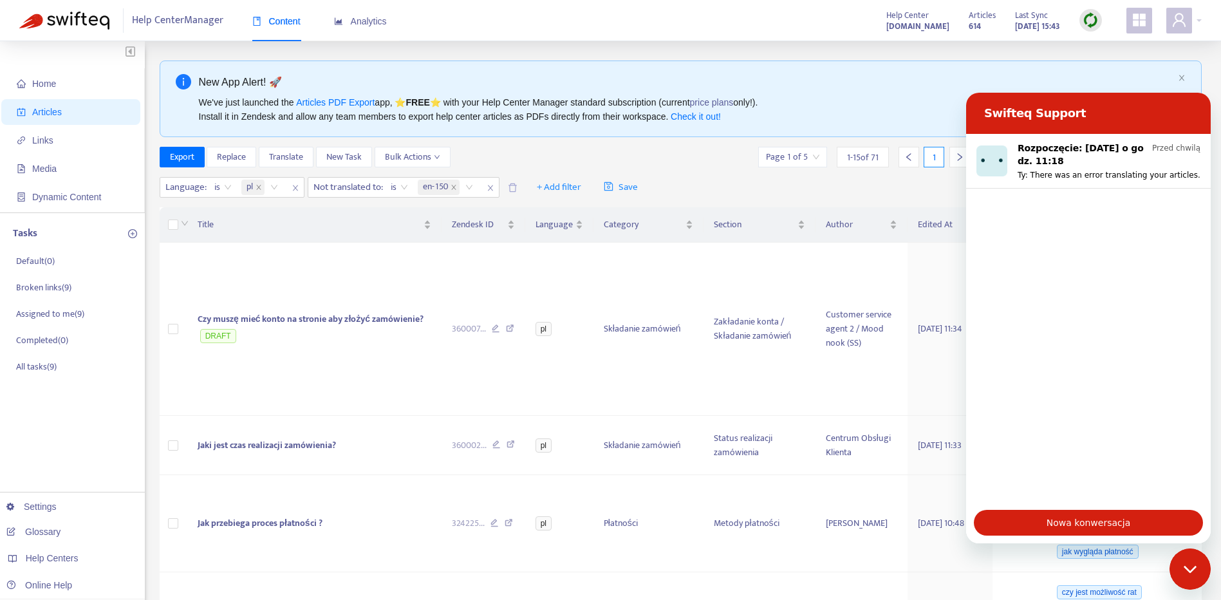
click at [561, 154] on div "Export Replace Translate New Task Bulk Actions Page 1 of 5 1 - 15 of 71 1" at bounding box center [681, 157] width 1043 height 21
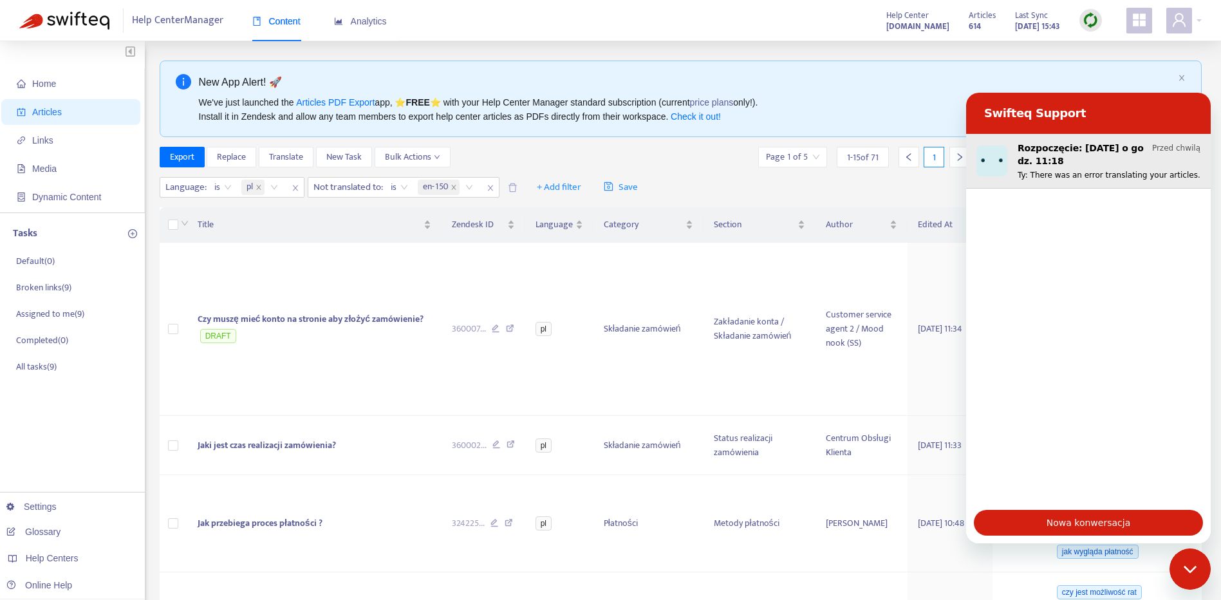
click at [1077, 154] on p "Rozpoczęcie: 1 paź o godz. 11:18" at bounding box center [1081, 155] width 129 height 26
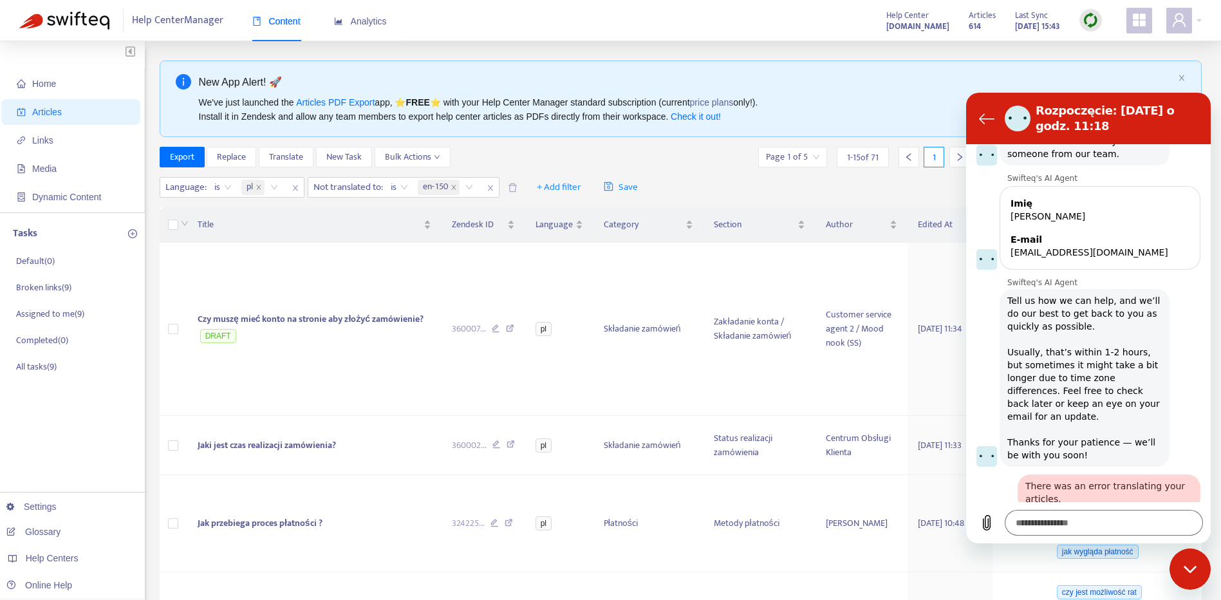
click at [1196, 561] on div "Zamknij okno komunikatora" at bounding box center [1190, 569] width 39 height 39
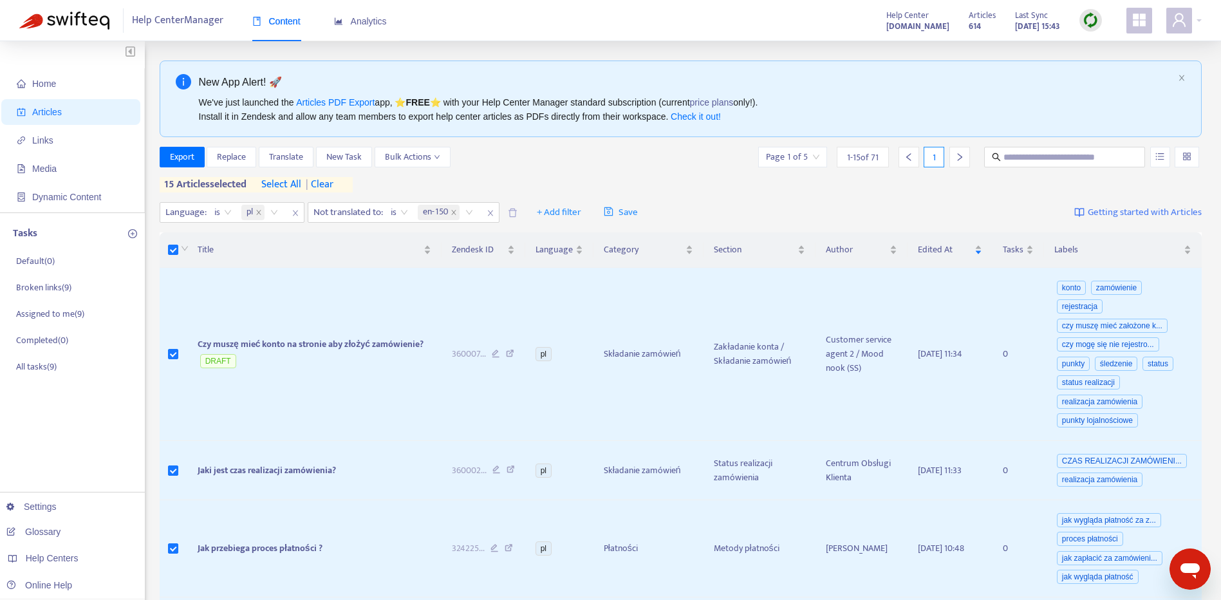
click at [282, 186] on span "select all" at bounding box center [281, 184] width 40 height 15
click at [425, 154] on span "Bulk Actions" at bounding box center [412, 157] width 55 height 14
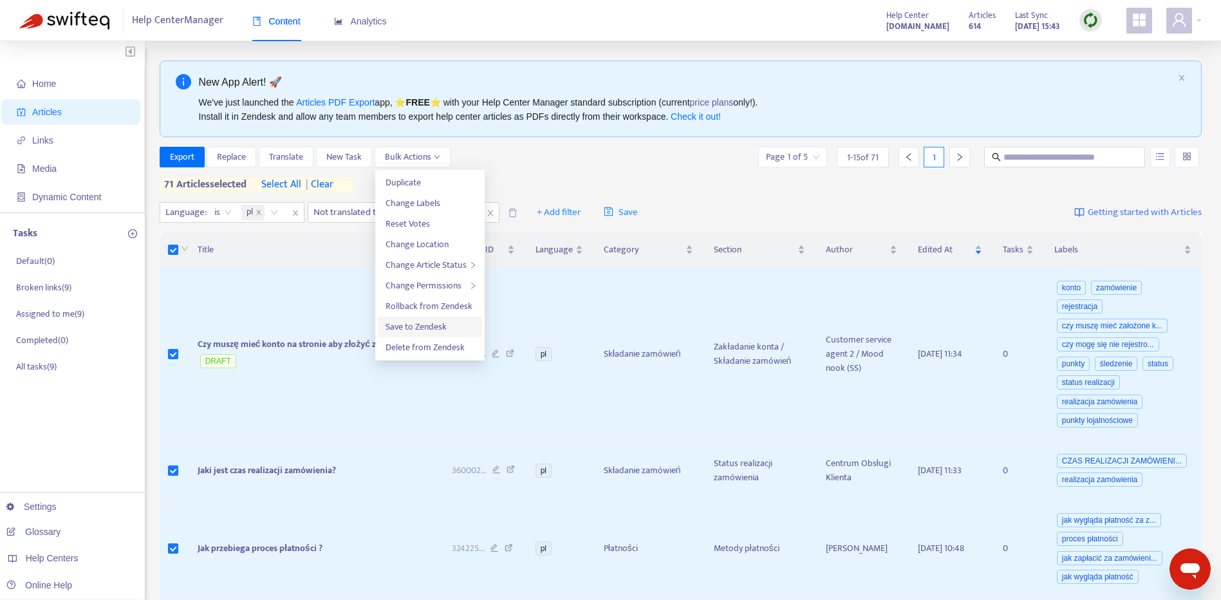
click at [464, 321] on span "Save to Zendesk" at bounding box center [429, 327] width 89 height 14
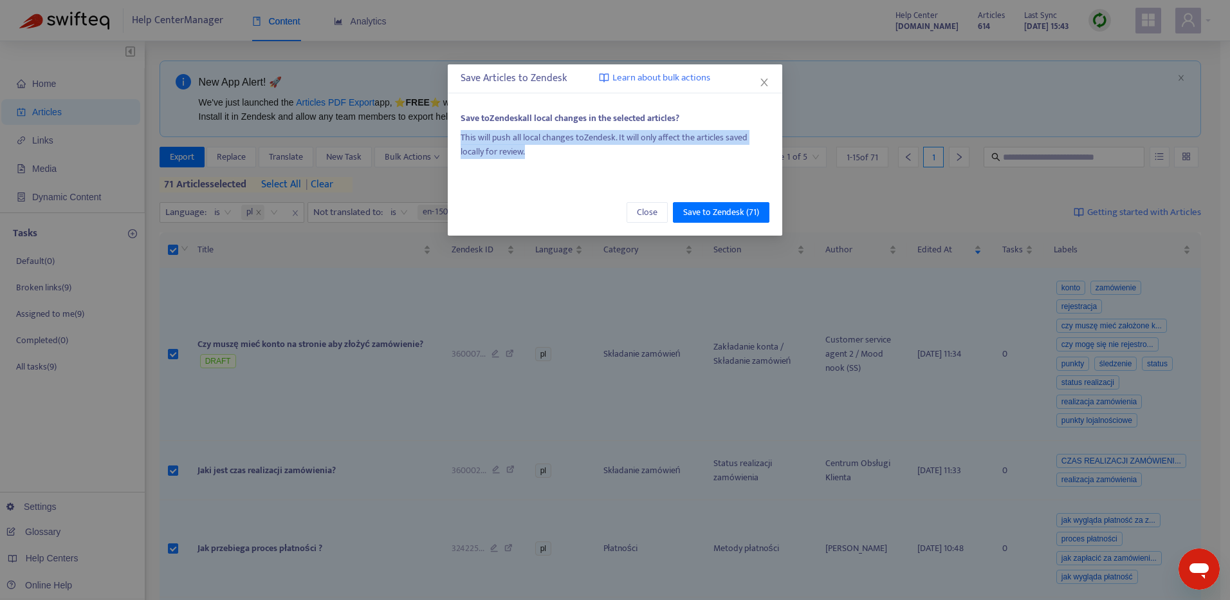
drag, startPoint x: 532, startPoint y: 156, endPoint x: 443, endPoint y: 134, distance: 91.5
click at [443, 134] on div "Save Articles to Zendesk Learn about bulk actions Save to Zendesk all local cha…" at bounding box center [615, 300] width 1230 height 600
copy div "This will push all local changes to Zendesk . It will only affect the articles …"
click at [765, 85] on icon "close" at bounding box center [764, 82] width 10 height 10
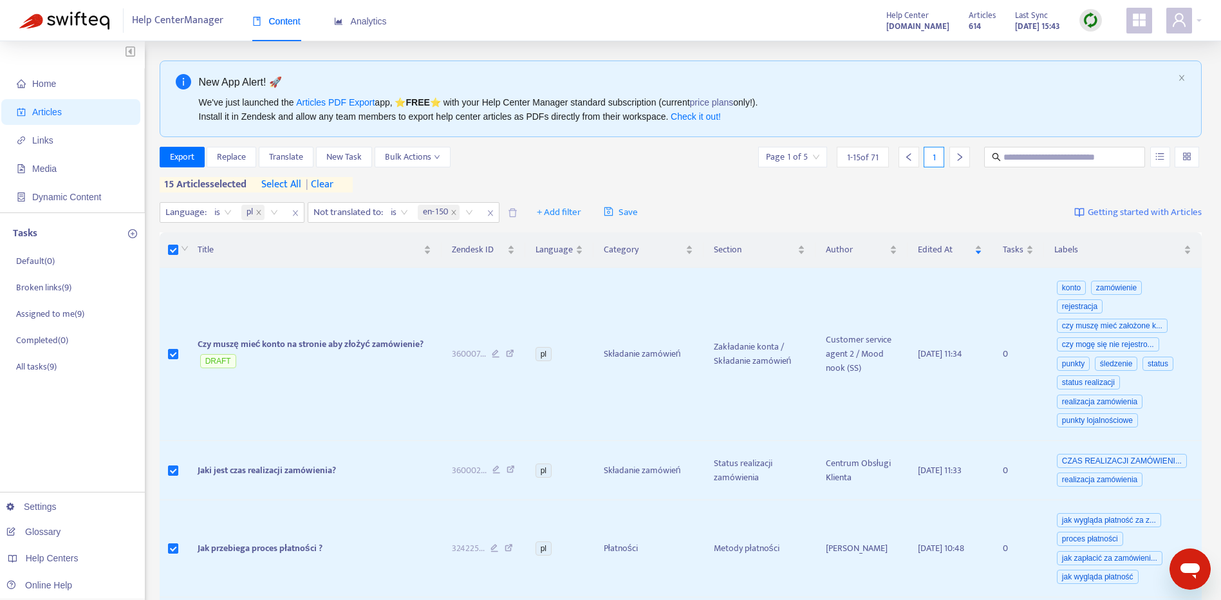
click at [285, 187] on span "select all" at bounding box center [281, 184] width 40 height 15
click at [433, 164] on span "Bulk Actions" at bounding box center [412, 157] width 55 height 14
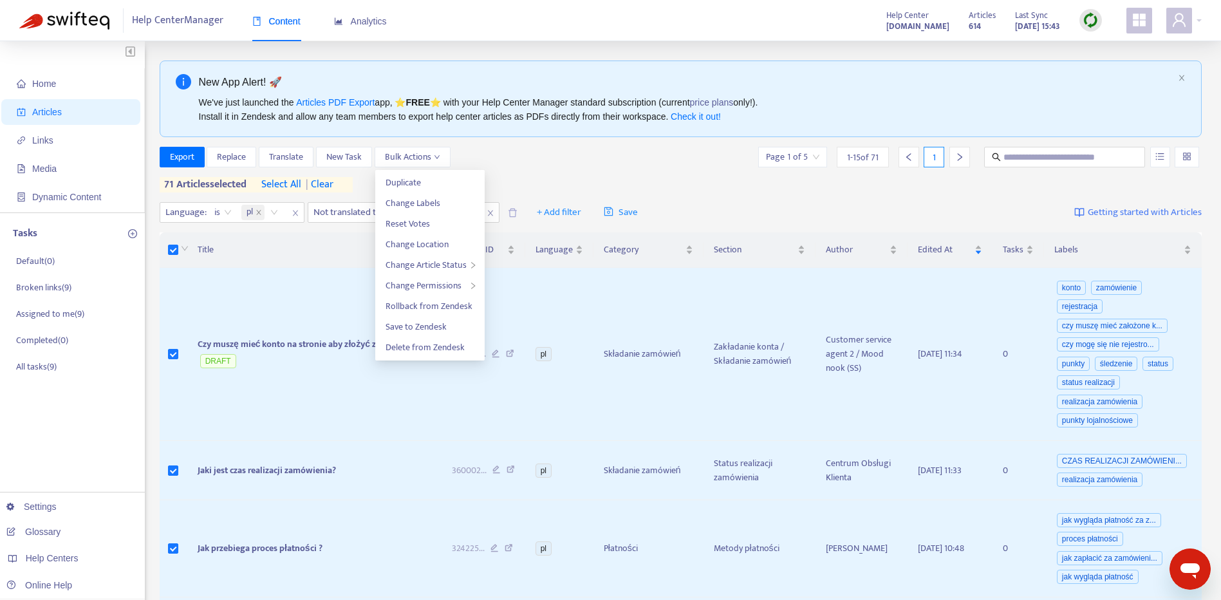
click at [665, 151] on div "Export Replace Translate New Task Bulk Actions Page 1 of 5 1 - 15 of 71 1" at bounding box center [681, 157] width 1043 height 21
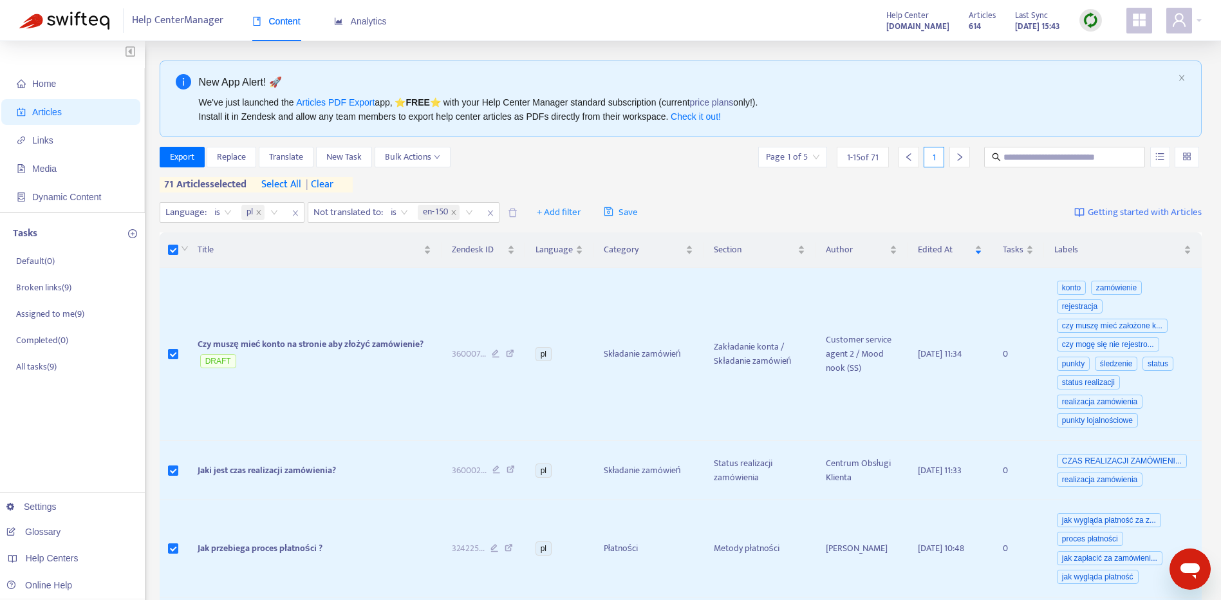
type textarea "*"
click at [360, 153] on span "New Task" at bounding box center [343, 157] width 35 height 14
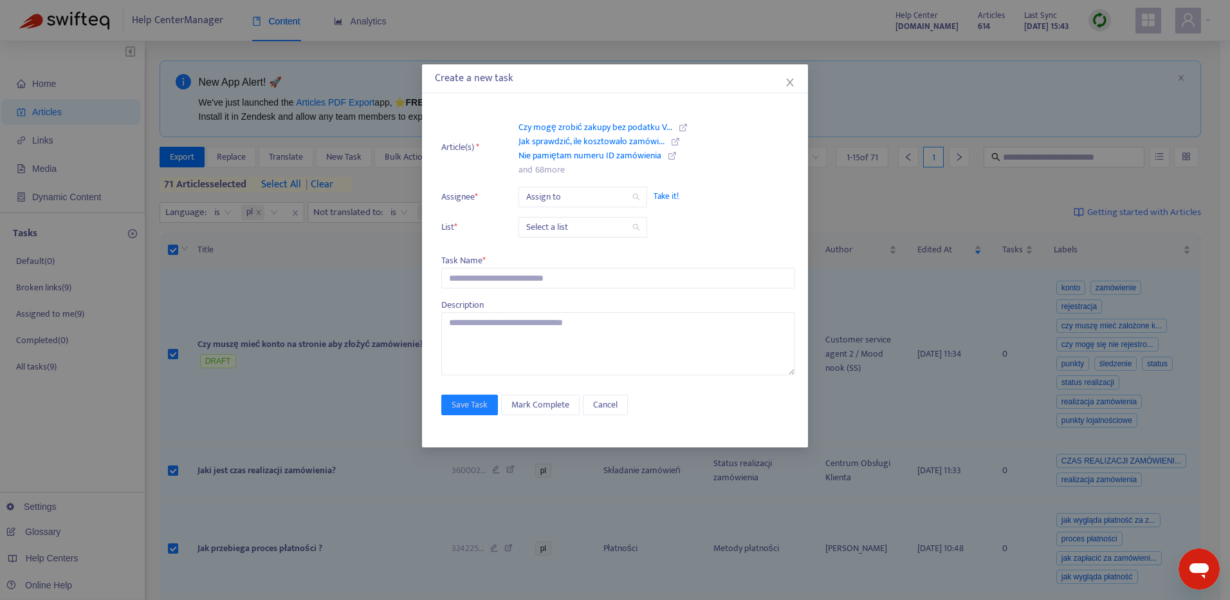
click at [581, 203] on input "search" at bounding box center [582, 196] width 113 height 19
click at [581, 196] on input "search" at bounding box center [582, 196] width 113 height 19
click at [752, 150] on li "Article(s) * Czy mogę zrobić zakupy bez podatku V... Jak sprawdzić, ile kosztow…" at bounding box center [618, 147] width 354 height 59
click at [790, 82] on icon "close" at bounding box center [790, 82] width 10 height 10
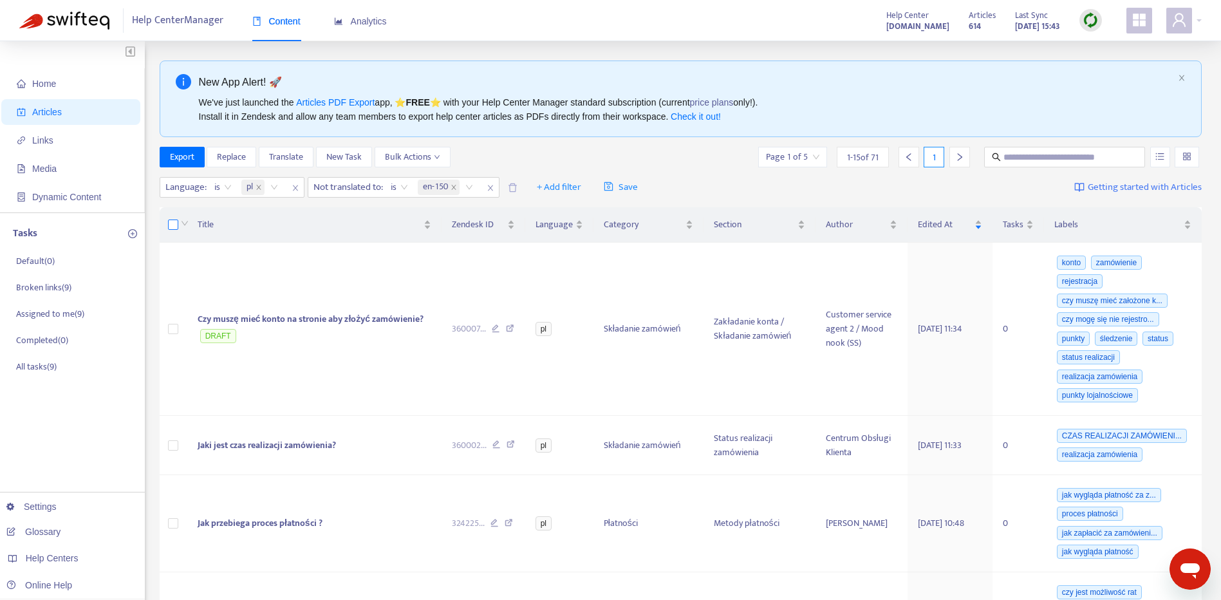
click at [178, 231] on label at bounding box center [173, 225] width 10 height 14
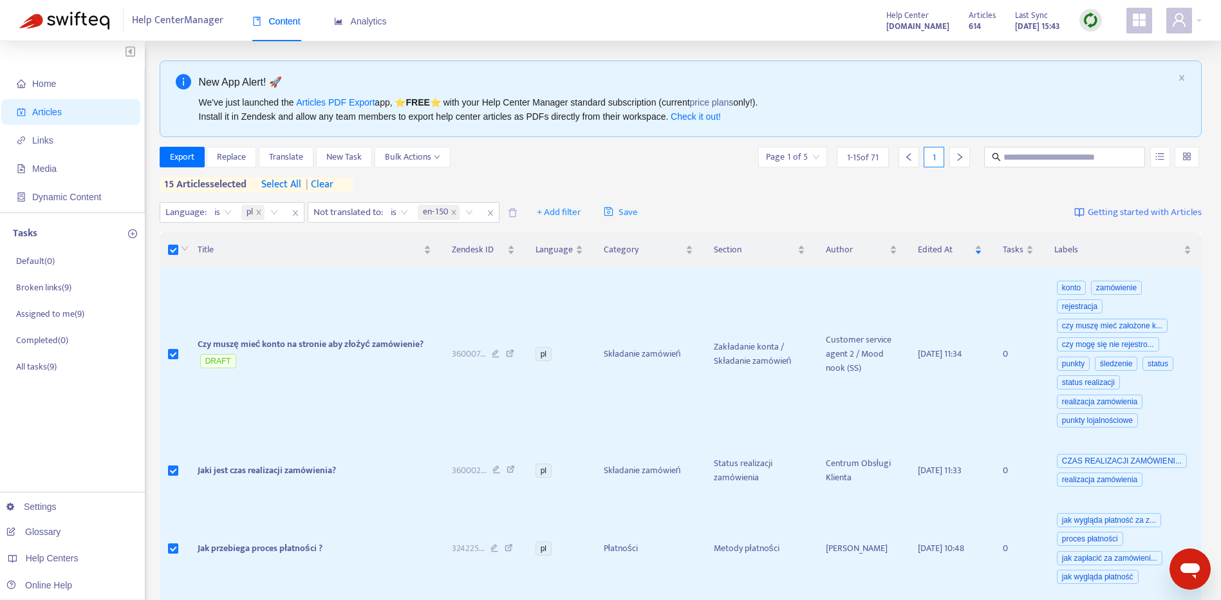
click at [281, 186] on span "select all" at bounding box center [281, 184] width 40 height 15
click at [436, 165] on button "Bulk Actions" at bounding box center [413, 157] width 76 height 21
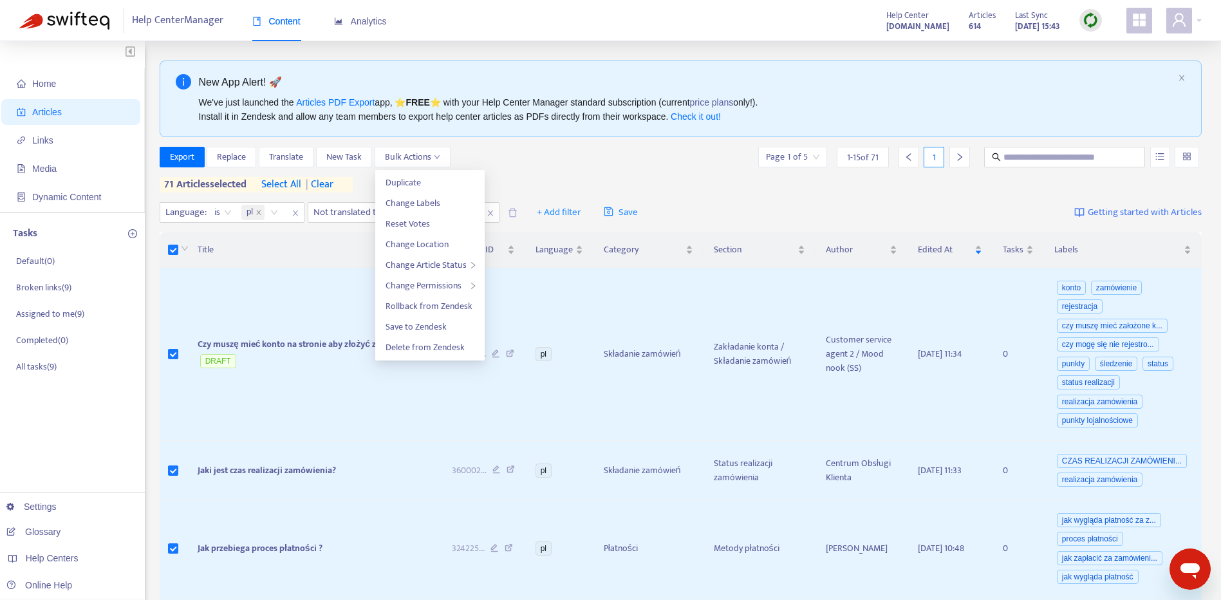
click at [654, 162] on div "Export Replace Translate New Task Bulk Actions Page 1 of 5 1 - 15 of 71 1" at bounding box center [681, 157] width 1043 height 21
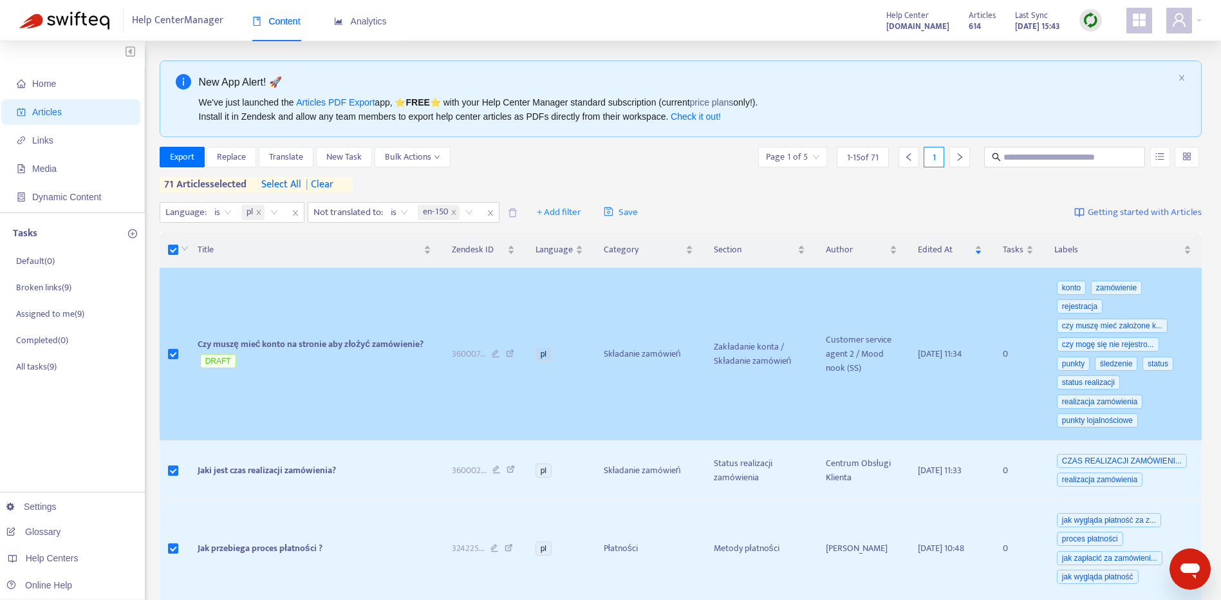
drag, startPoint x: 344, startPoint y: 345, endPoint x: 244, endPoint y: 344, distance: 99.7
drag, startPoint x: 244, startPoint y: 344, endPoint x: 425, endPoint y: 340, distance: 181.5
click at [425, 340] on td "Czy muszę mieć konto na stronie aby złożyć zamówienie? DRAFT" at bounding box center [314, 354] width 254 height 173
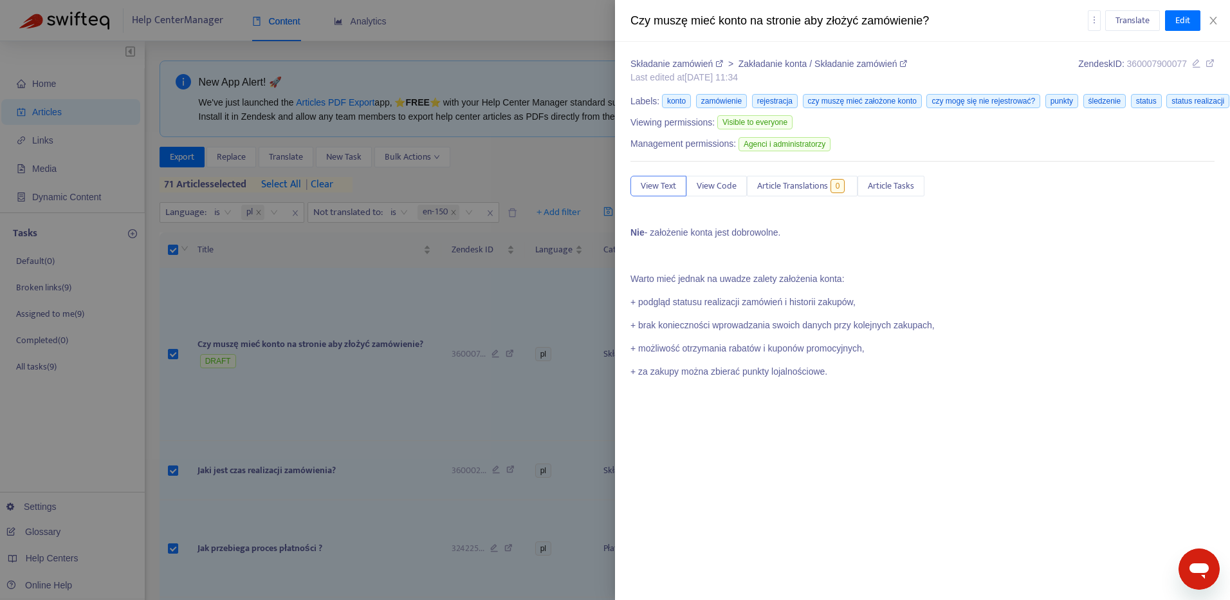
drag, startPoint x: 425, startPoint y: 340, endPoint x: 393, endPoint y: 348, distance: 33.1
drag, startPoint x: 393, startPoint y: 348, endPoint x: 1211, endPoint y: 19, distance: 881.3
click at [1211, 19] on icon "close" at bounding box center [1214, 20] width 10 height 10
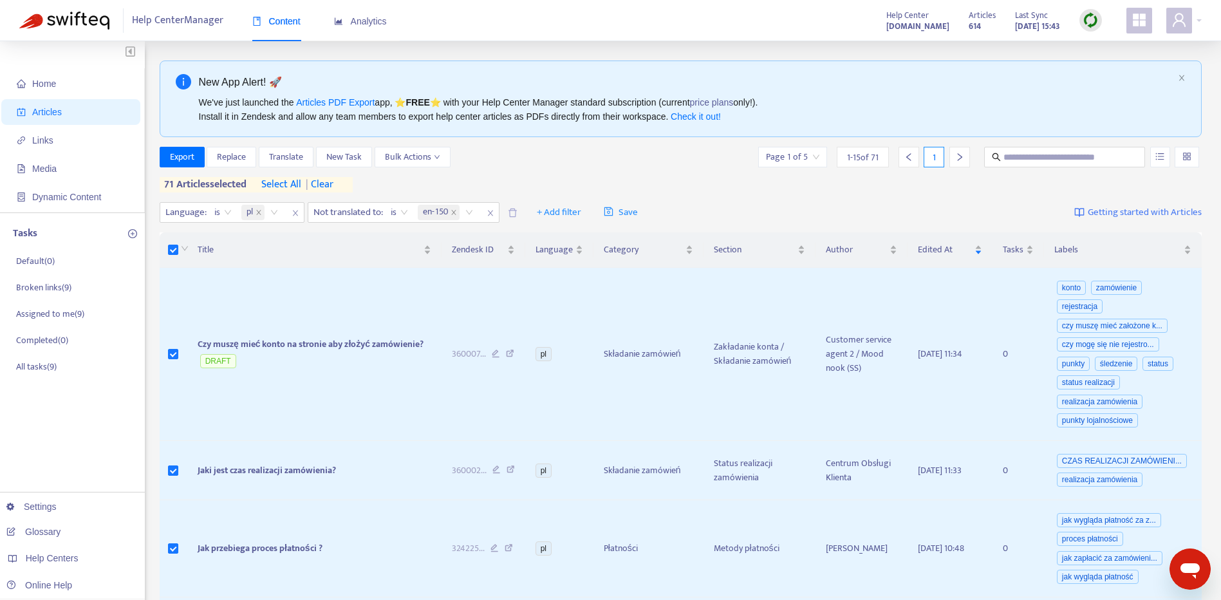
click at [533, 171] on div "Export Replace Translate New Task Bulk Actions Page 1 of 5 1 - 15 of 71 1 71 ar…" at bounding box center [681, 170] width 1043 height 46
click at [570, 210] on span "+ Add filter" at bounding box center [559, 212] width 44 height 15
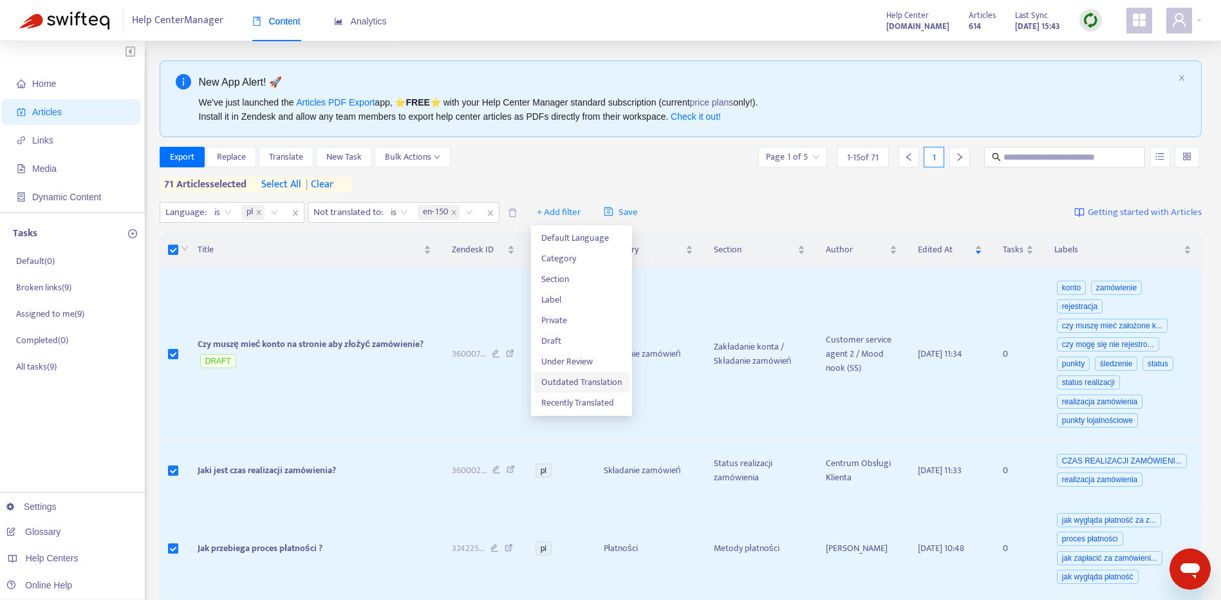
click at [606, 382] on span "Outdated Translation" at bounding box center [581, 382] width 80 height 14
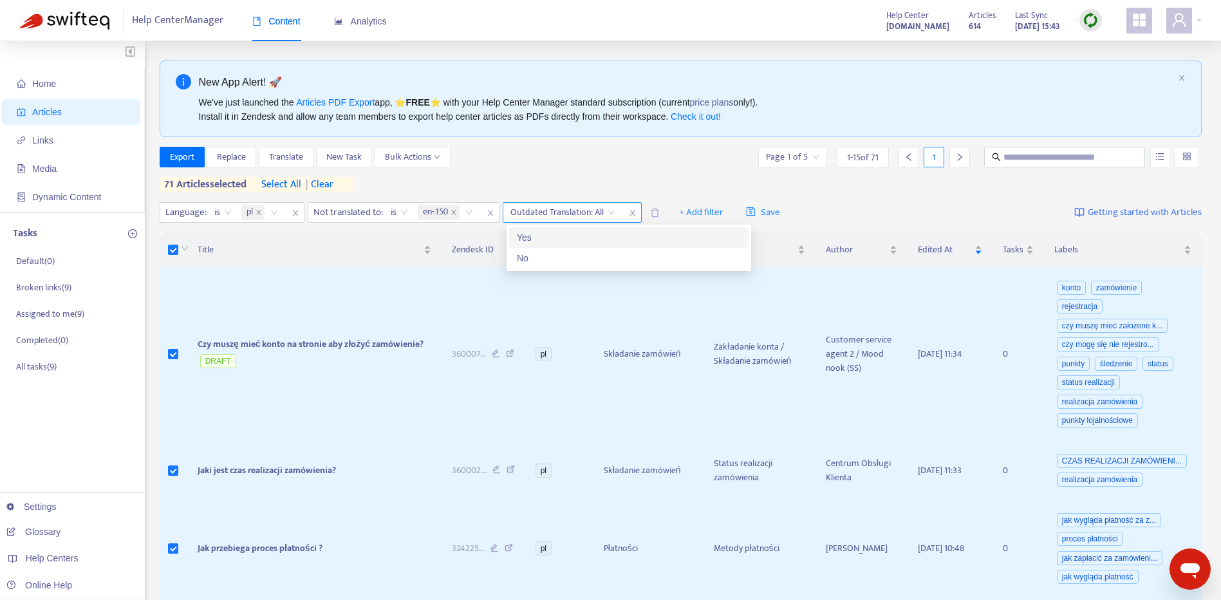
click at [614, 209] on input "search" at bounding box center [562, 212] width 105 height 19
click at [634, 210] on icon "close" at bounding box center [633, 213] width 8 height 8
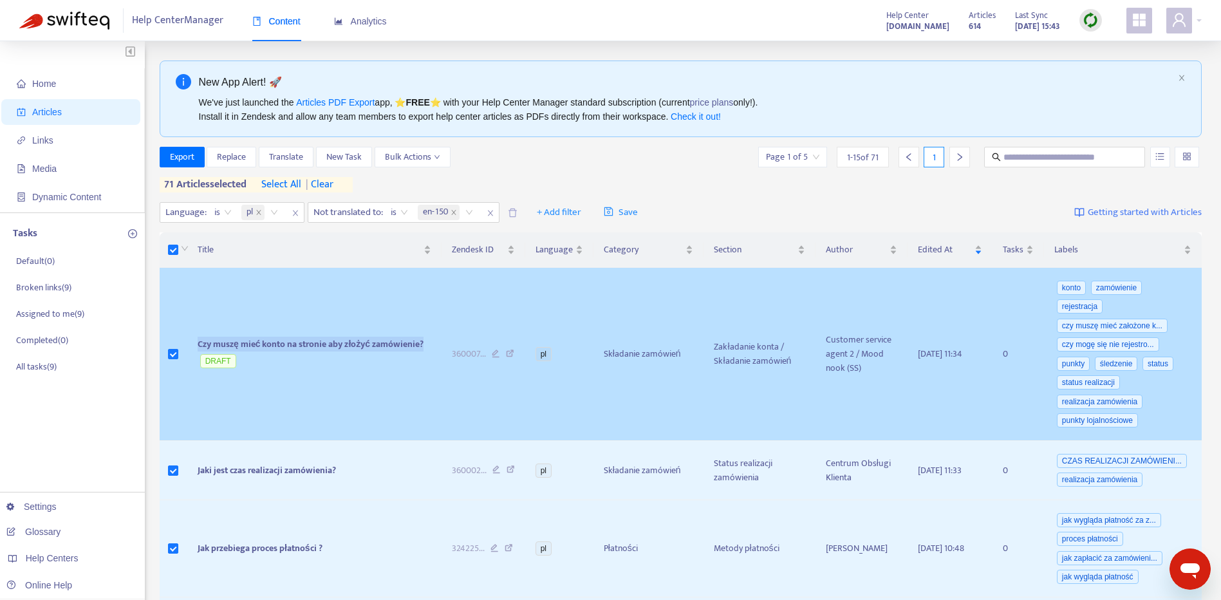
drag, startPoint x: 426, startPoint y: 342, endPoint x: 196, endPoint y: 334, distance: 230.5
click at [196, 334] on td "Czy muszę mieć konto na stronie aby złożyć zamówienie? DRAFT" at bounding box center [314, 354] width 254 height 173
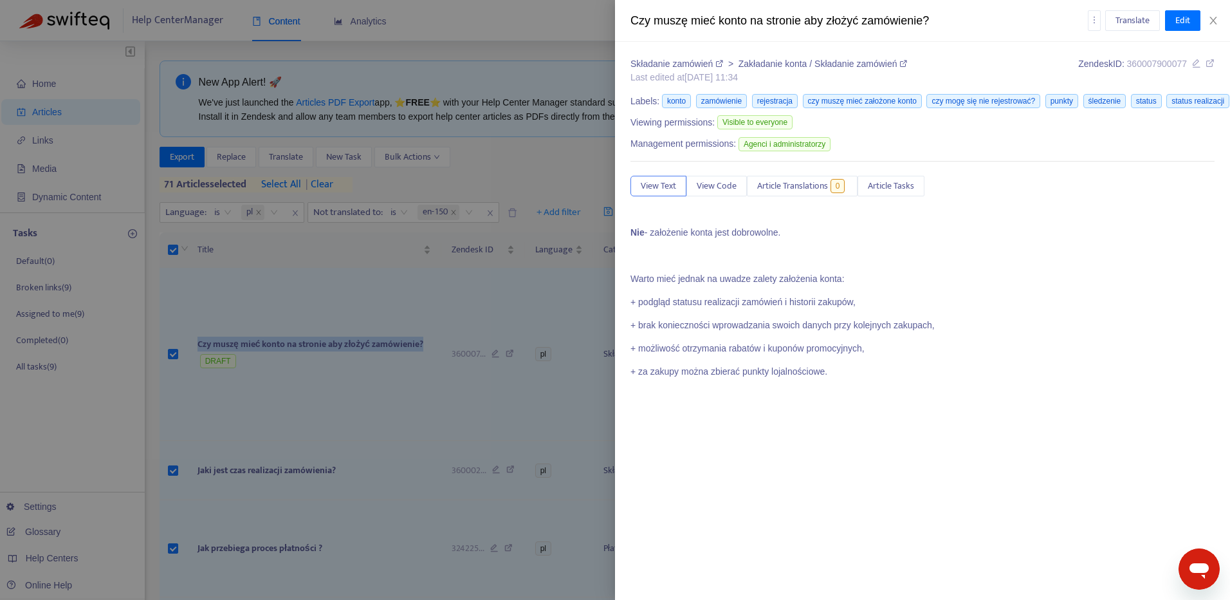
copy span "Czy muszę mieć konto na stronie aby złożyć zamówienie?"
click at [1210, 16] on icon "close" at bounding box center [1214, 20] width 10 height 10
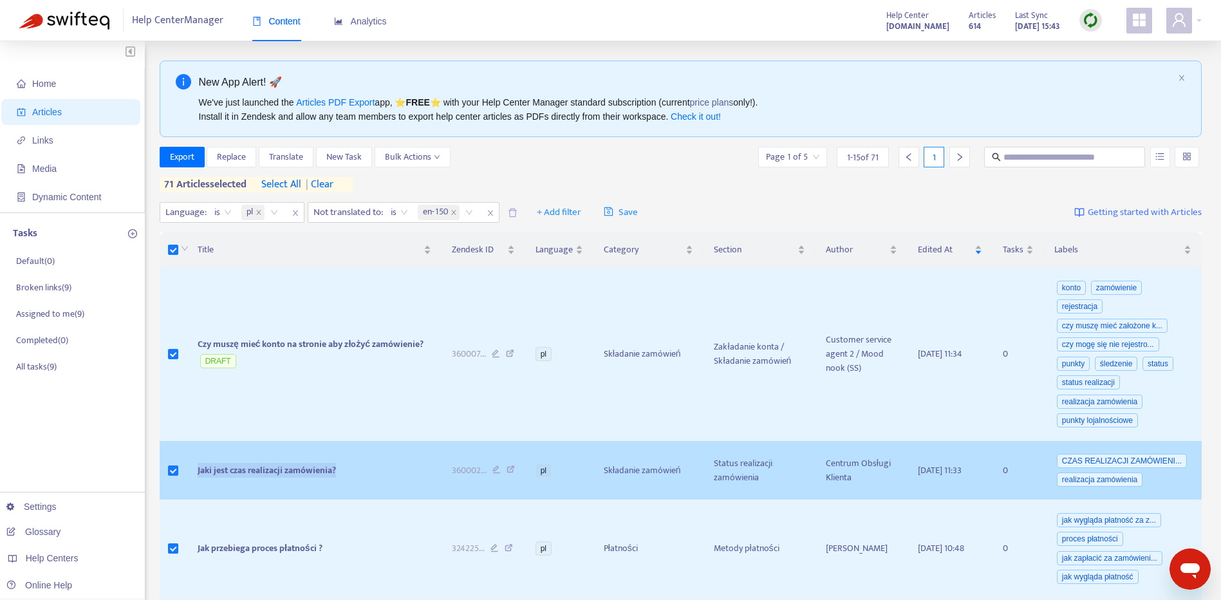
drag, startPoint x: 345, startPoint y: 473, endPoint x: 189, endPoint y: 462, distance: 156.1
click at [189, 462] on td "Jaki jest czas realizacji zamówienia?" at bounding box center [314, 470] width 254 height 59
copy span "Jaki jest czas realizacji zamówienia?"
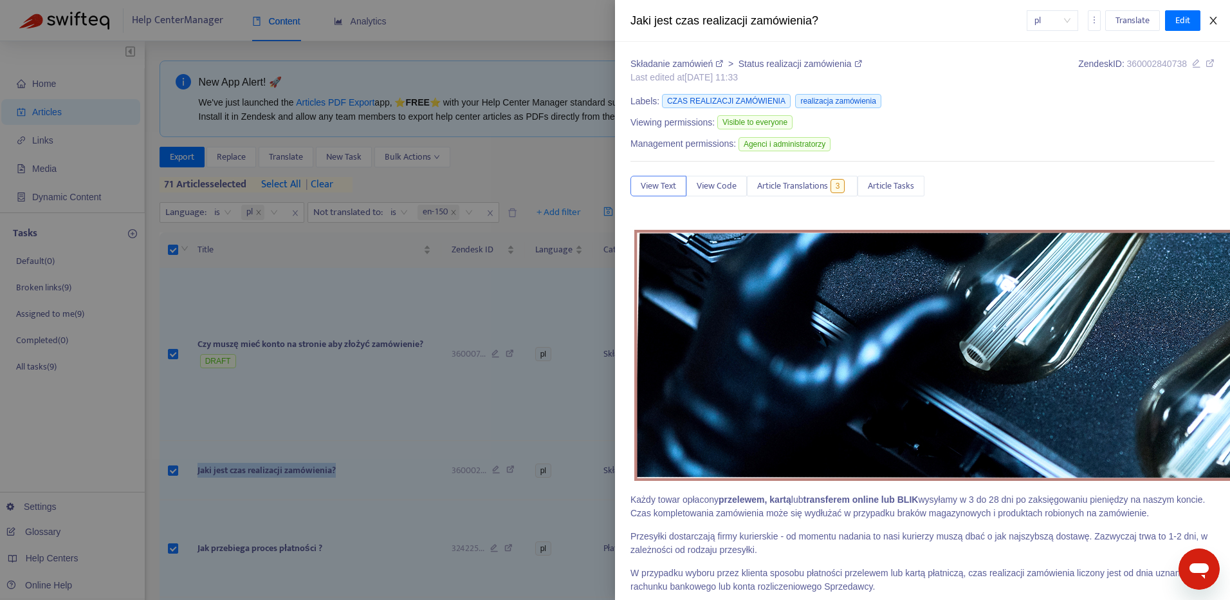
click at [1211, 17] on icon "close" at bounding box center [1214, 20] width 10 height 10
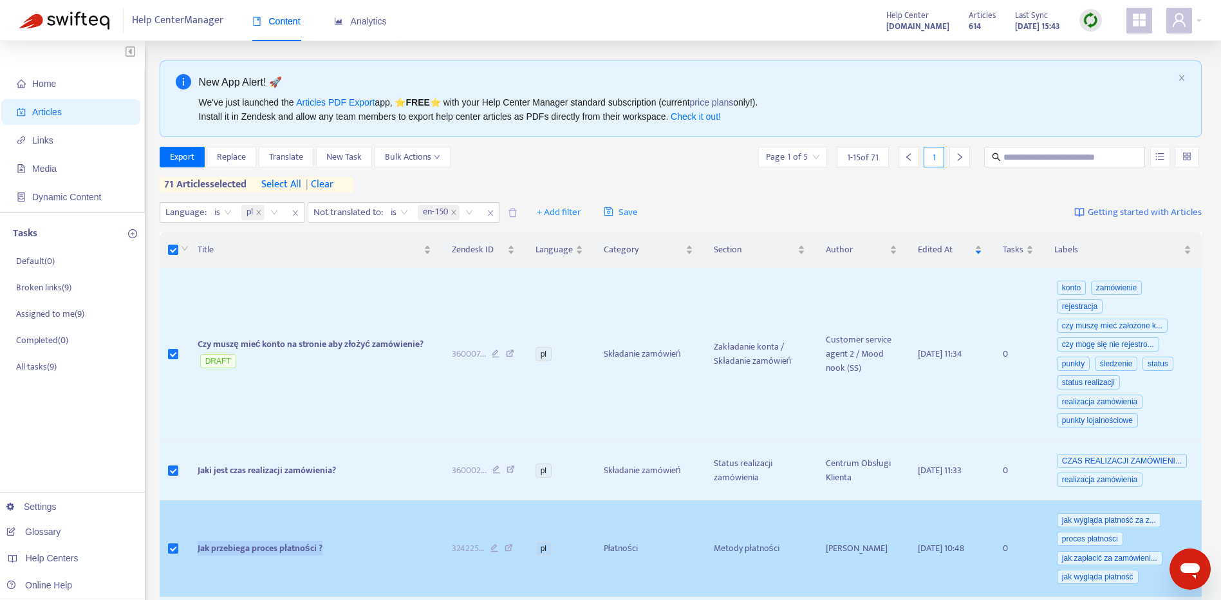
drag, startPoint x: 323, startPoint y: 551, endPoint x: 196, endPoint y: 551, distance: 127.4
click at [196, 551] on td "Jak przebiega proces płatności ?" at bounding box center [314, 548] width 254 height 97
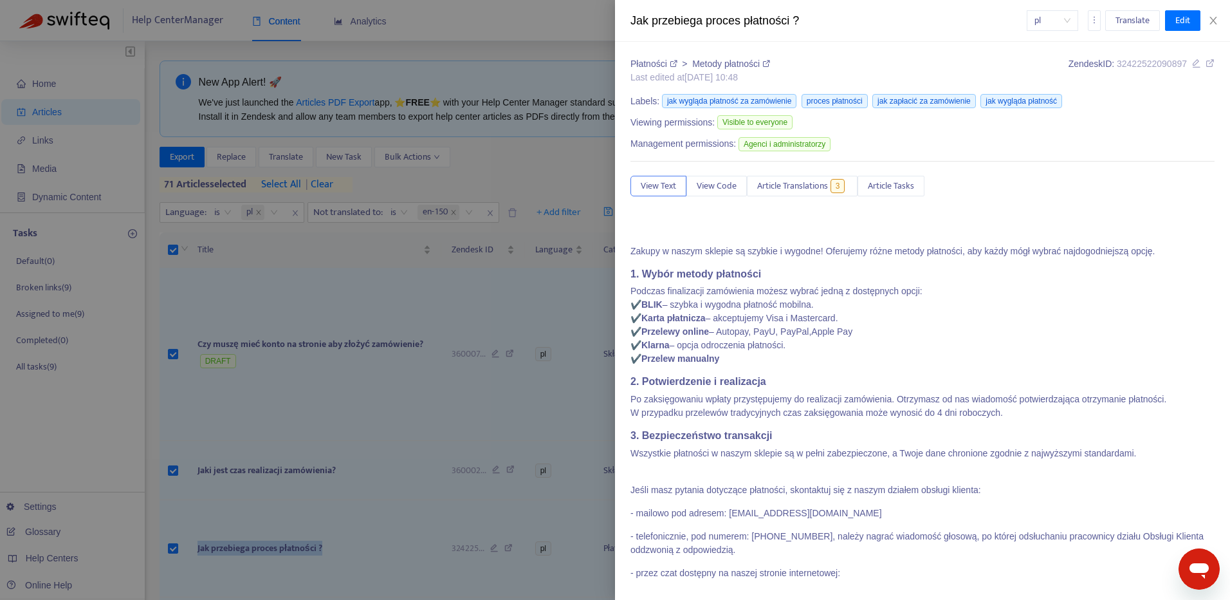
copy span "Jak przebiega proces płatności ?"
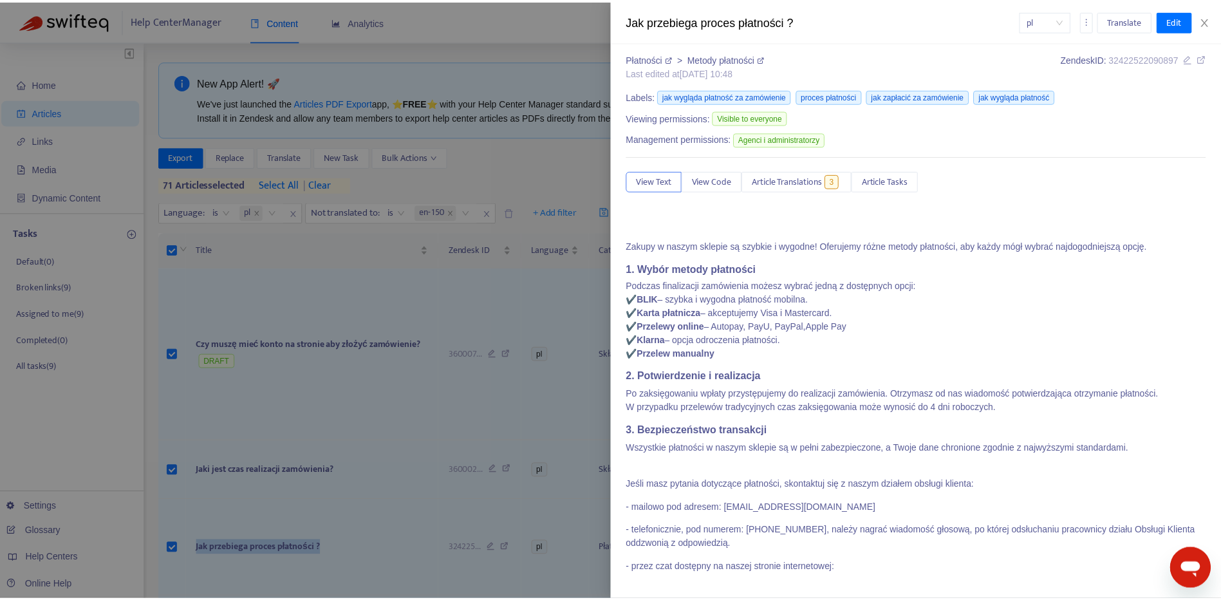
scroll to position [6, 0]
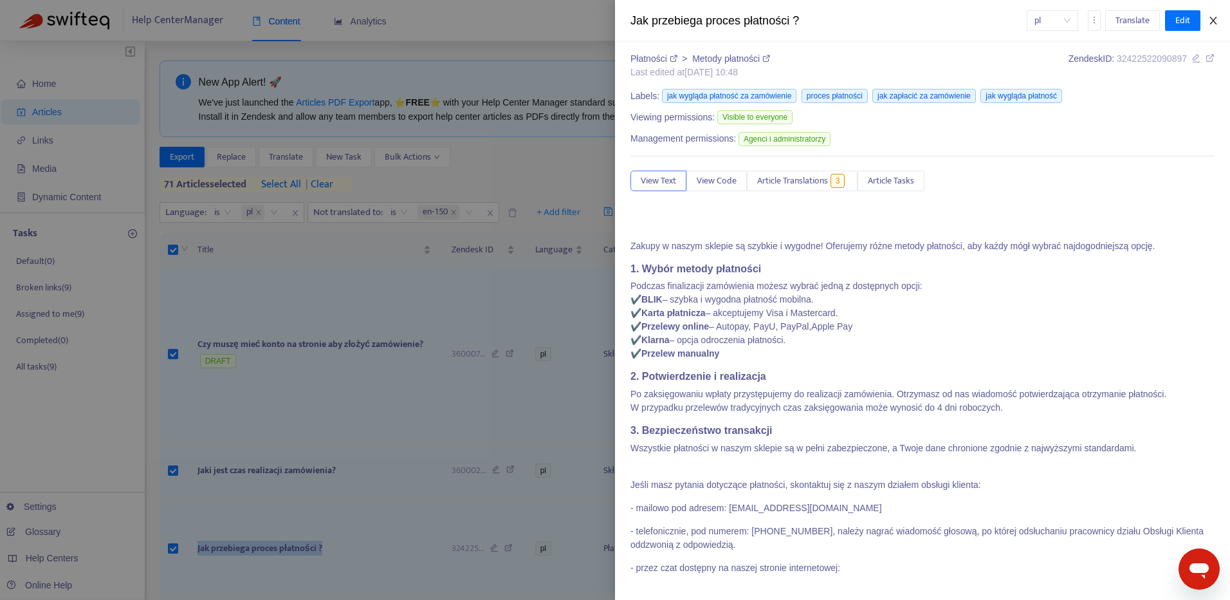
click at [1219, 24] on button "Close" at bounding box center [1214, 21] width 18 height 12
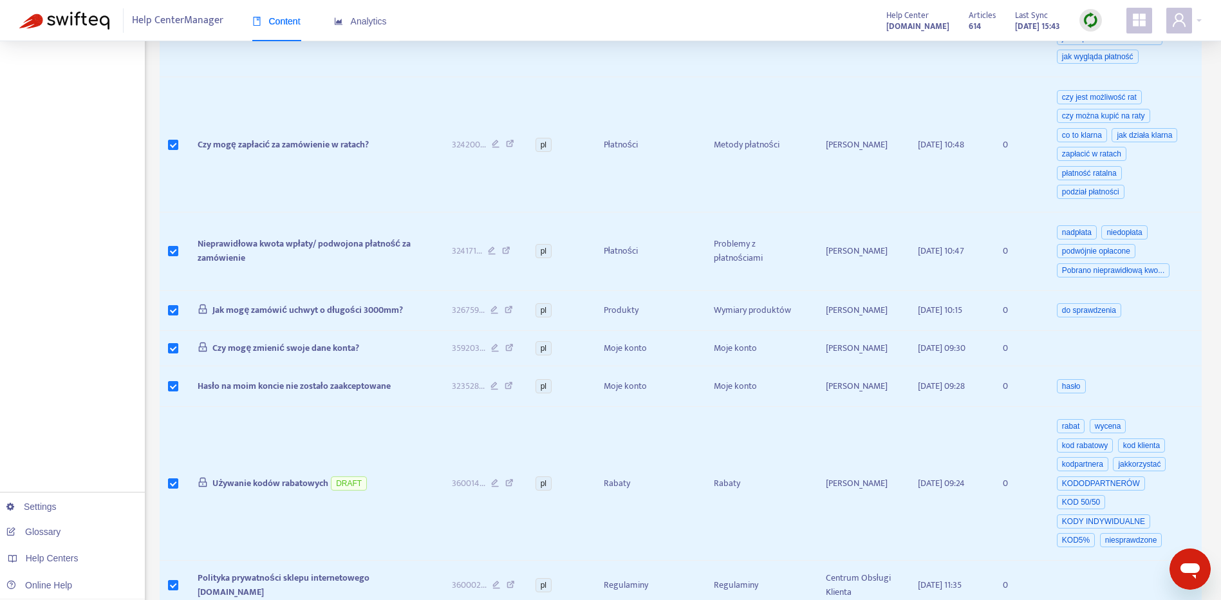
scroll to position [587, 0]
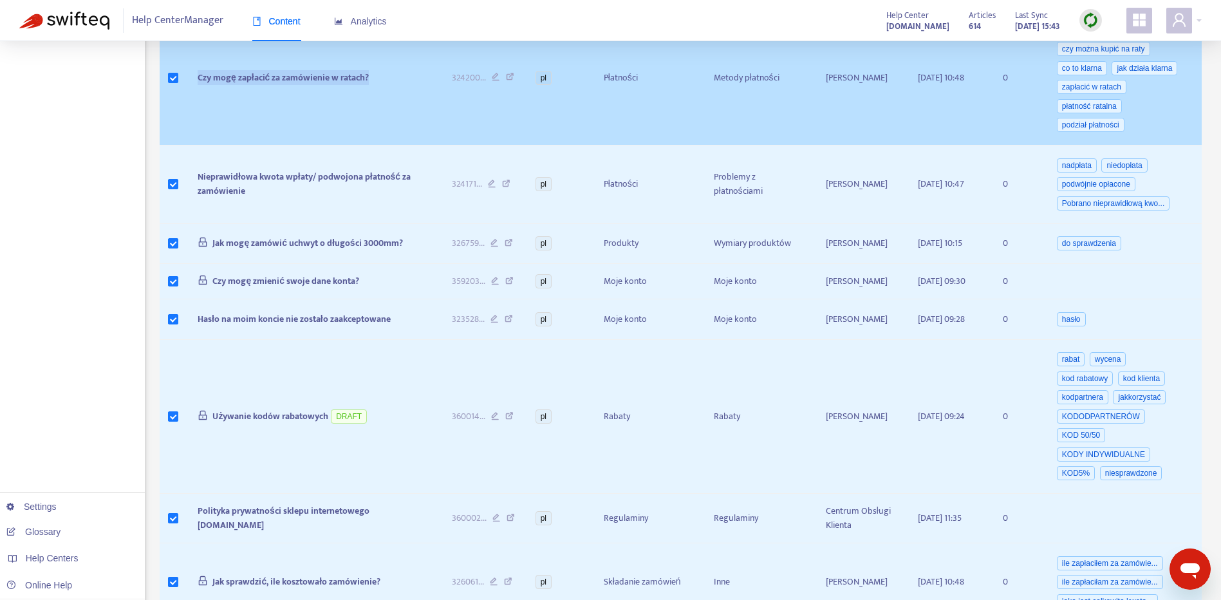
drag, startPoint x: 376, startPoint y: 77, endPoint x: 199, endPoint y: 73, distance: 177.0
click at [199, 73] on td "Czy mogę zapłacić za zamówienie w ratach?" at bounding box center [314, 77] width 254 height 135
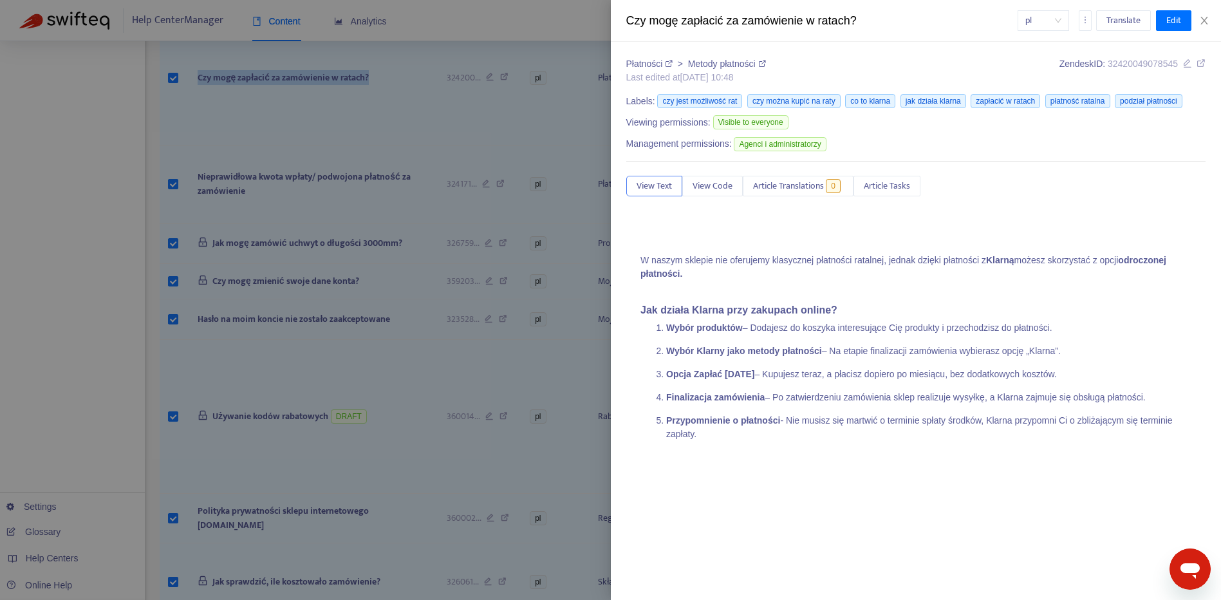
copy span "Czy mogę zapłacić za zamówienie w ratach?"
click at [1213, 21] on icon "close" at bounding box center [1214, 20] width 10 height 10
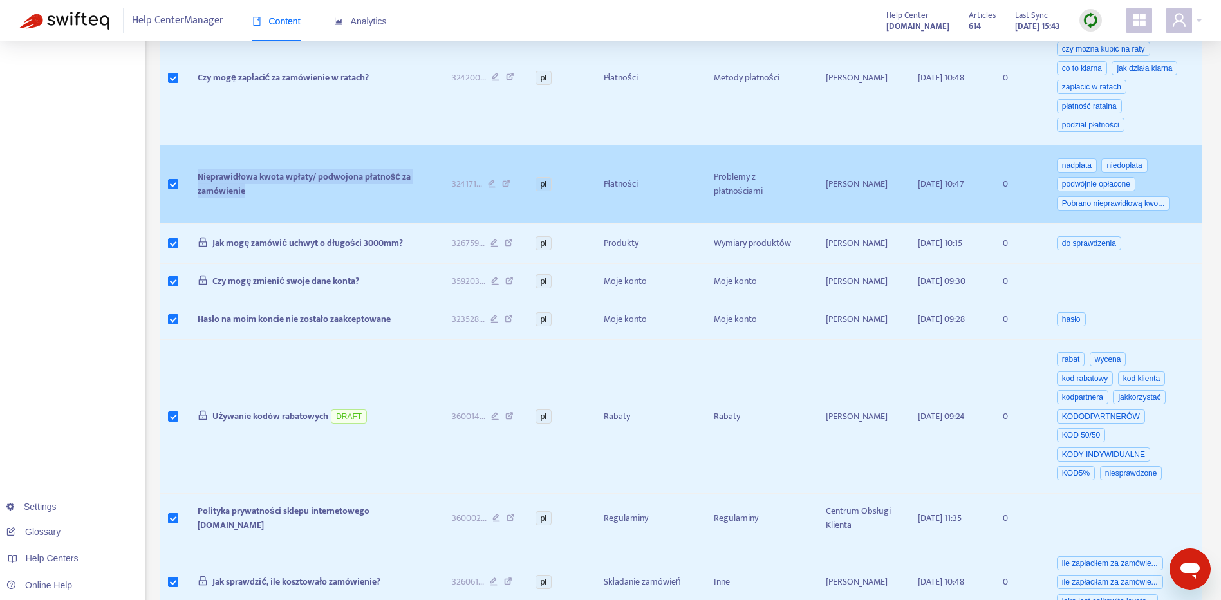
drag, startPoint x: 254, startPoint y: 196, endPoint x: 198, endPoint y: 176, distance: 60.0
click at [198, 176] on td "Nieprawidłowa kwota wpłaty/ podwojona płatność za zamówienie" at bounding box center [314, 184] width 254 height 79
copy span "Nieprawidłowa kwota wpłaty/ podwojona płatność za zamówienie"
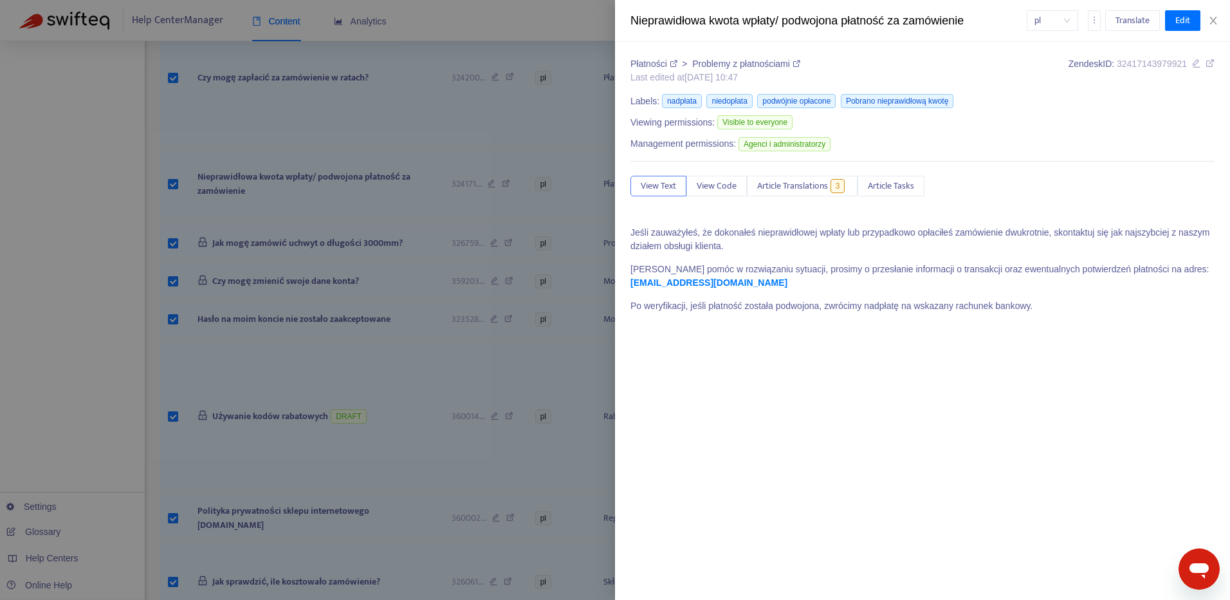
drag, startPoint x: 414, startPoint y: 244, endPoint x: 219, endPoint y: 245, distance: 194.3
click at [219, 245] on div at bounding box center [615, 300] width 1230 height 600
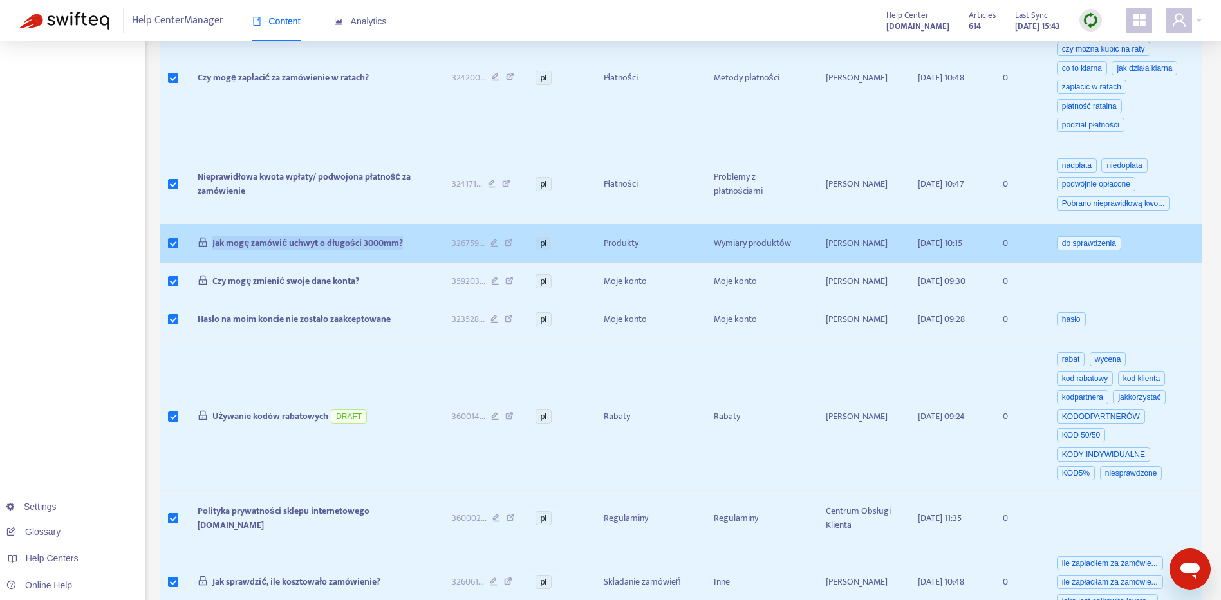
drag, startPoint x: 408, startPoint y: 241, endPoint x: 216, endPoint y: 246, distance: 192.5
click at [212, 246] on td "Jak mogę zamówić uchwyt o długości 3000mm?" at bounding box center [314, 244] width 254 height 41
copy span "Jak mogę zamówić uchwyt o długości 3000mm?"
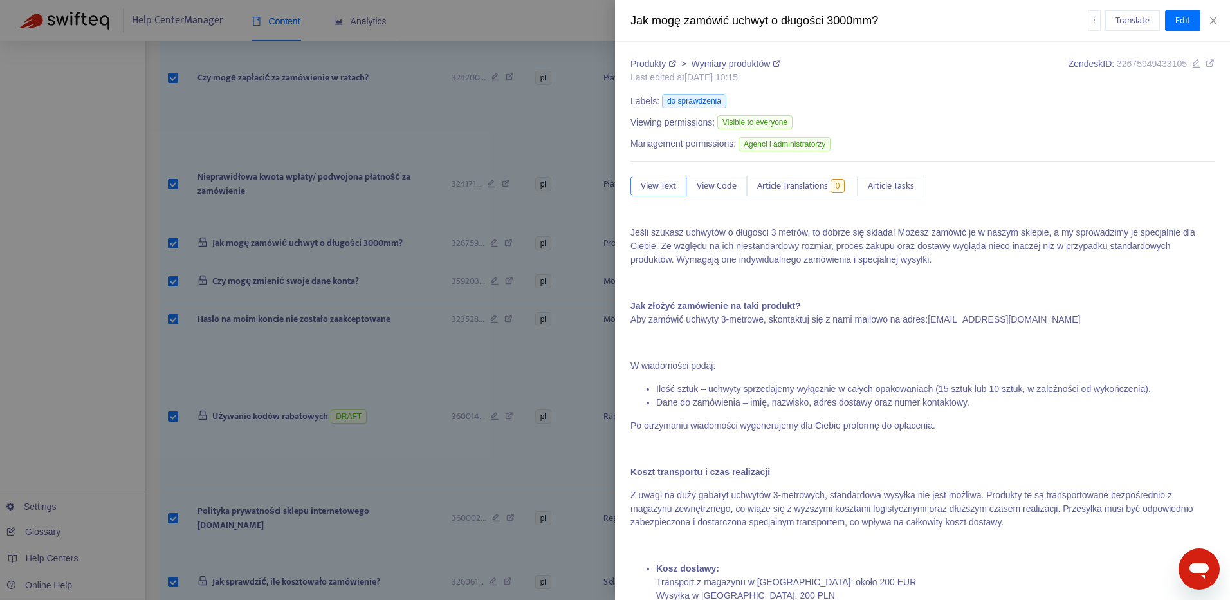
drag, startPoint x: 364, startPoint y: 289, endPoint x: 241, endPoint y: 288, distance: 122.3
click at [241, 288] on div at bounding box center [615, 300] width 1230 height 600
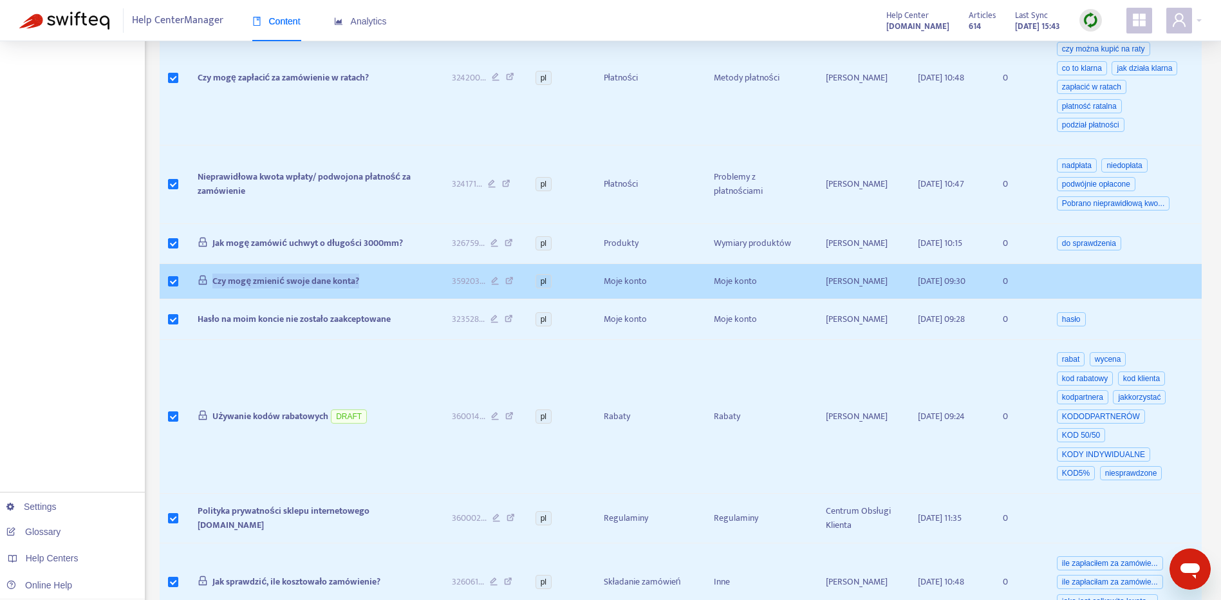
drag, startPoint x: 377, startPoint y: 290, endPoint x: 209, endPoint y: 297, distance: 168.1
click at [209, 297] on td "Czy mogę zmienić swoje dane konta?" at bounding box center [314, 281] width 254 height 35
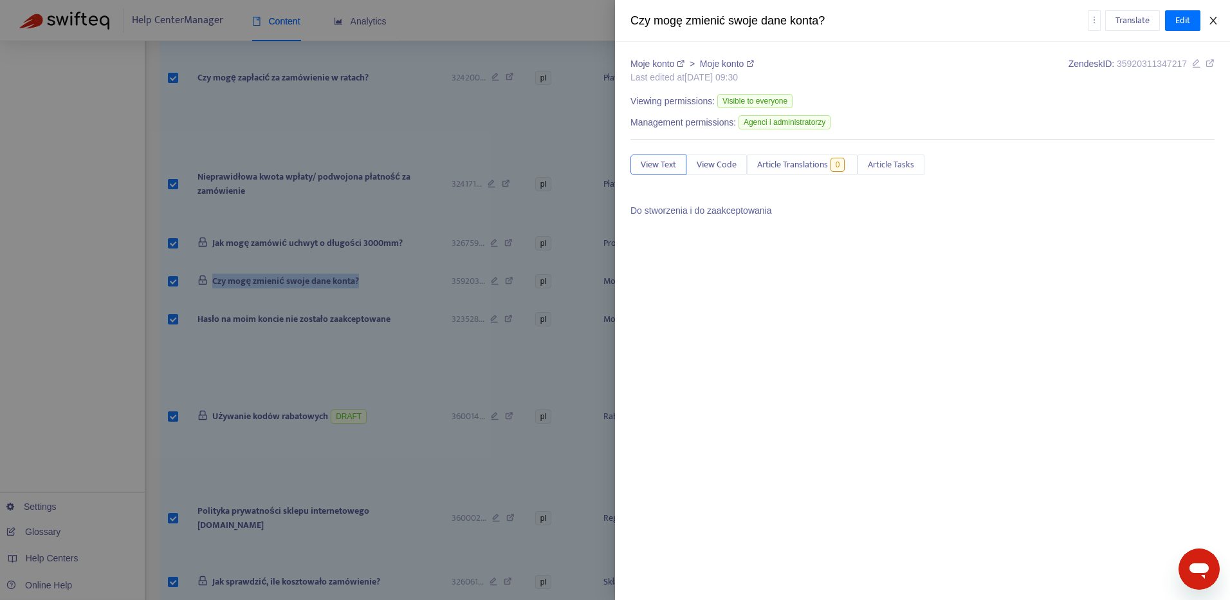
click at [1212, 18] on icon "close" at bounding box center [1214, 20] width 10 height 10
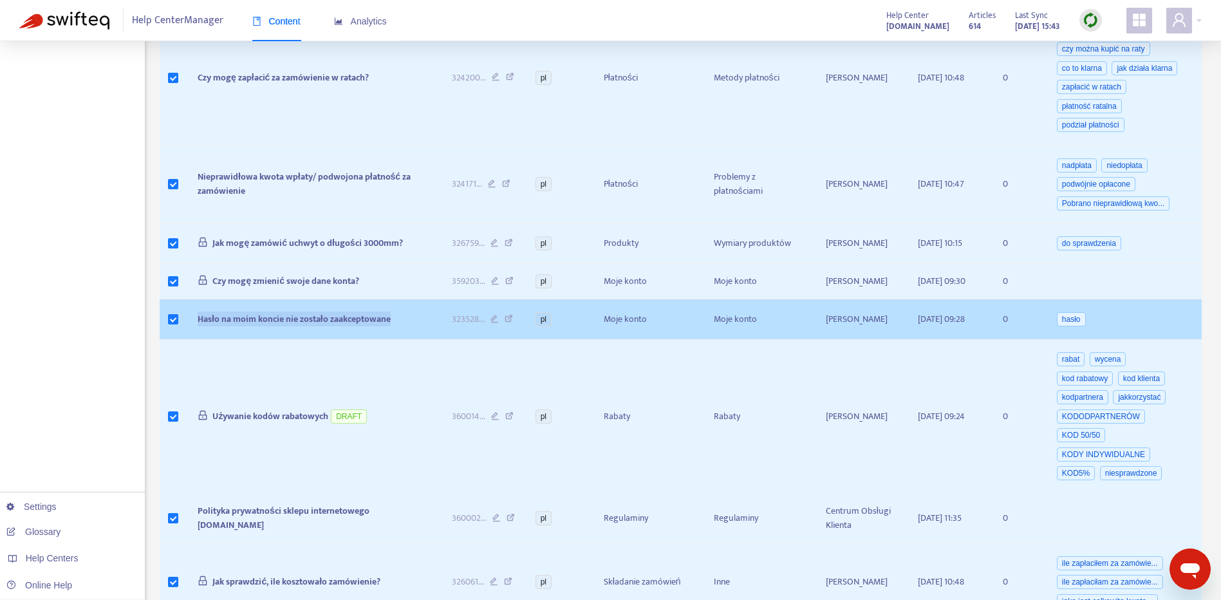
drag, startPoint x: 397, startPoint y: 339, endPoint x: 165, endPoint y: 343, distance: 232.3
click at [165, 340] on tr "Hasło na moim koncie nie zostało zaakceptowane 323528 ... pl Moje konto Moje ko…" at bounding box center [681, 319] width 1043 height 41
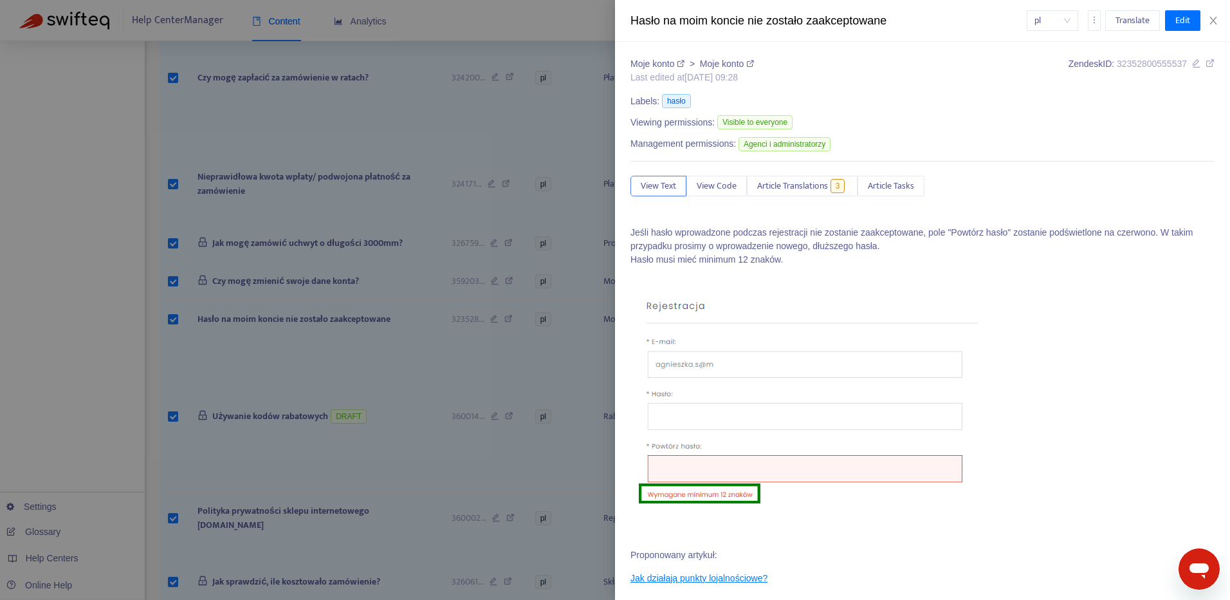
click at [808, 25] on div "Hasło na moim koncie nie zostało zaakceptowane" at bounding box center [829, 20] width 396 height 17
click at [65, 273] on div at bounding box center [615, 300] width 1230 height 600
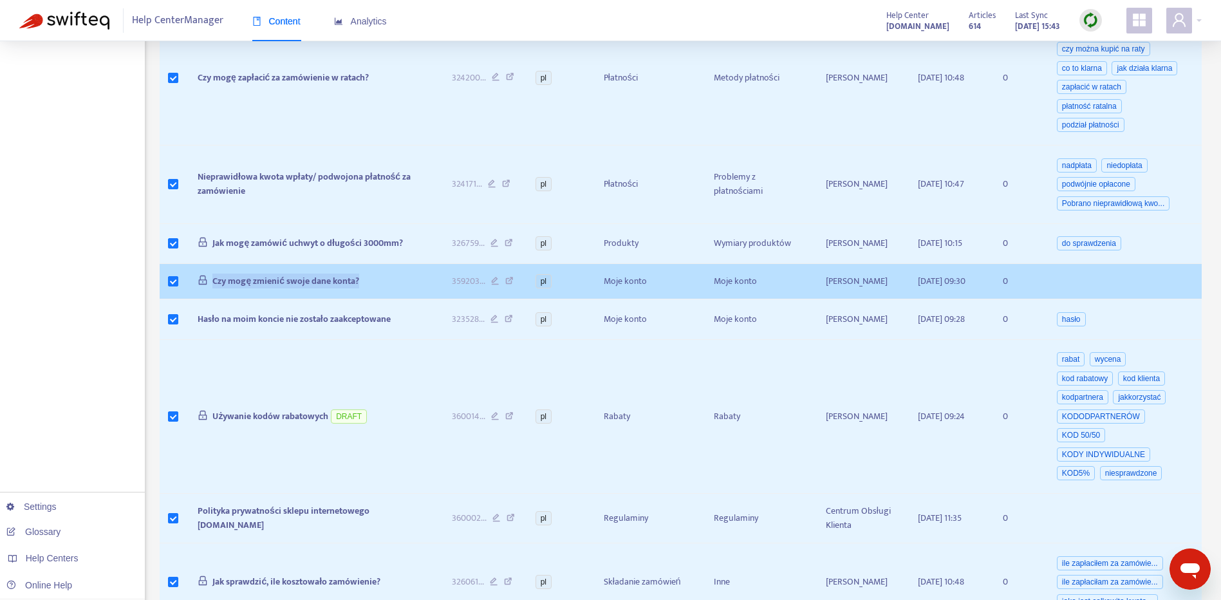
drag, startPoint x: 363, startPoint y: 292, endPoint x: 216, endPoint y: 286, distance: 147.5
click at [214, 286] on td "Czy mogę zmienić swoje dane konta?" at bounding box center [314, 281] width 254 height 35
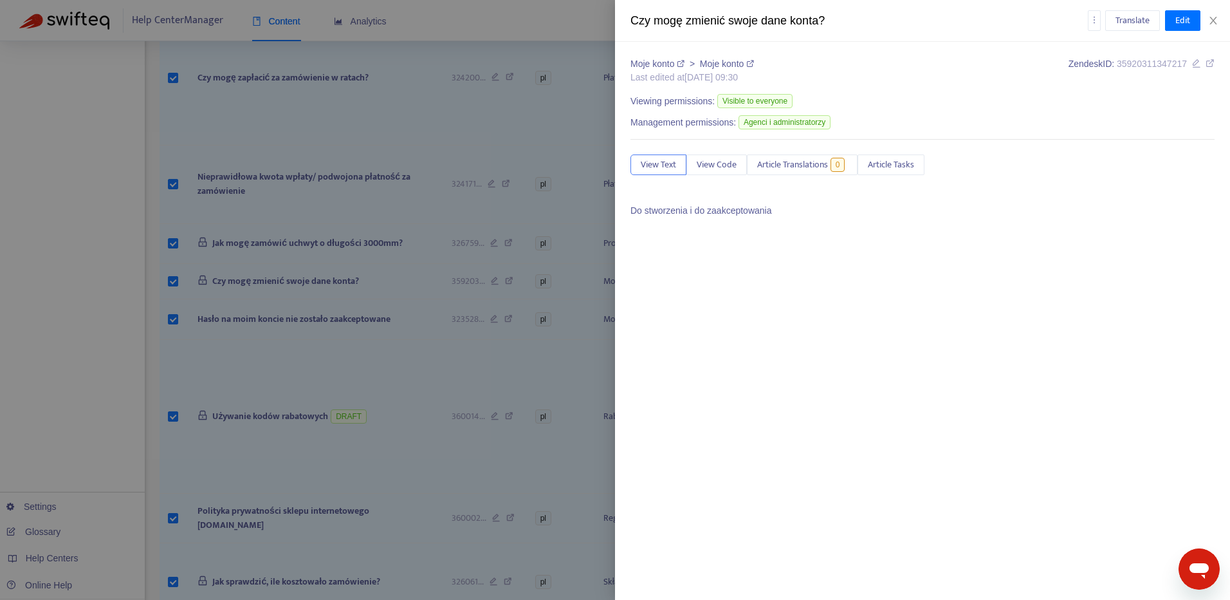
drag, startPoint x: 416, startPoint y: 239, endPoint x: 219, endPoint y: 240, distance: 197.6
click at [219, 240] on div at bounding box center [615, 300] width 1230 height 600
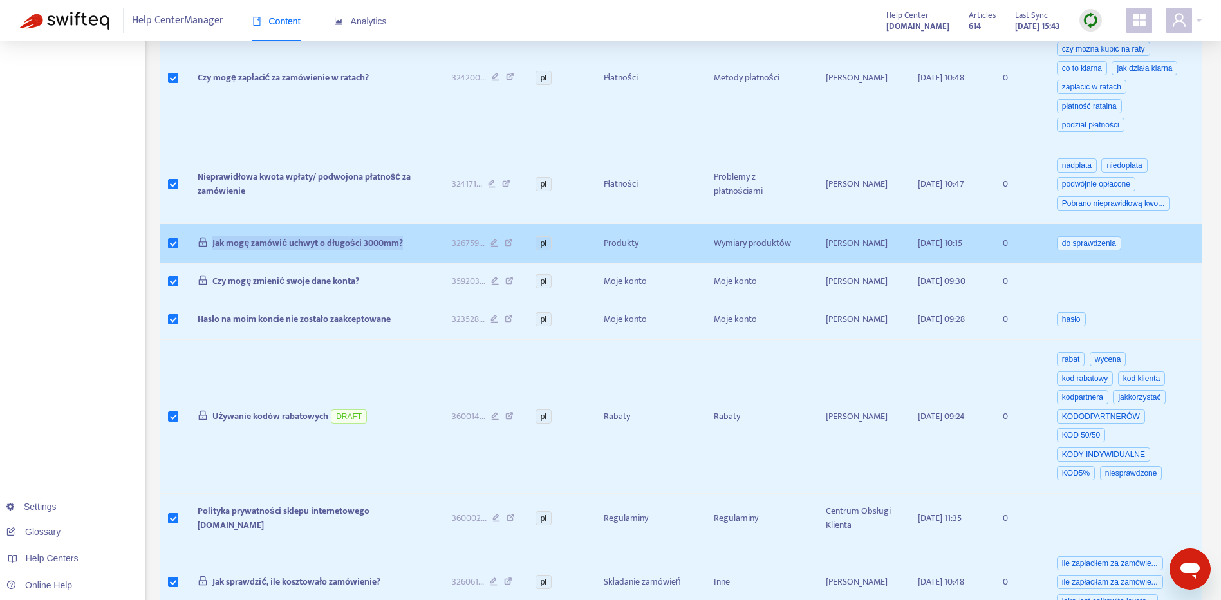
drag, startPoint x: 213, startPoint y: 241, endPoint x: 419, endPoint y: 255, distance: 206.4
click at [419, 255] on td "Jak mogę zamówić uchwyt o długości 3000mm?" at bounding box center [314, 244] width 254 height 41
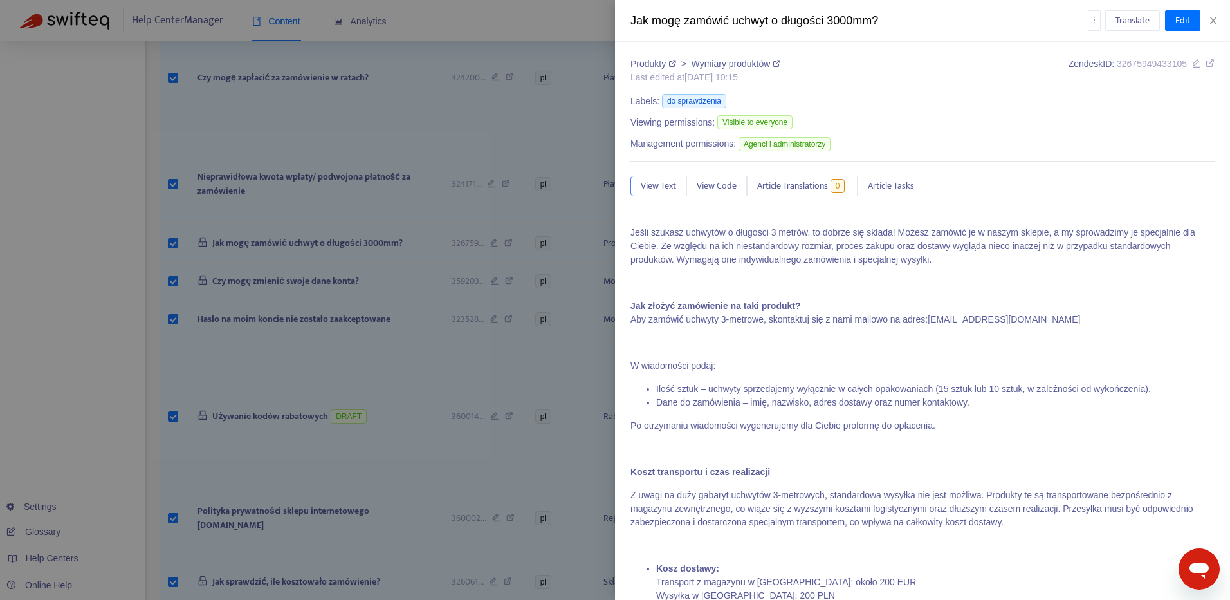
click at [294, 458] on div at bounding box center [615, 300] width 1230 height 600
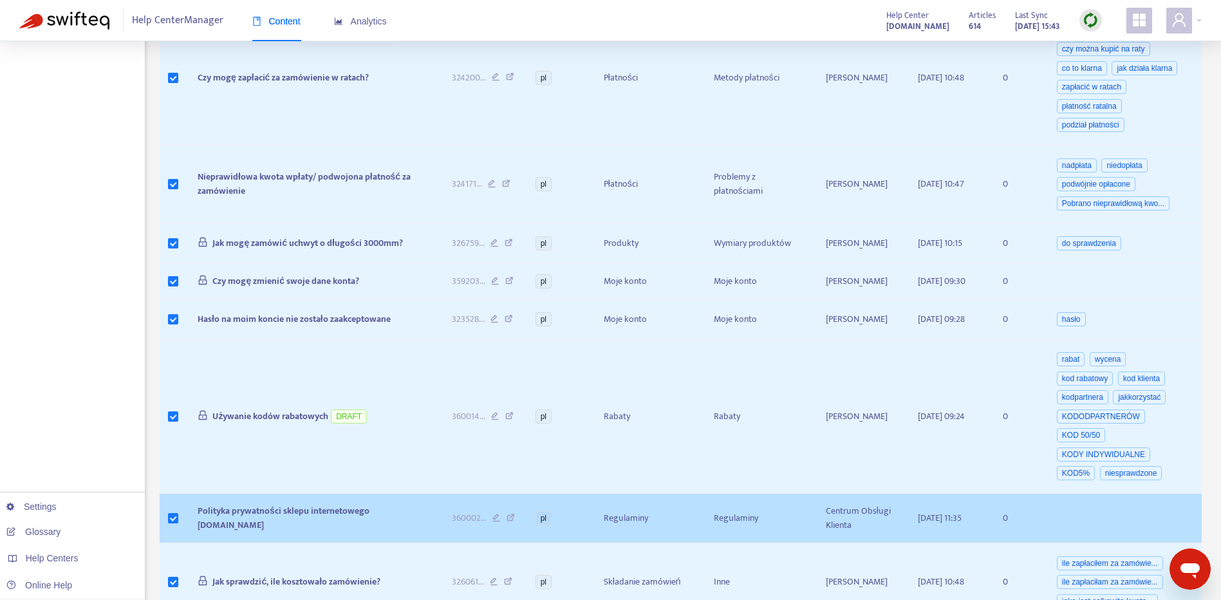
drag, startPoint x: 294, startPoint y: 552, endPoint x: 199, endPoint y: 528, distance: 98.0
click at [199, 528] on td "Polityka prywatności sklepu internetowego skandynawskieuchwyty.pl" at bounding box center [314, 519] width 254 height 50
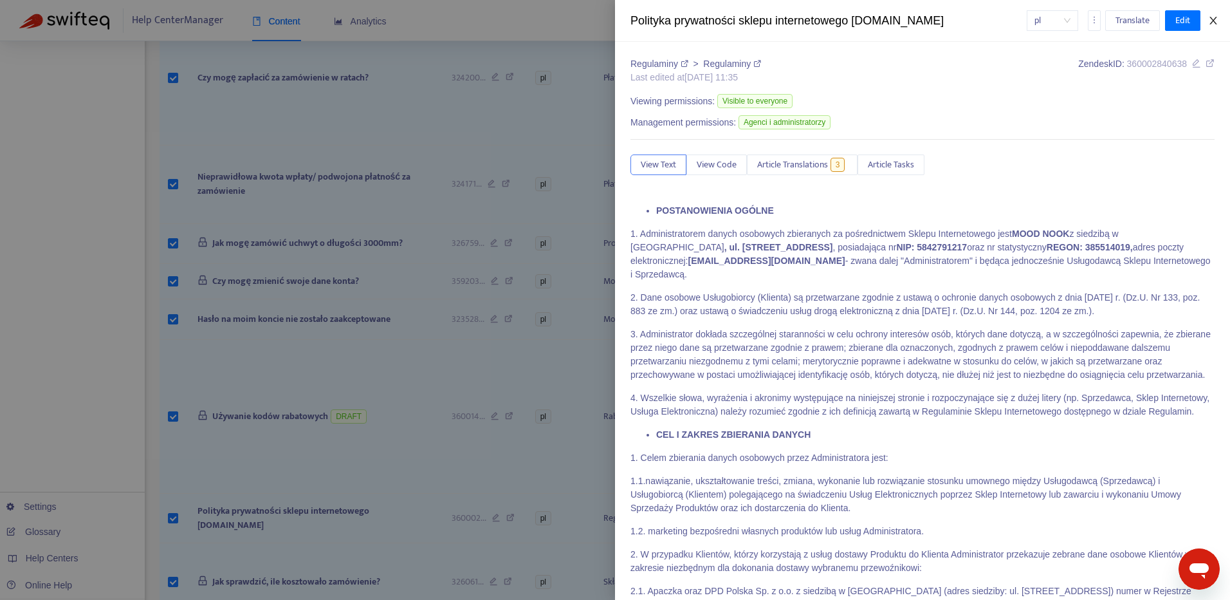
click at [1209, 16] on icon "close" at bounding box center [1214, 20] width 10 height 10
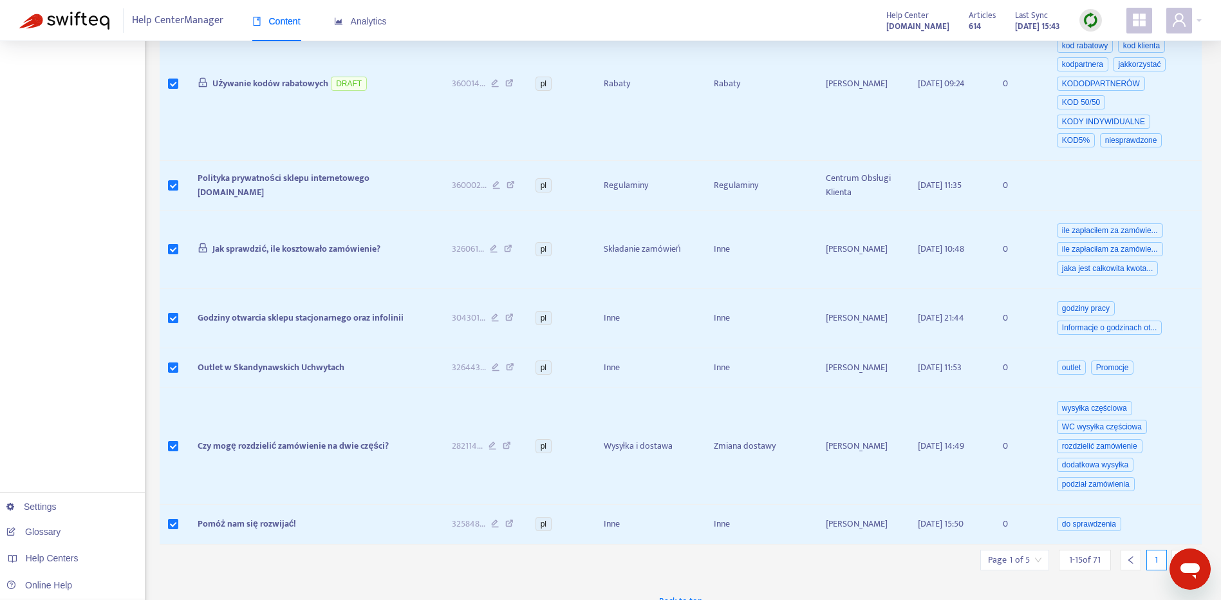
scroll to position [960, 0]
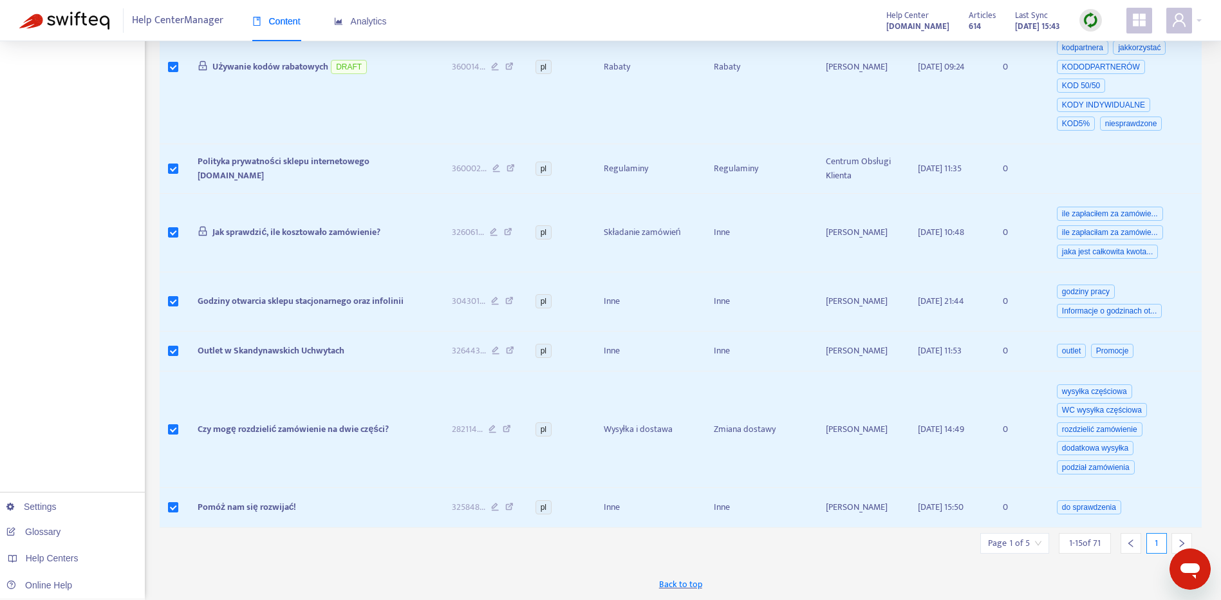
click at [1174, 537] on div at bounding box center [1181, 543] width 21 height 21
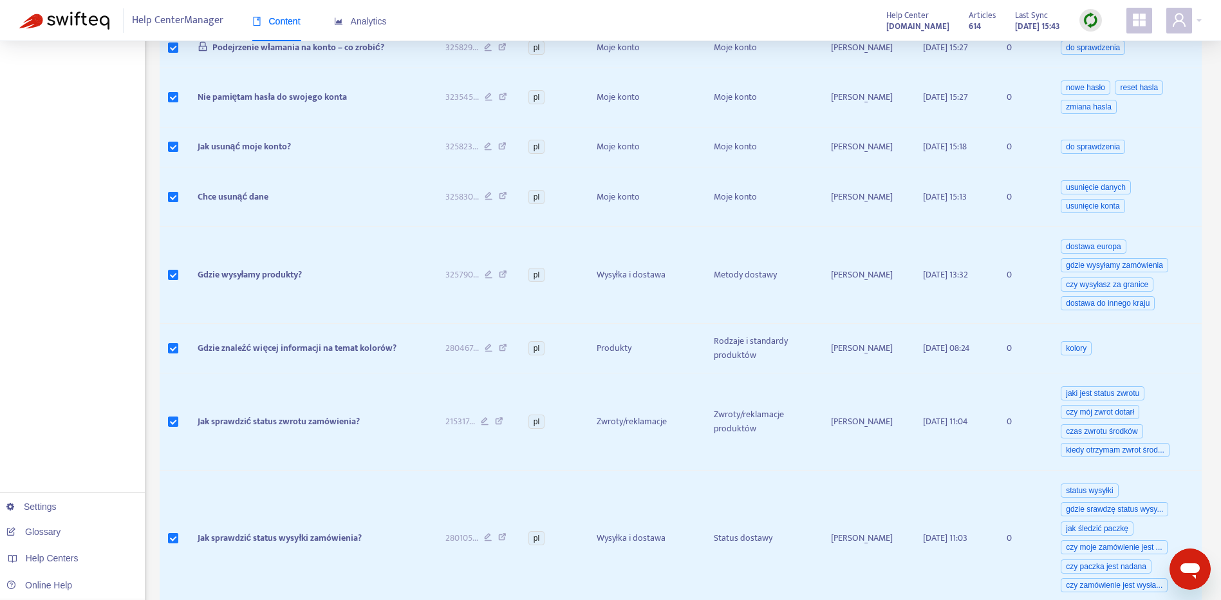
scroll to position [865, 0]
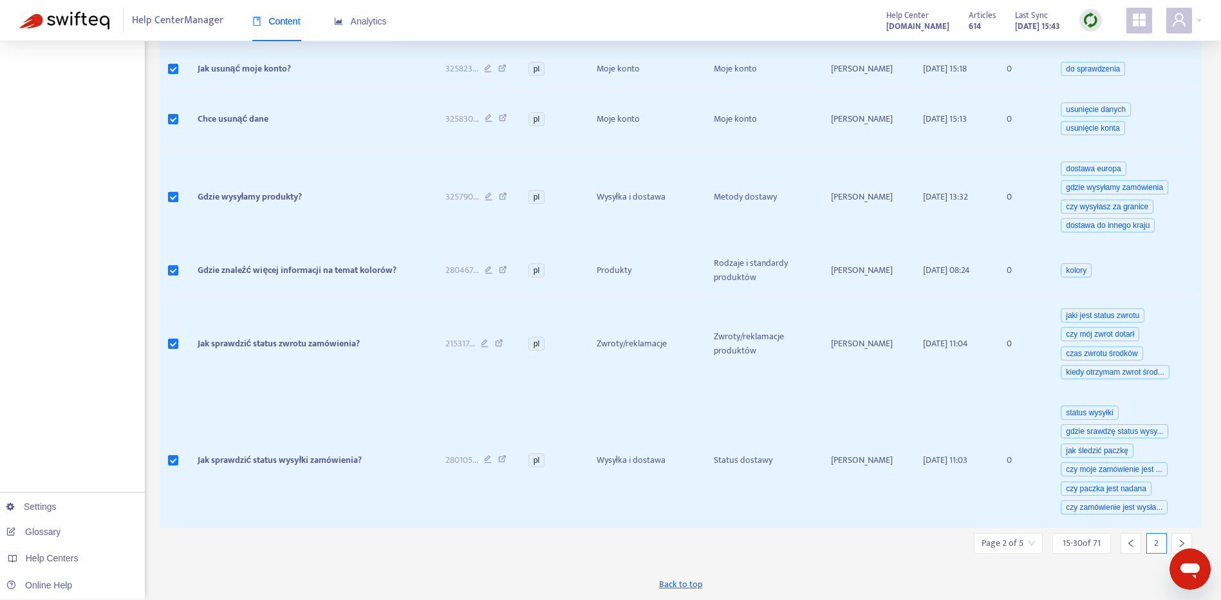
click at [1177, 541] on icon "right" at bounding box center [1181, 543] width 9 height 9
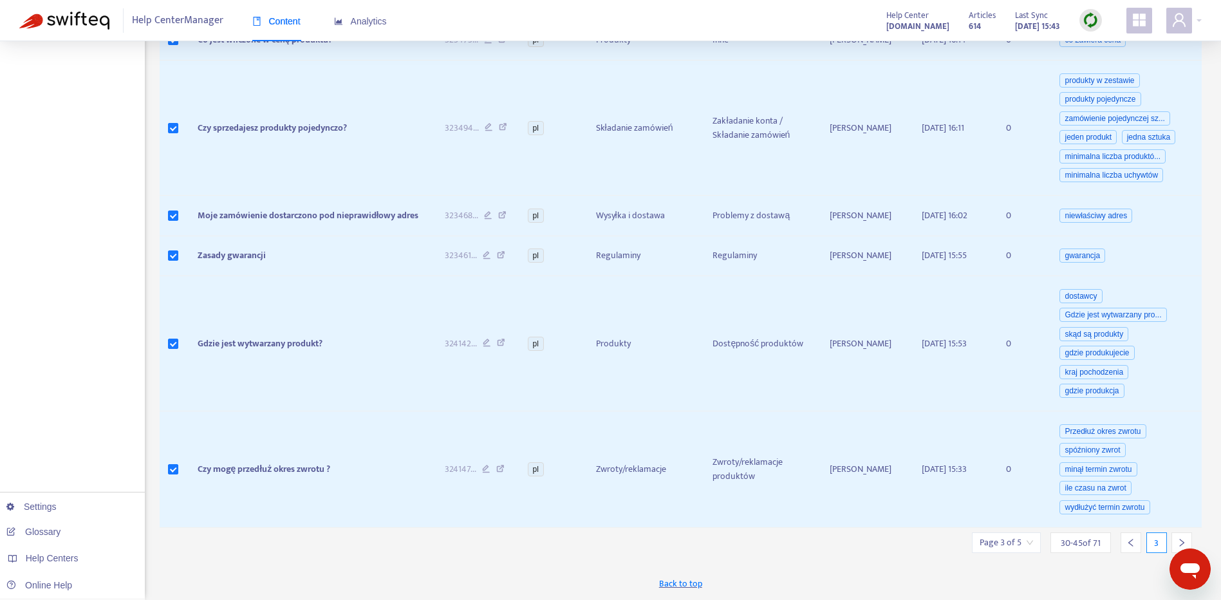
scroll to position [1330, 0]
click at [1176, 542] on div at bounding box center [1181, 542] width 21 height 21
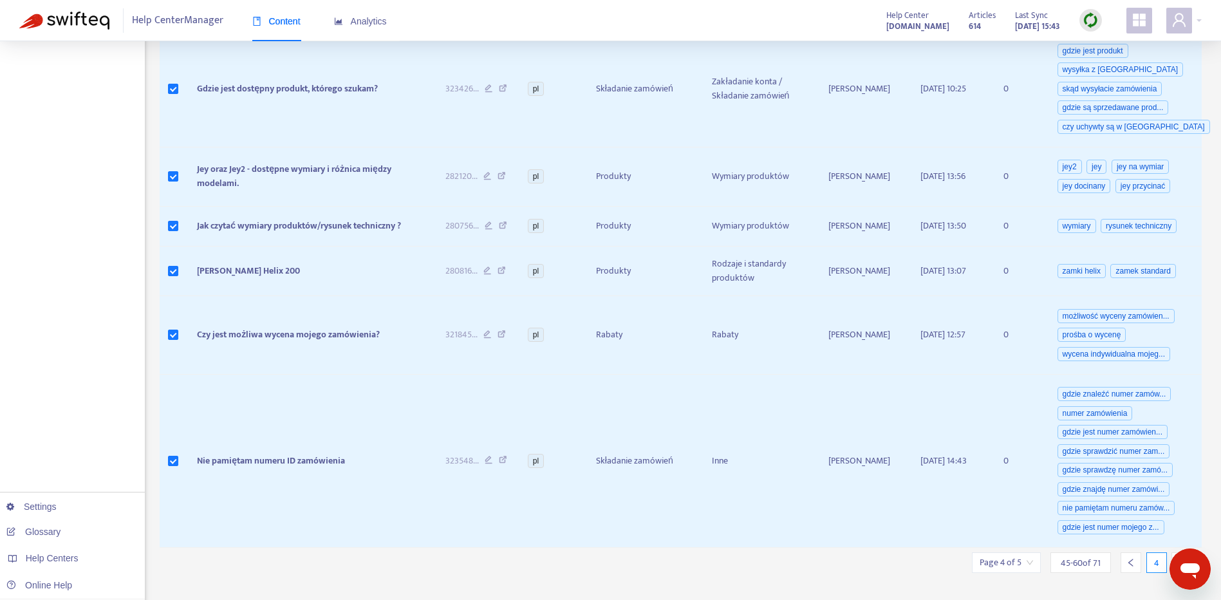
scroll to position [1216, 0]
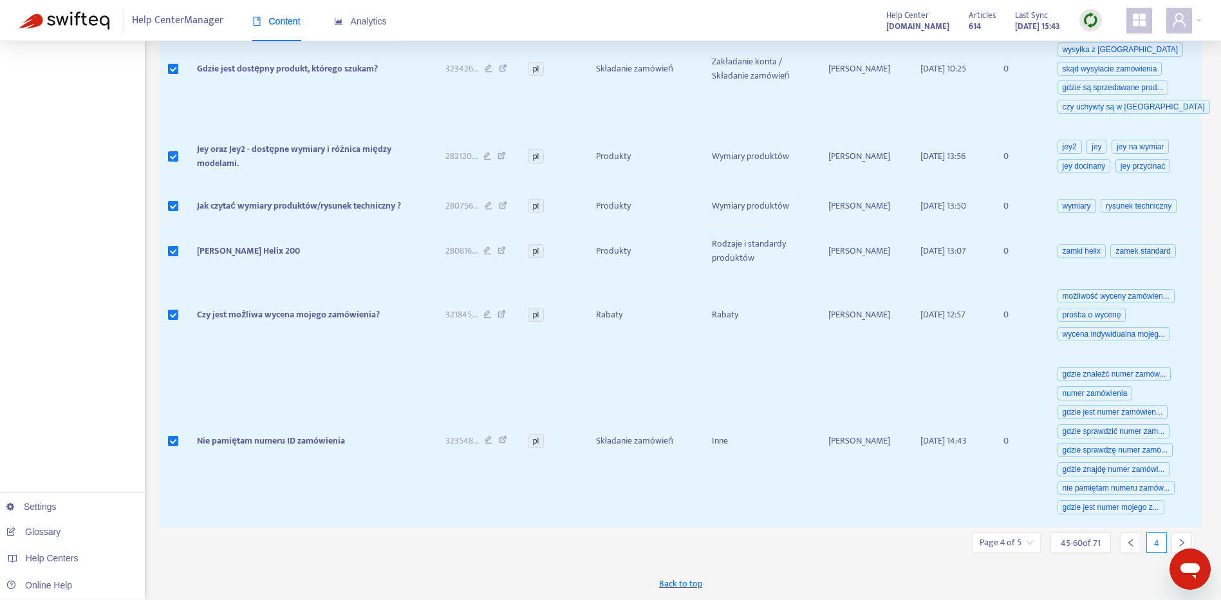
click at [1179, 539] on icon "right" at bounding box center [1181, 542] width 9 height 9
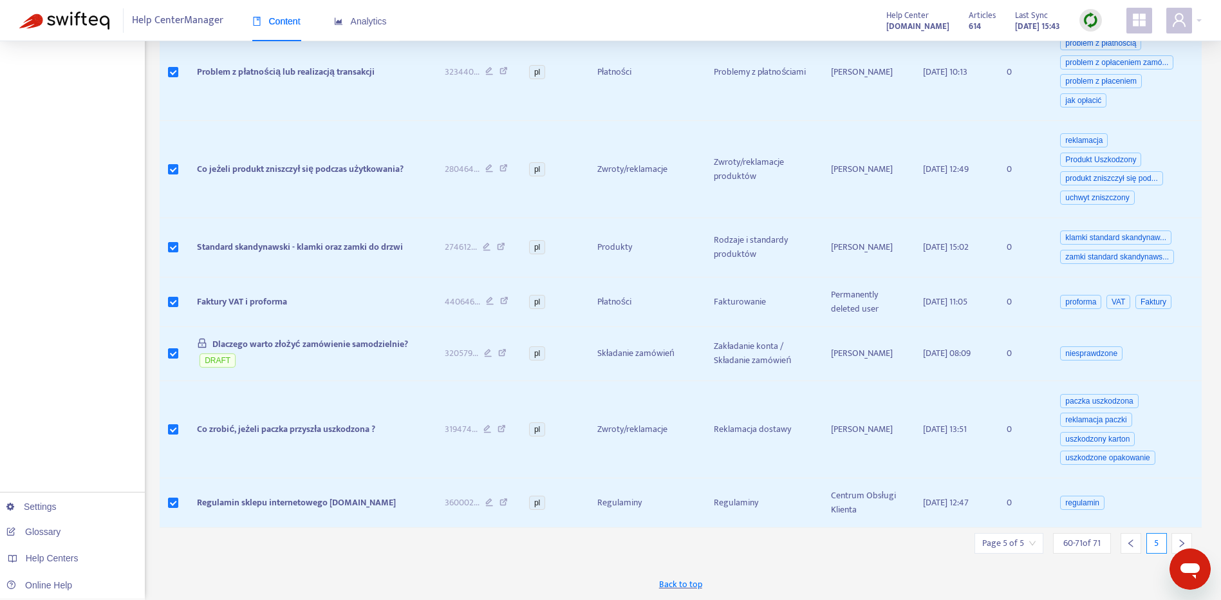
scroll to position [576, 0]
